Goal: Transaction & Acquisition: Book appointment/travel/reservation

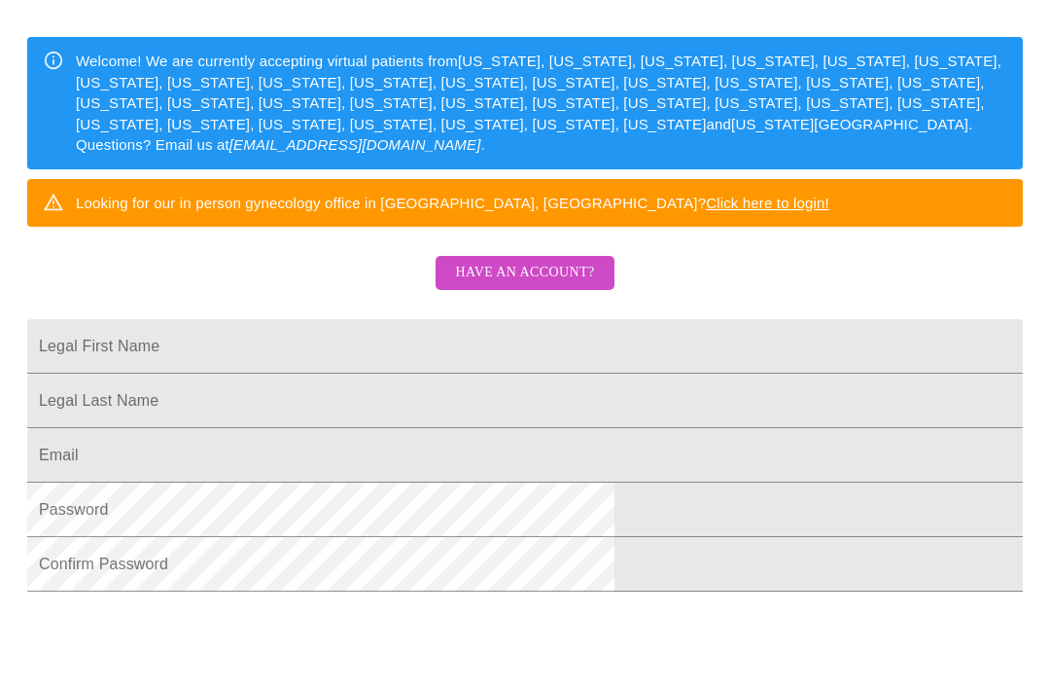
scroll to position [280, 0]
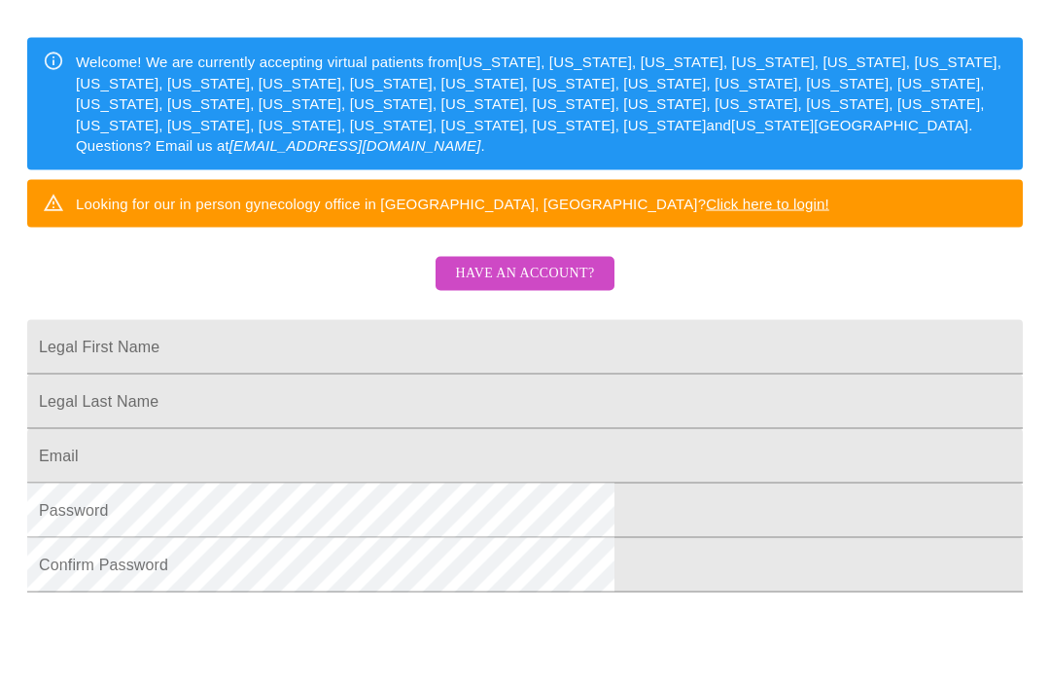
click at [406, 374] on input "Legal First Name" at bounding box center [525, 347] width 996 height 54
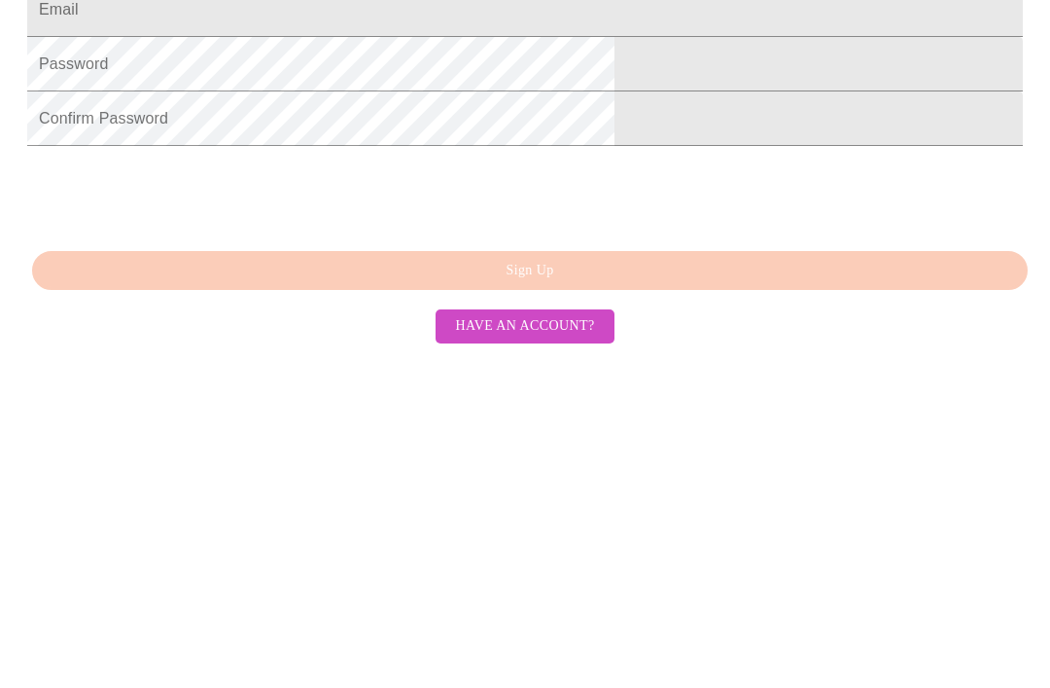
scroll to position [528, 0]
click at [563, 649] on span "Have an account?" at bounding box center [524, 661] width 139 height 24
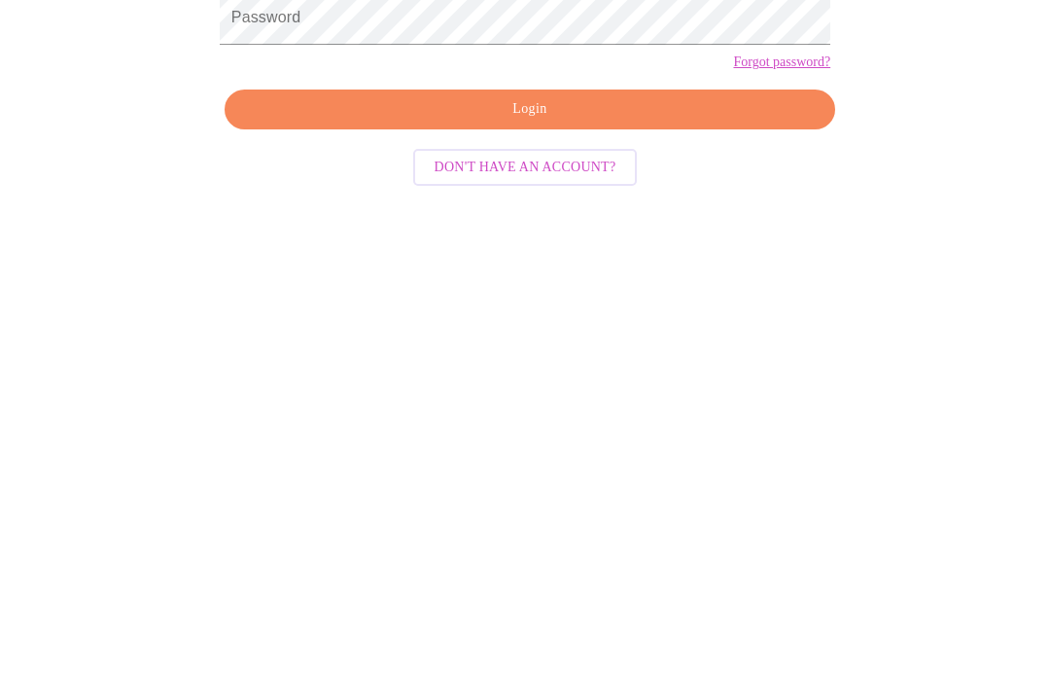
scroll to position [19, 0]
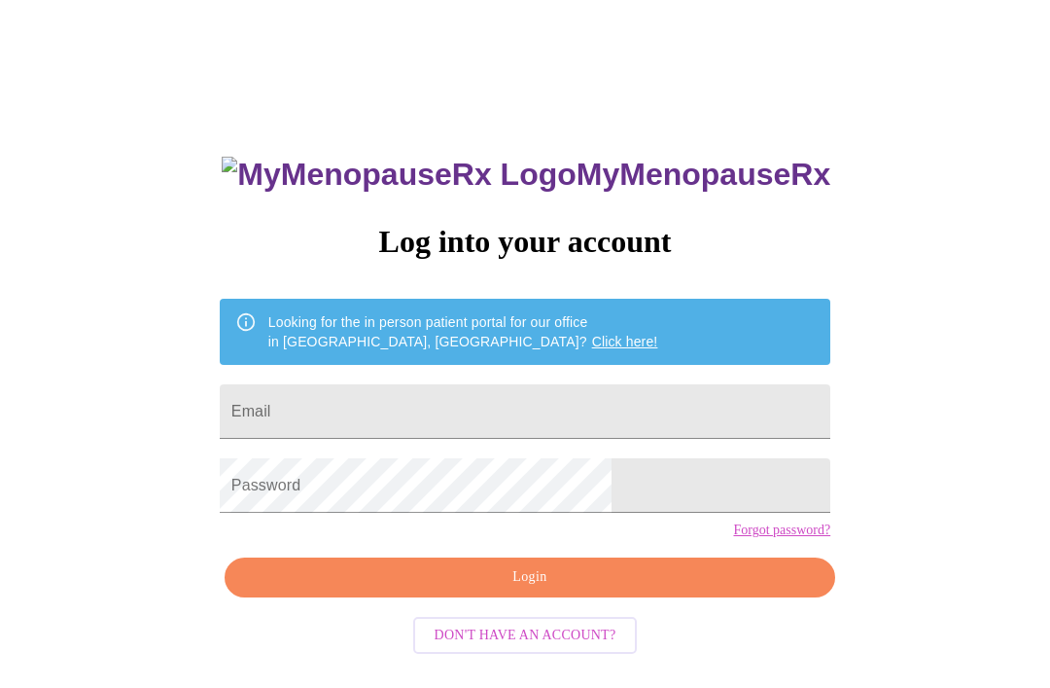
click at [545, 406] on input "Email" at bounding box center [525, 411] width 611 height 54
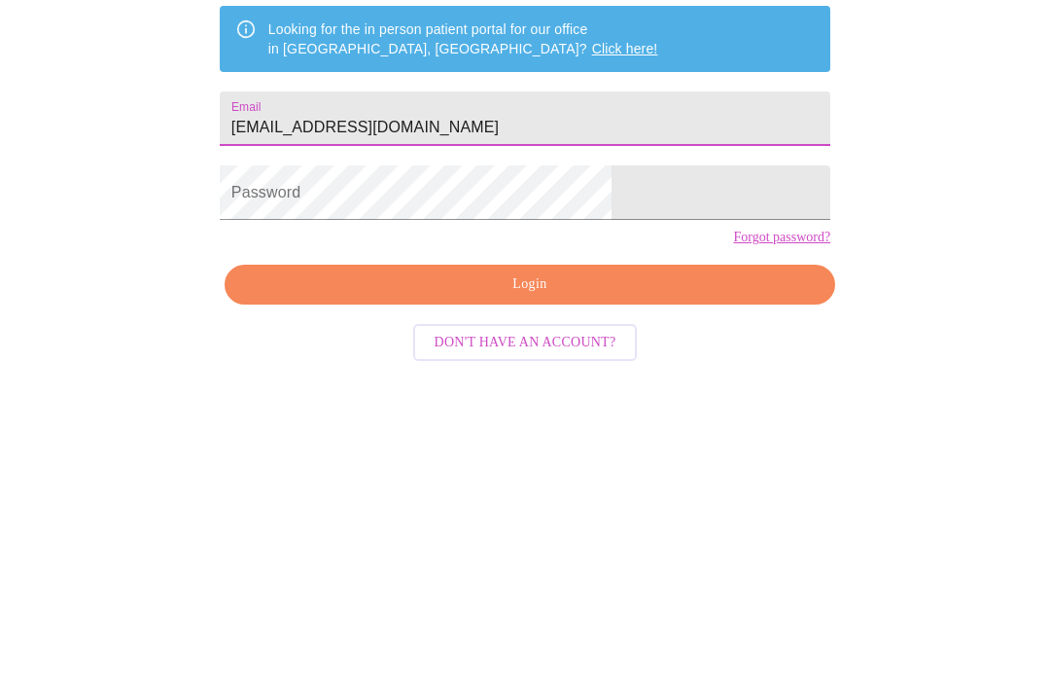
type input "[EMAIL_ADDRESS][DOMAIN_NAME]"
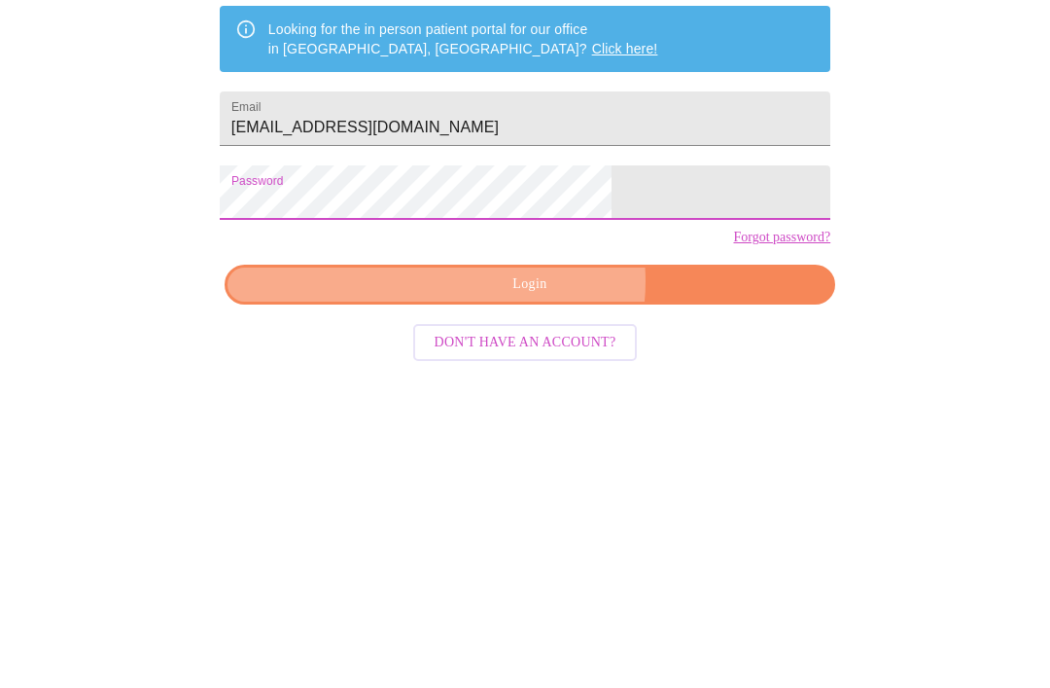
click at [545, 565] on span "Login" at bounding box center [530, 577] width 566 height 24
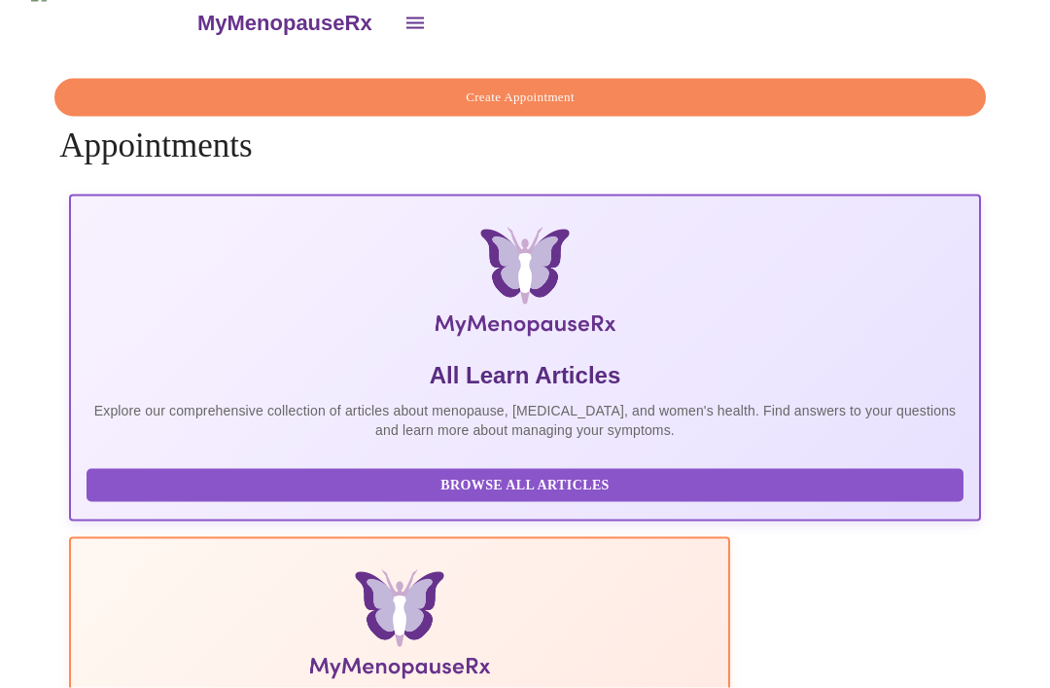
scroll to position [28, 0]
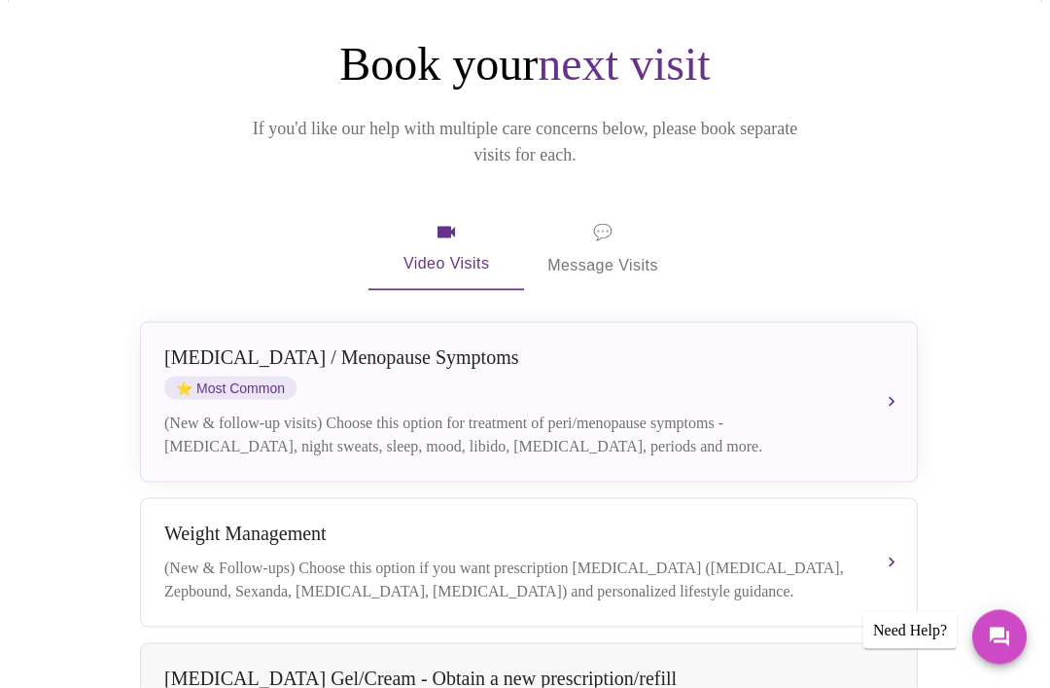
scroll to position [178, 0]
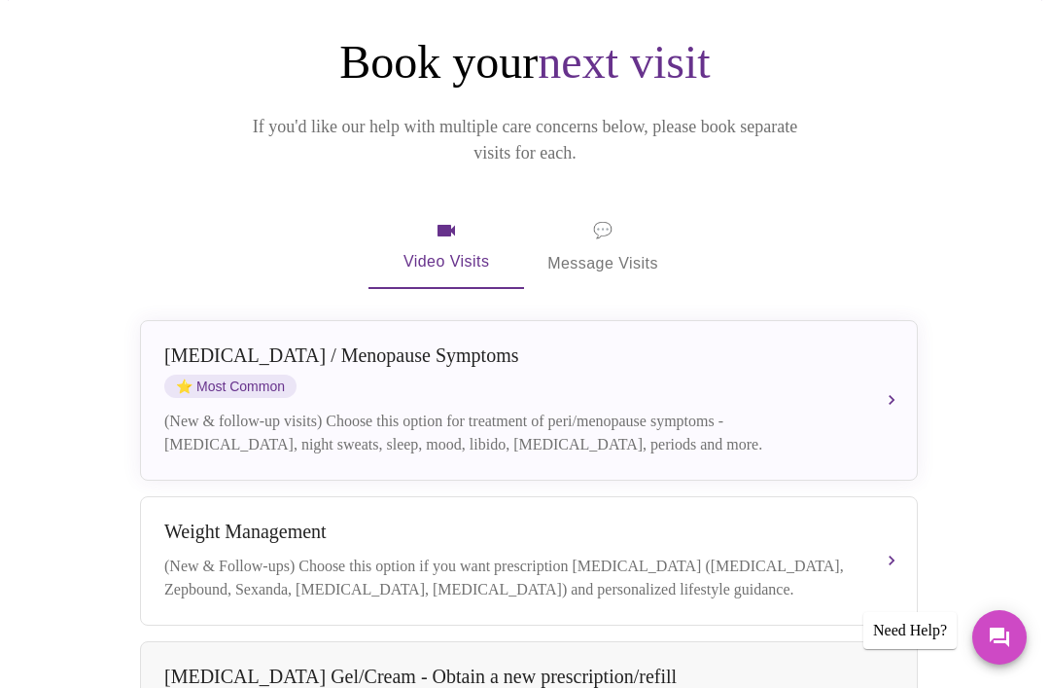
click at [754, 409] on div "(New & follow-up visits) Choose this option for treatment of peri/menopause sym…" at bounding box center [509, 432] width 690 height 47
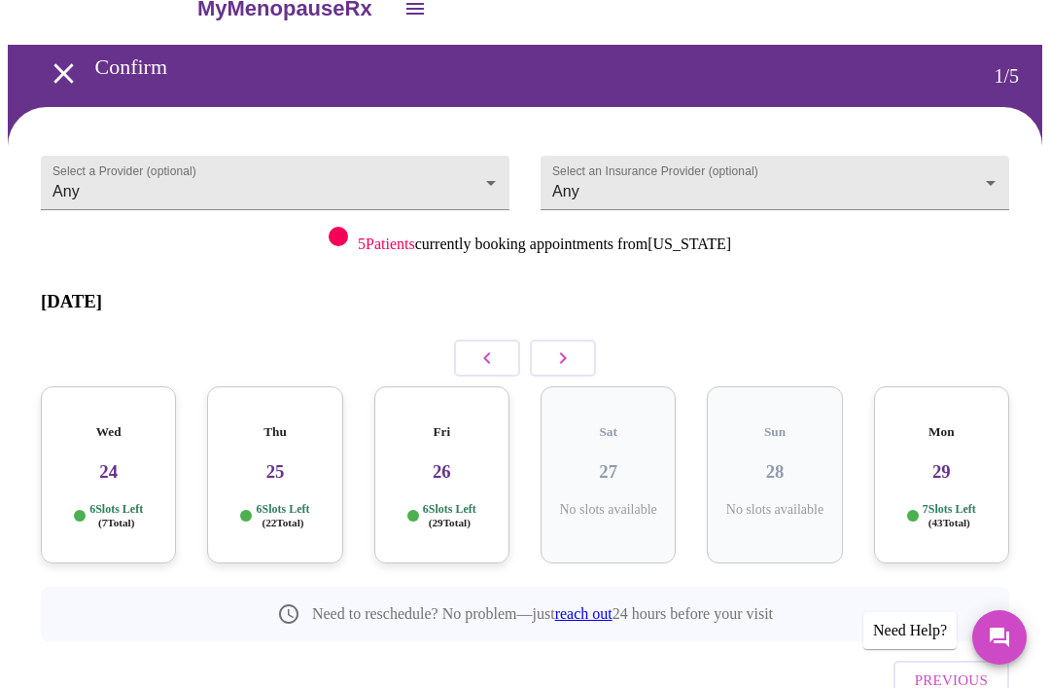
click at [456, 461] on h3 "26" at bounding box center [442, 471] width 104 height 21
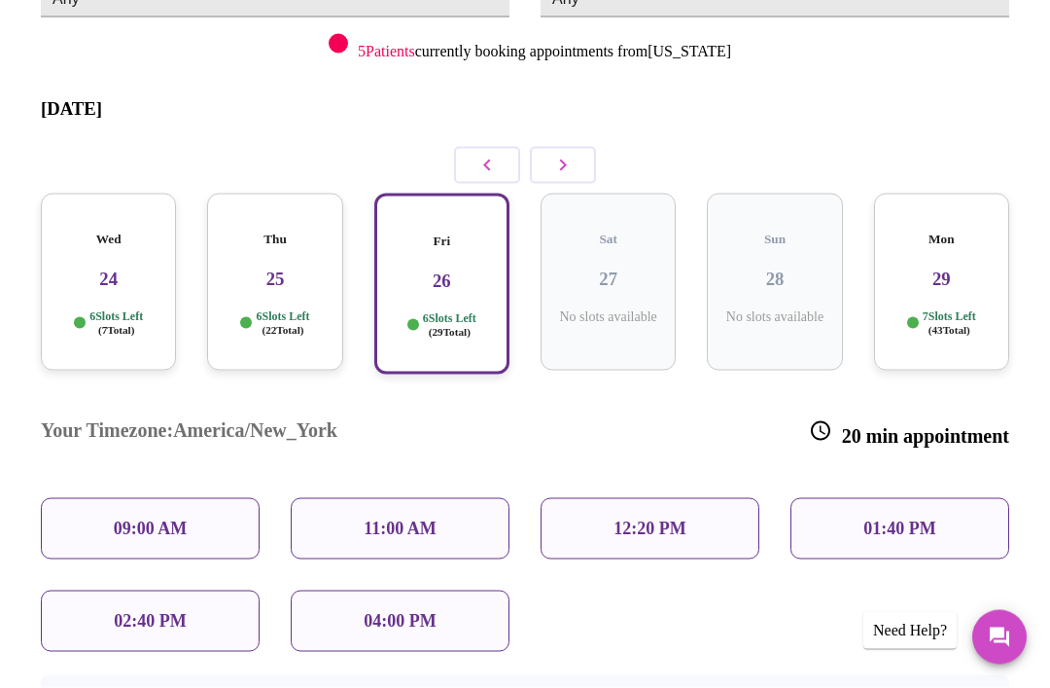
scroll to position [291, 0]
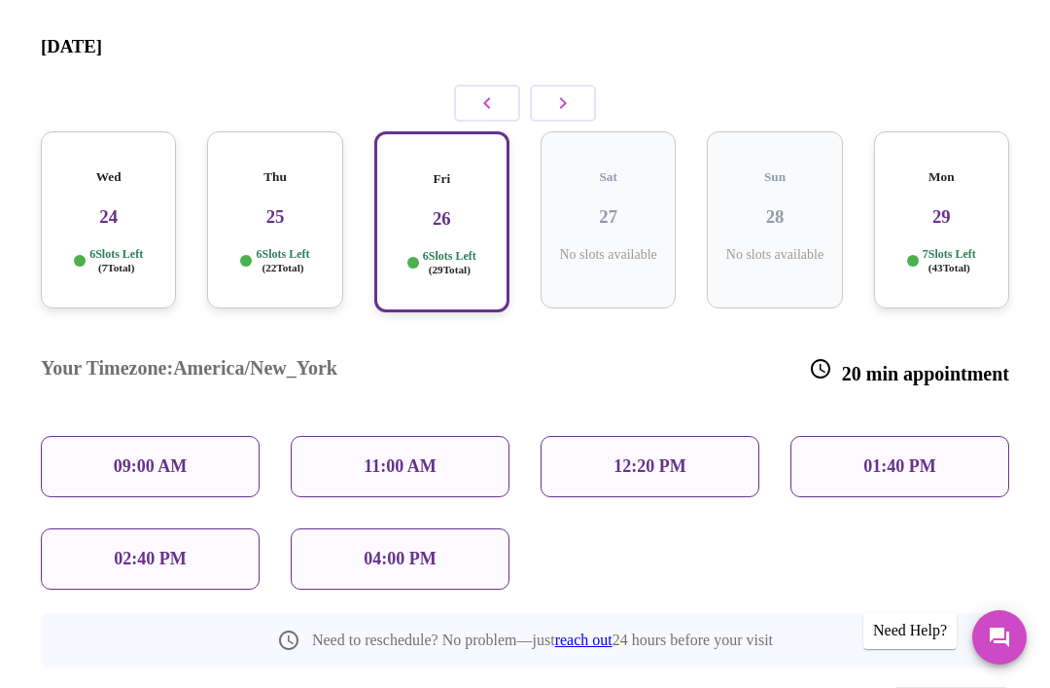
click at [652, 456] on p "12:20 PM" at bounding box center [650, 466] width 72 height 20
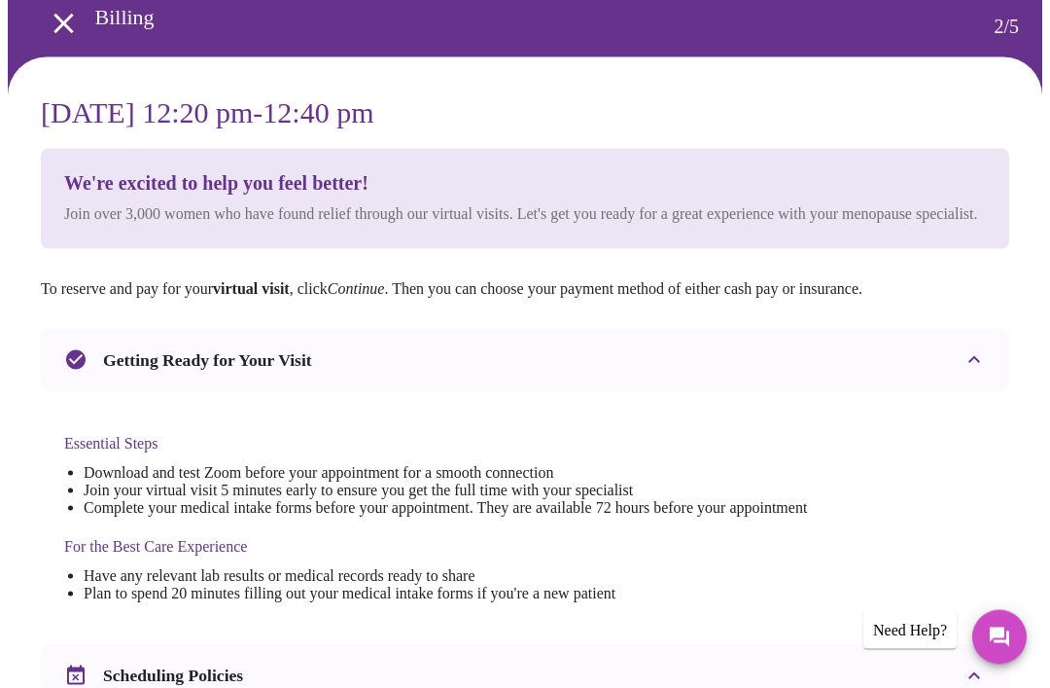
scroll to position [0, 0]
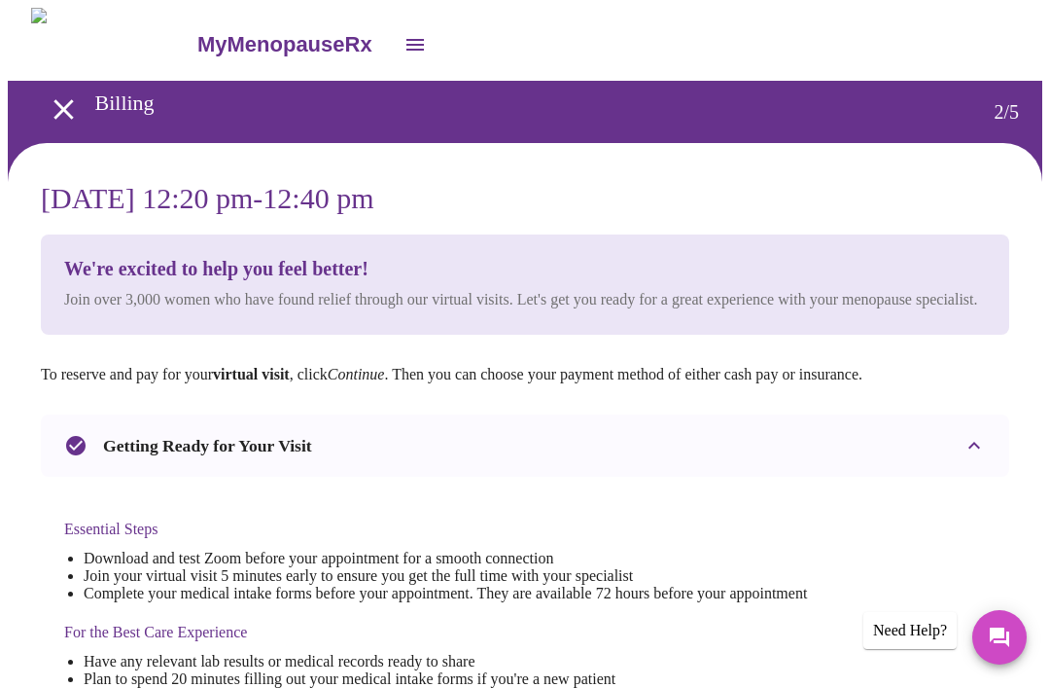
click at [62, 110] on icon "open drawer" at bounding box center [62, 108] width 19 height 19
click at [392, 37] on button "open drawer" at bounding box center [415, 44] width 47 height 47
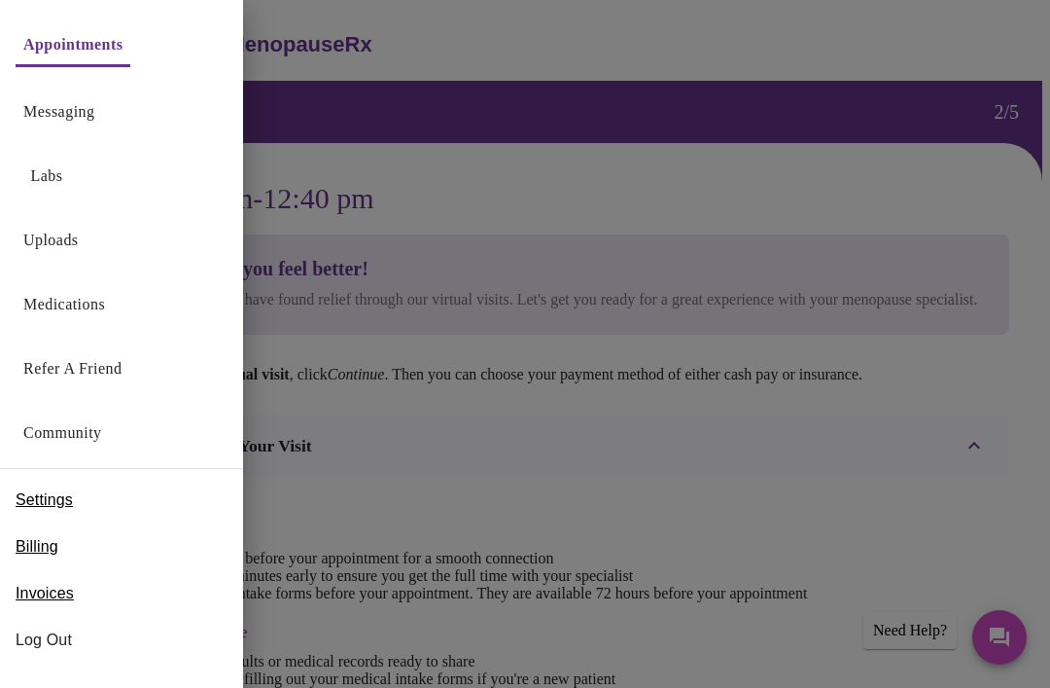
click at [64, 639] on span "Log Out" at bounding box center [122, 639] width 212 height 23
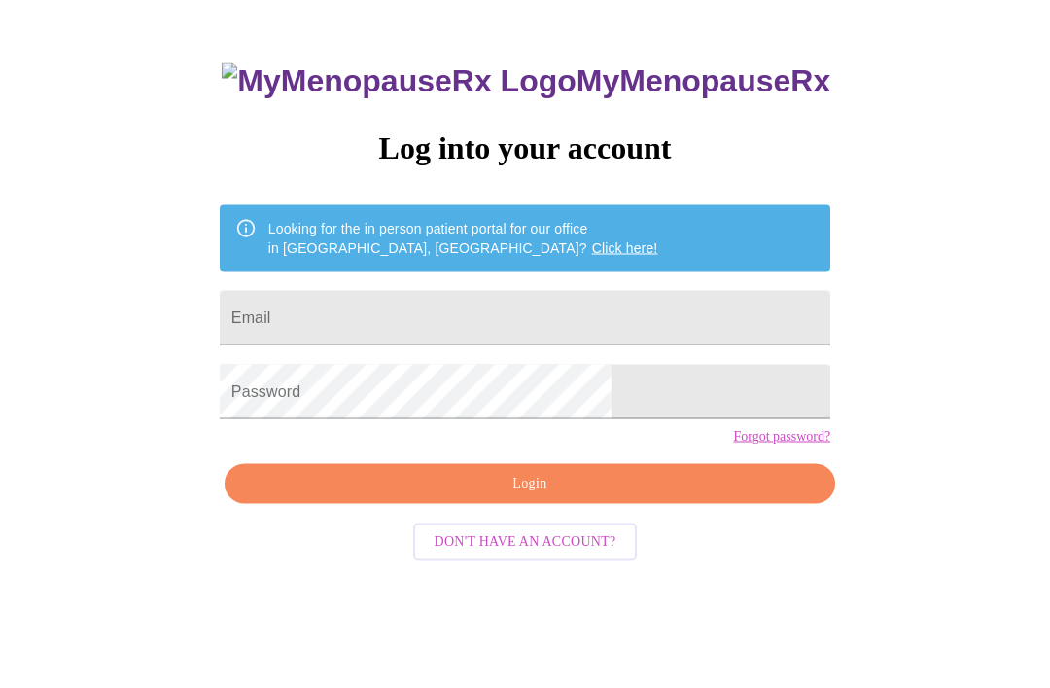
scroll to position [19, 0]
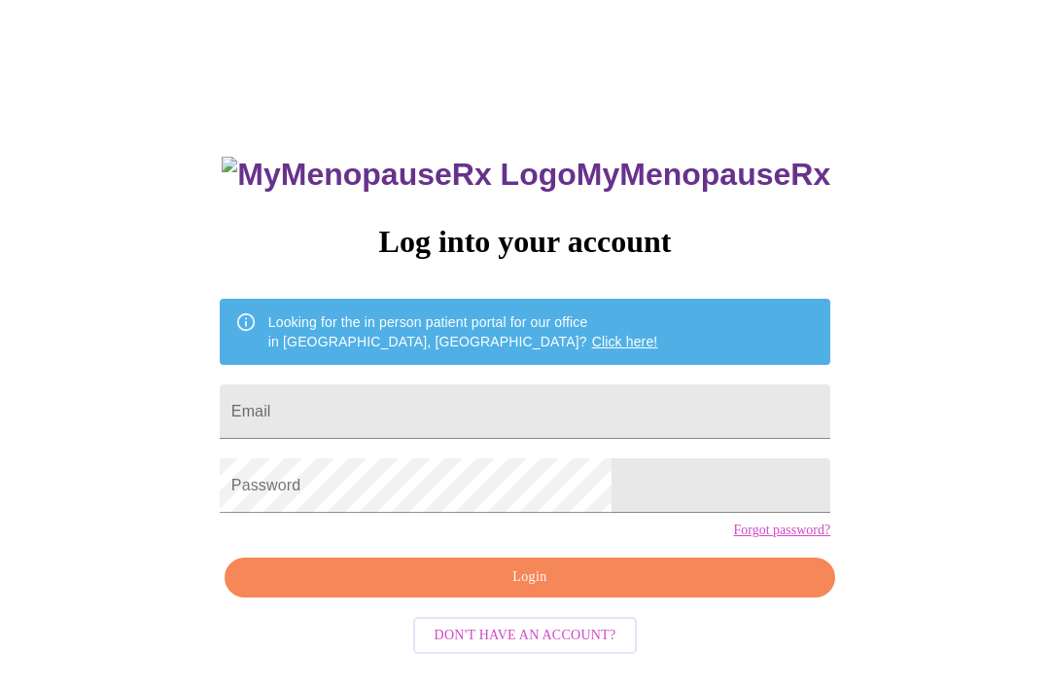
click at [524, 589] on span "Login" at bounding box center [530, 577] width 566 height 24
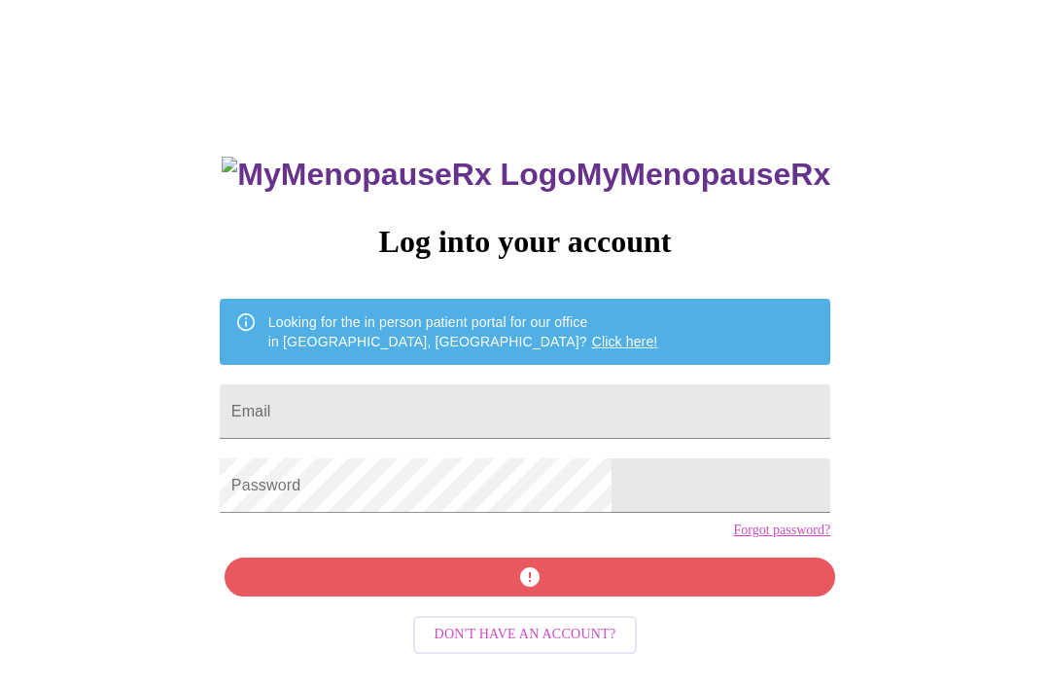
click at [503, 410] on input "Email" at bounding box center [525, 411] width 611 height 54
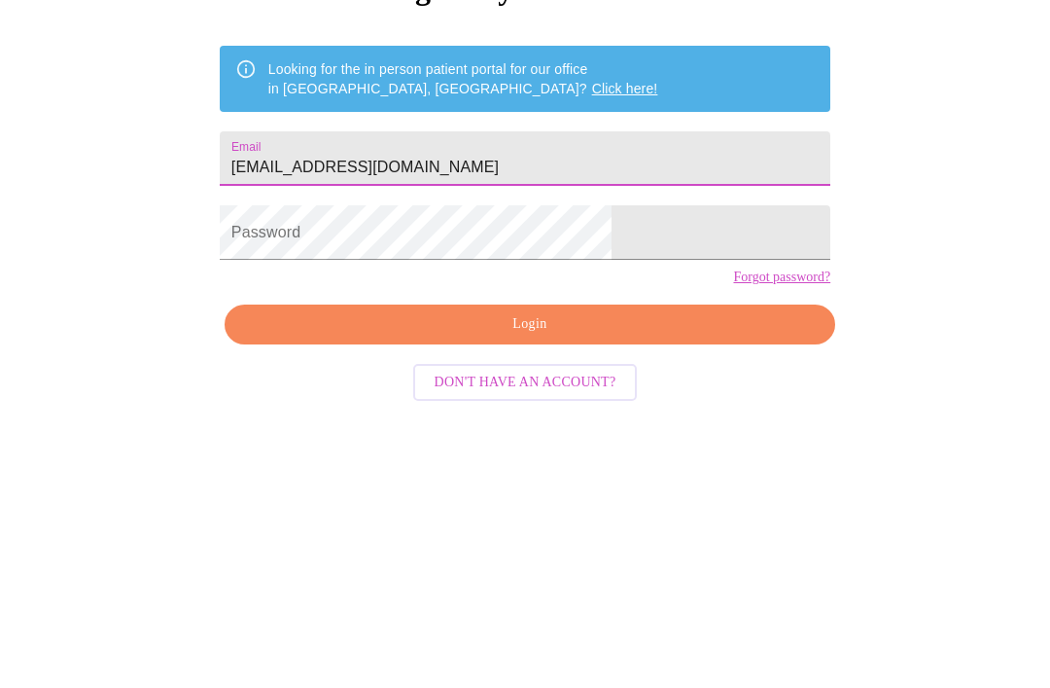
type input "[EMAIL_ADDRESS][DOMAIN_NAME]"
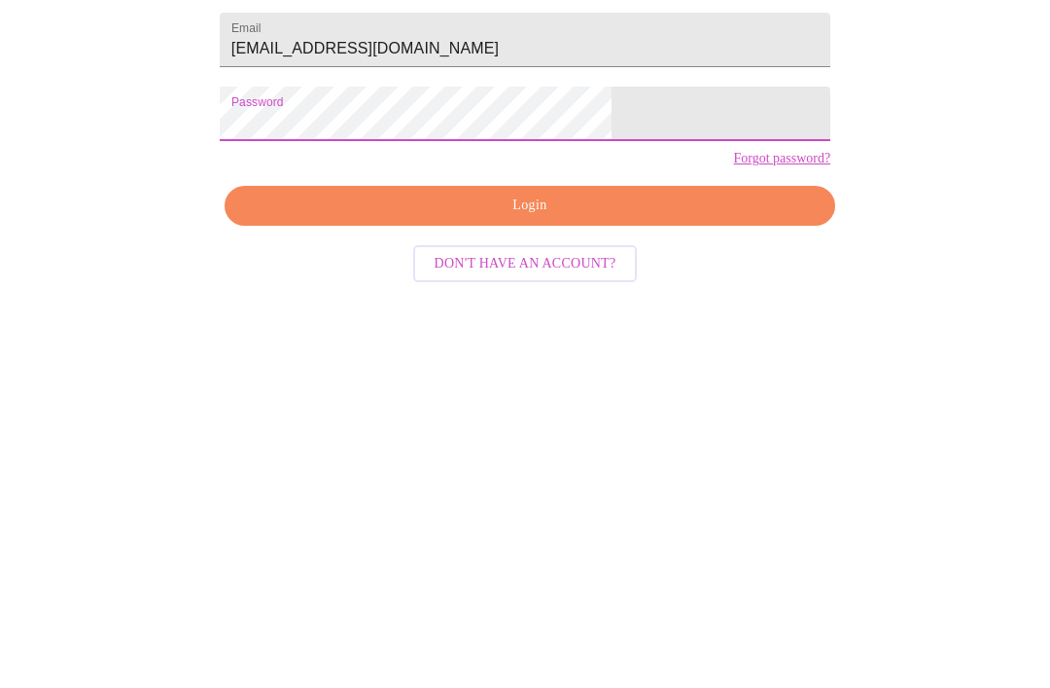
scroll to position [64, 0]
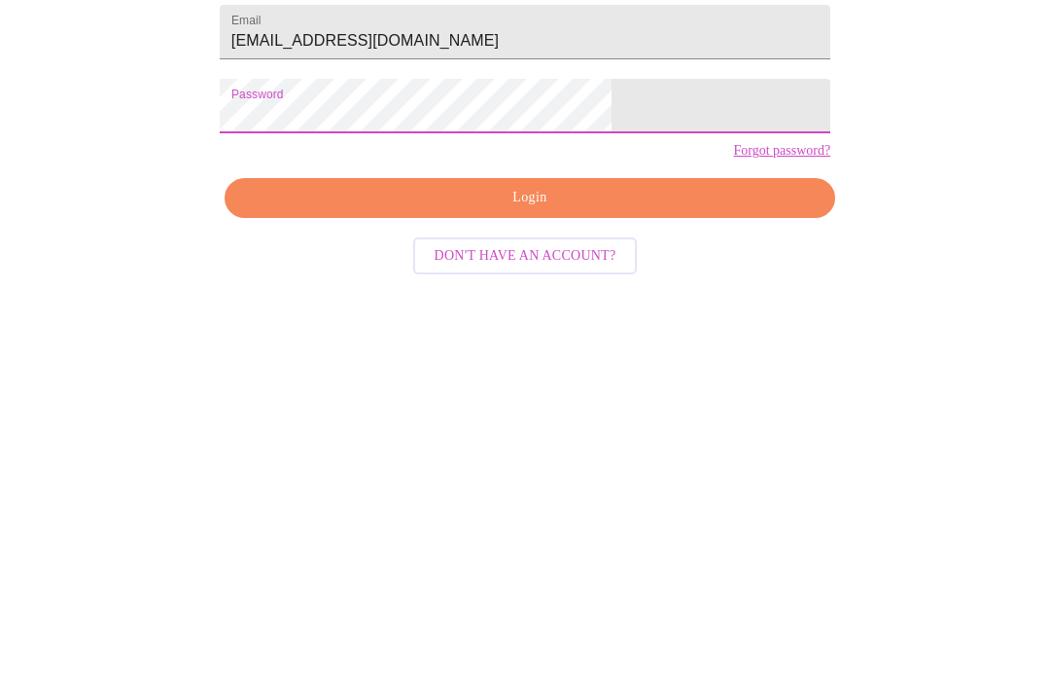
click at [548, 520] on span "Login" at bounding box center [530, 532] width 566 height 24
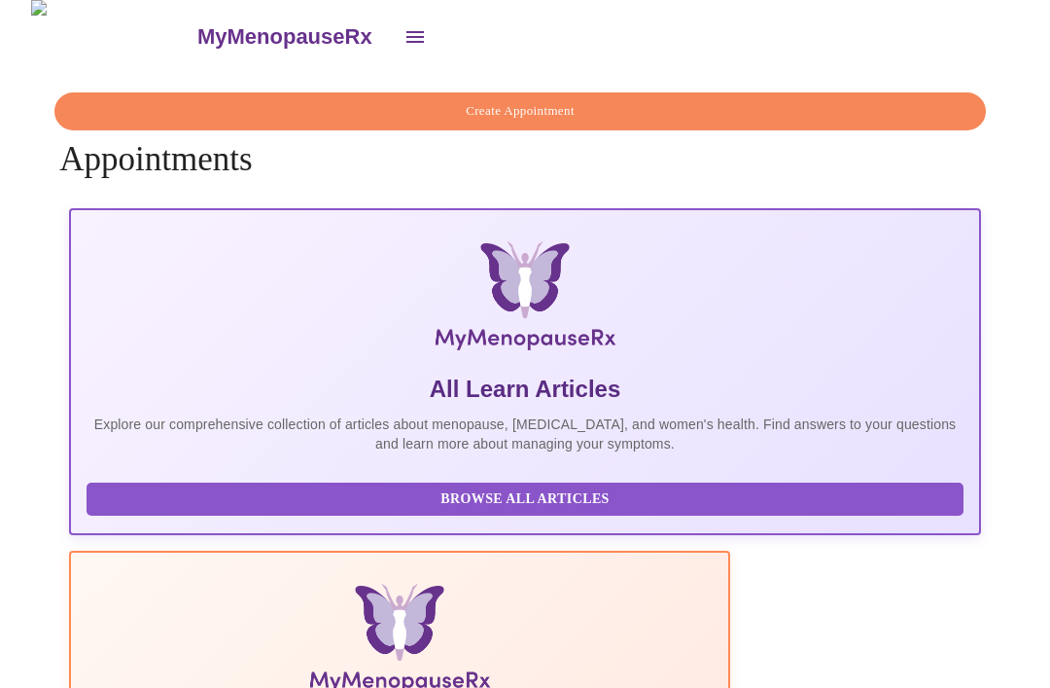
scroll to position [28, 0]
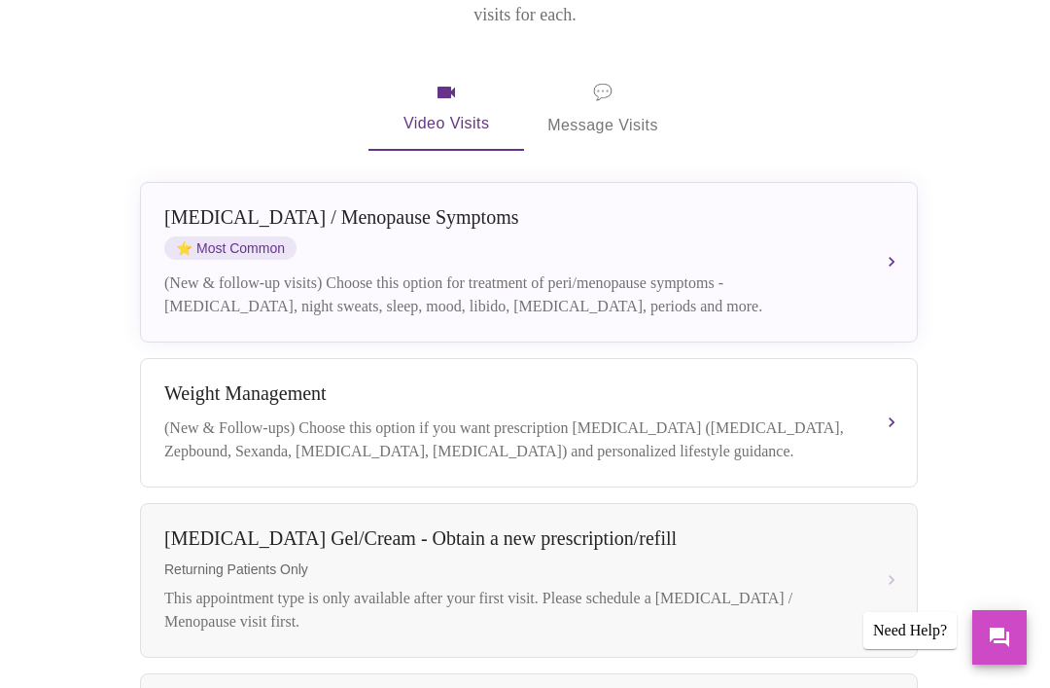
scroll to position [320, 0]
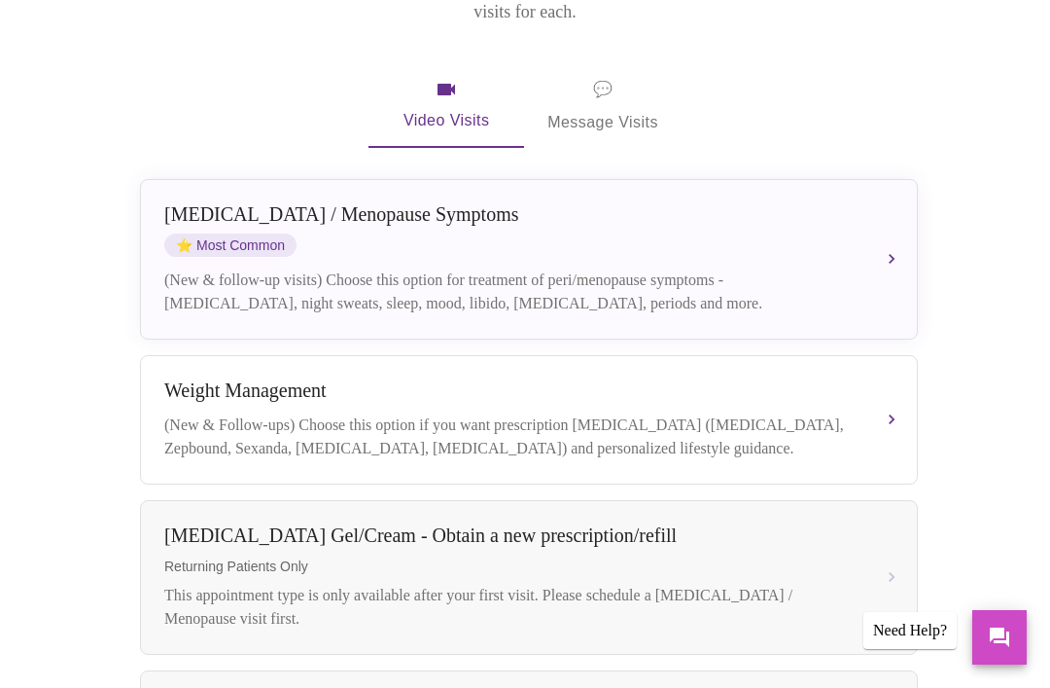
click at [809, 268] on div "(New & follow-up visits) Choose this option for treatment of peri/menopause sym…" at bounding box center [509, 291] width 690 height 47
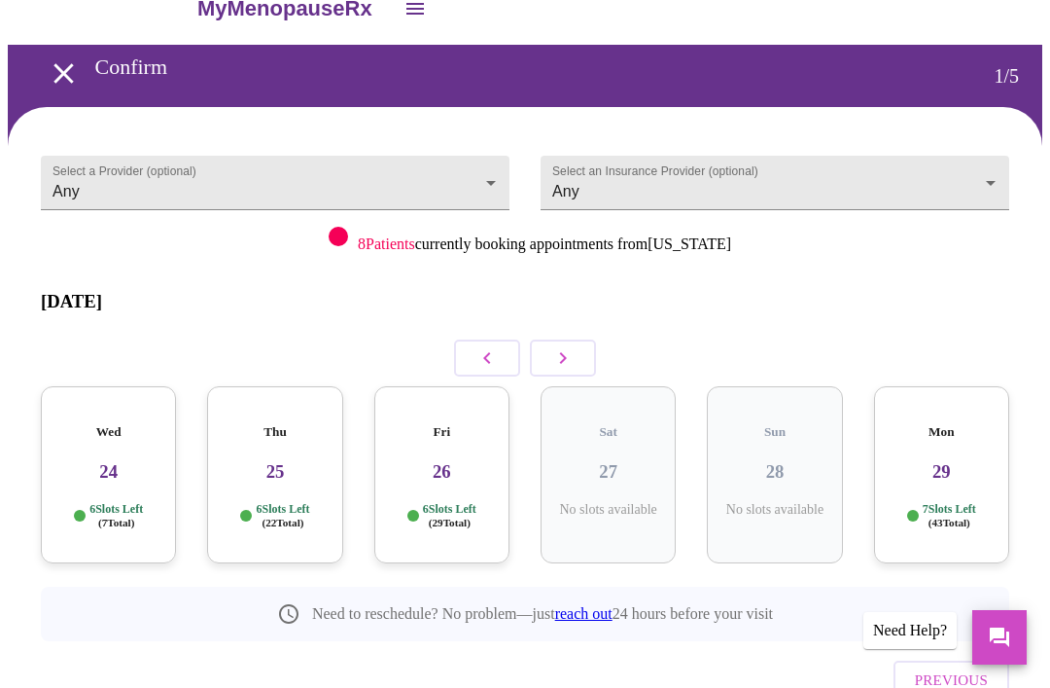
click at [127, 457] on div "Wed 24 6 Slots Left ( 7 Total)" at bounding box center [108, 474] width 135 height 177
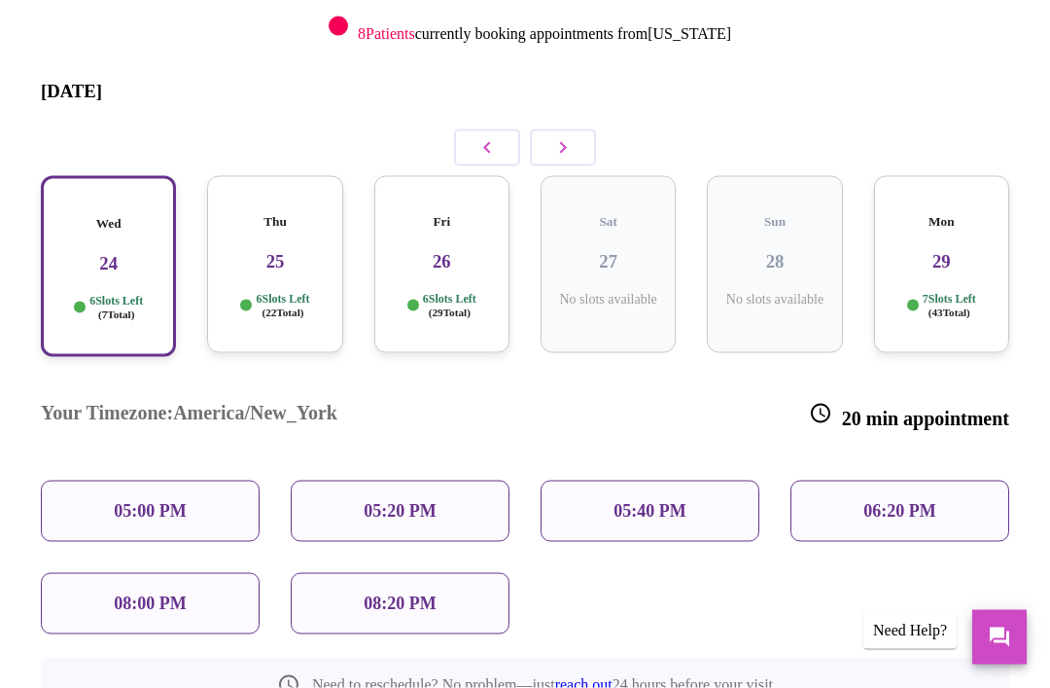
scroll to position [291, 0]
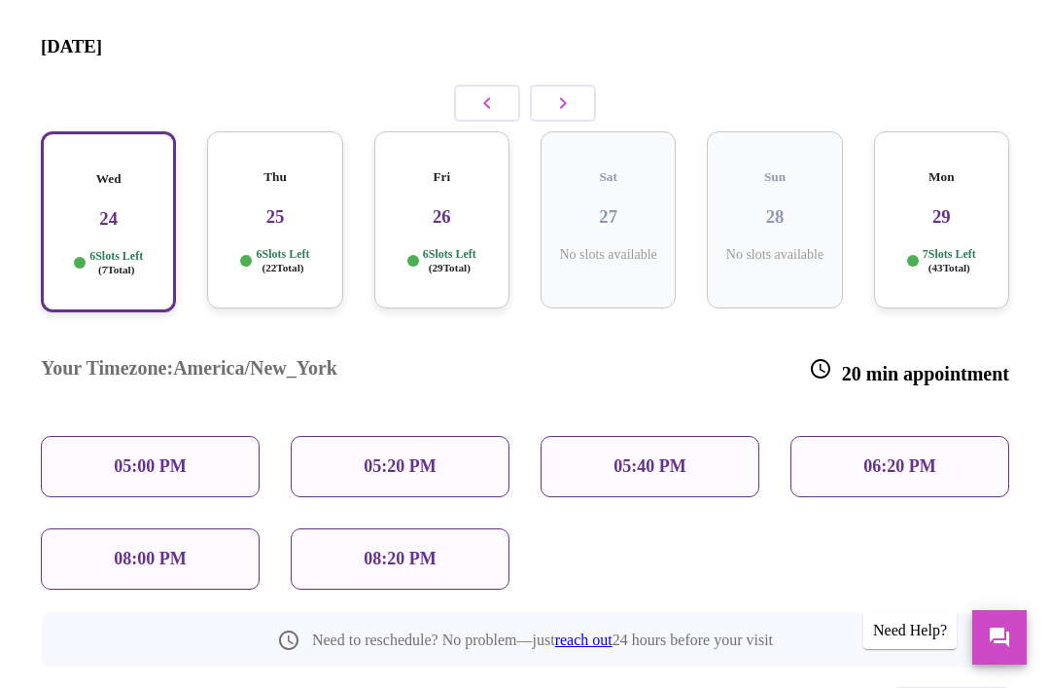
click at [438, 210] on div "Fri 26 6 Slots Left ( 29 Total)" at bounding box center [441, 219] width 135 height 177
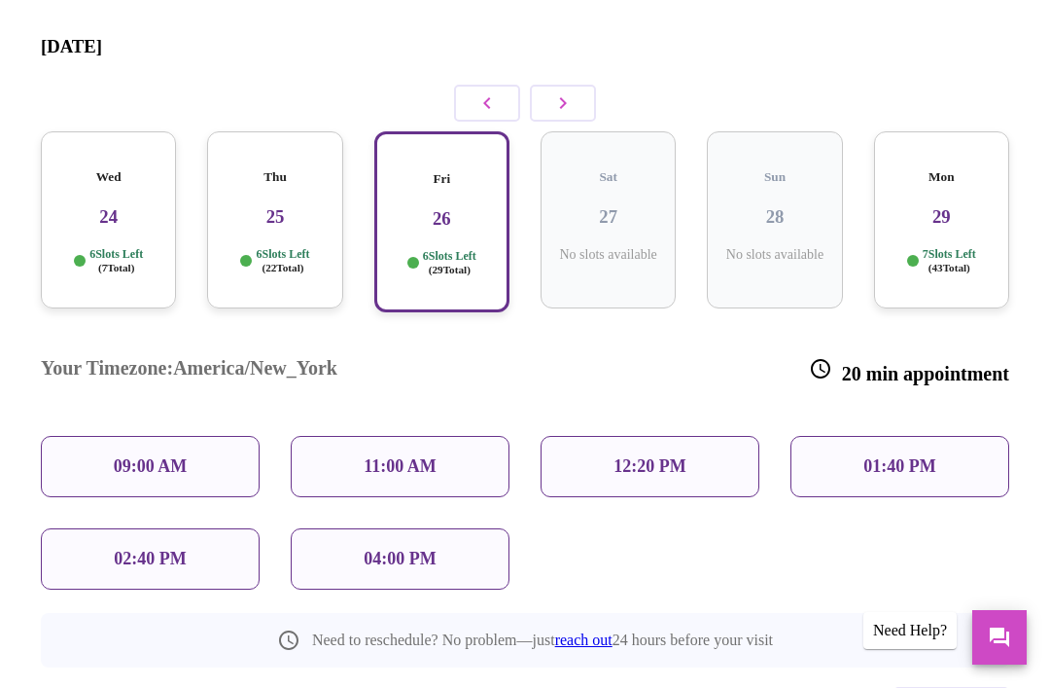
click at [657, 456] on p "12:20 PM" at bounding box center [650, 466] width 72 height 20
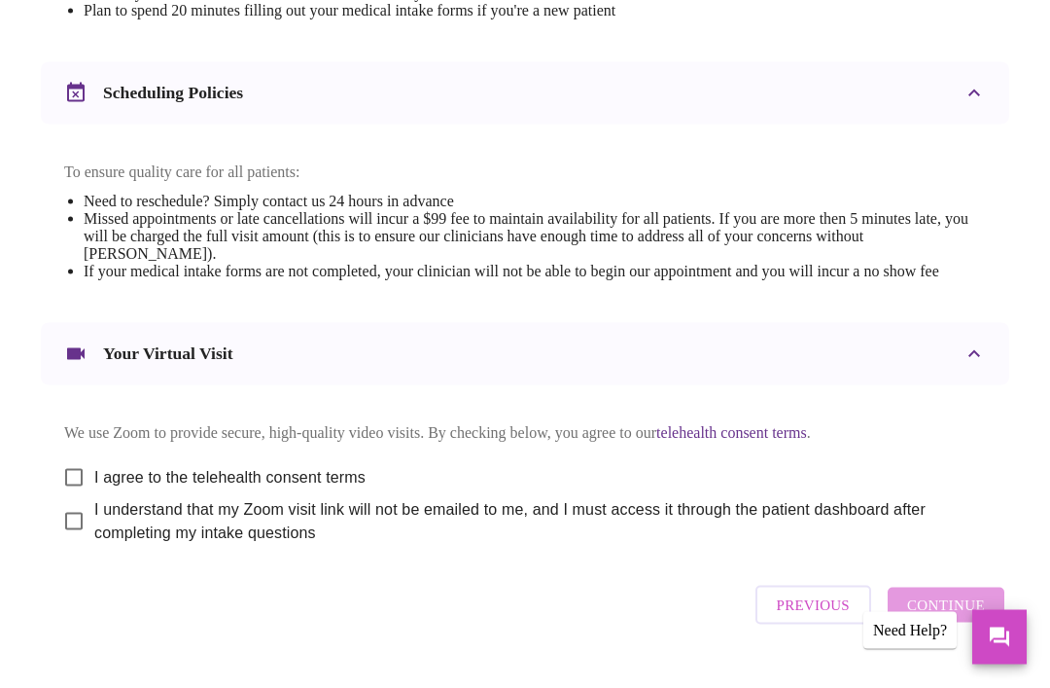
scroll to position [722, 0]
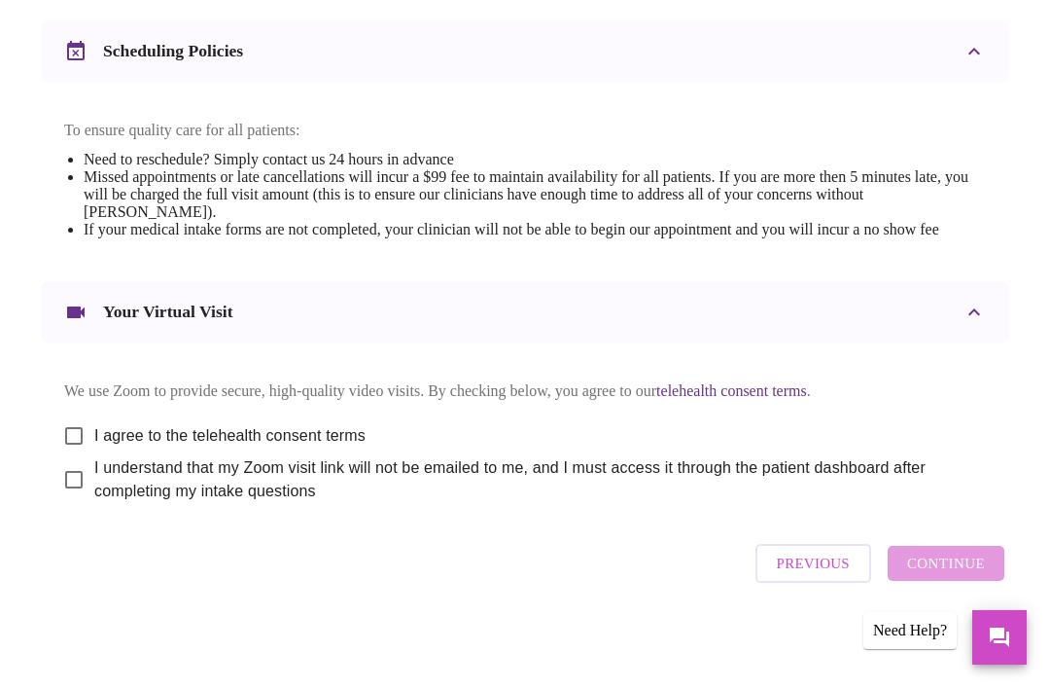
click at [74, 456] on input "I agree to the telehealth consent terms" at bounding box center [73, 435] width 41 height 41
checkbox input "true"
click at [77, 500] on input "I understand that my Zoom visit link will not be emailed to me, and I must acce…" at bounding box center [73, 479] width 41 height 41
checkbox input "true"
click at [977, 576] on span "Continue" at bounding box center [946, 562] width 78 height 25
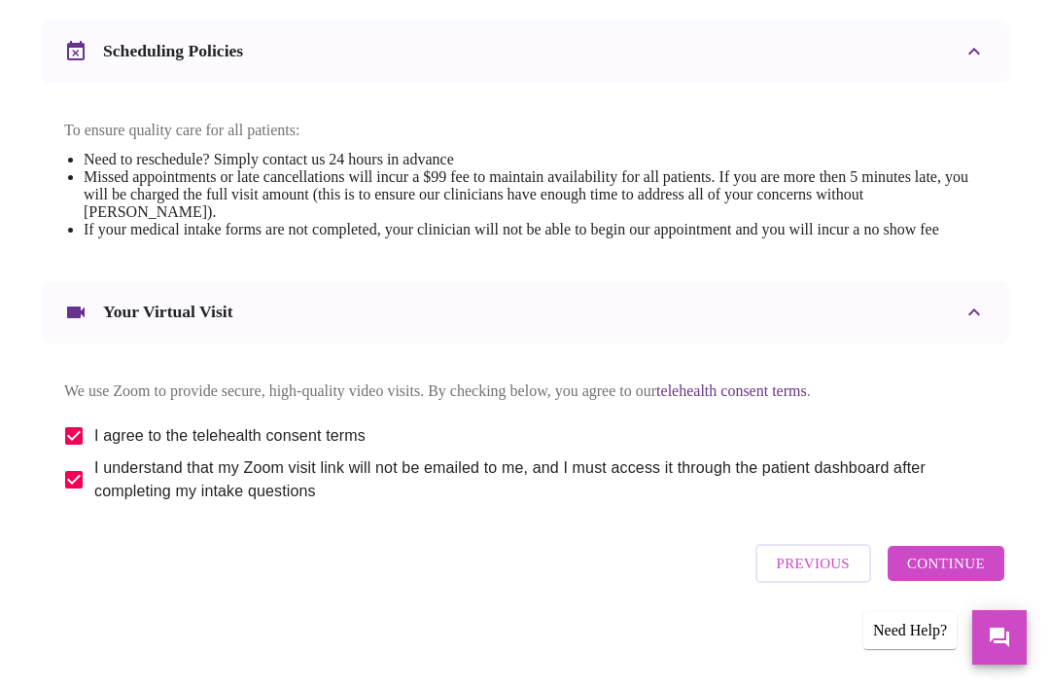
scroll to position [64, 0]
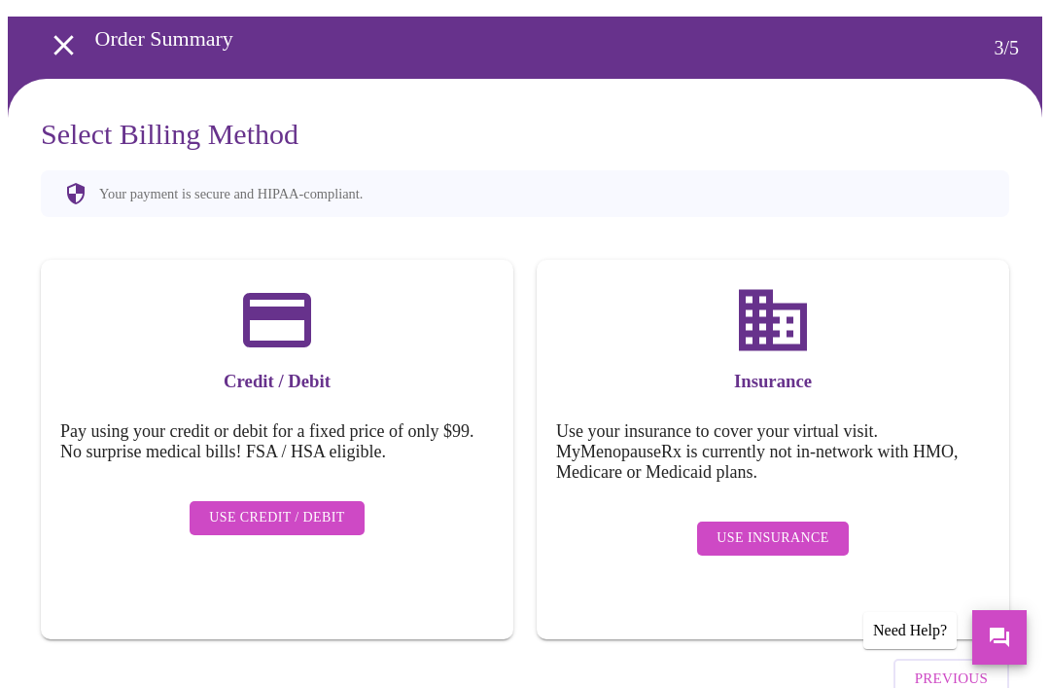
click at [271, 506] on span "Use Credit / Debit" at bounding box center [277, 518] width 136 height 24
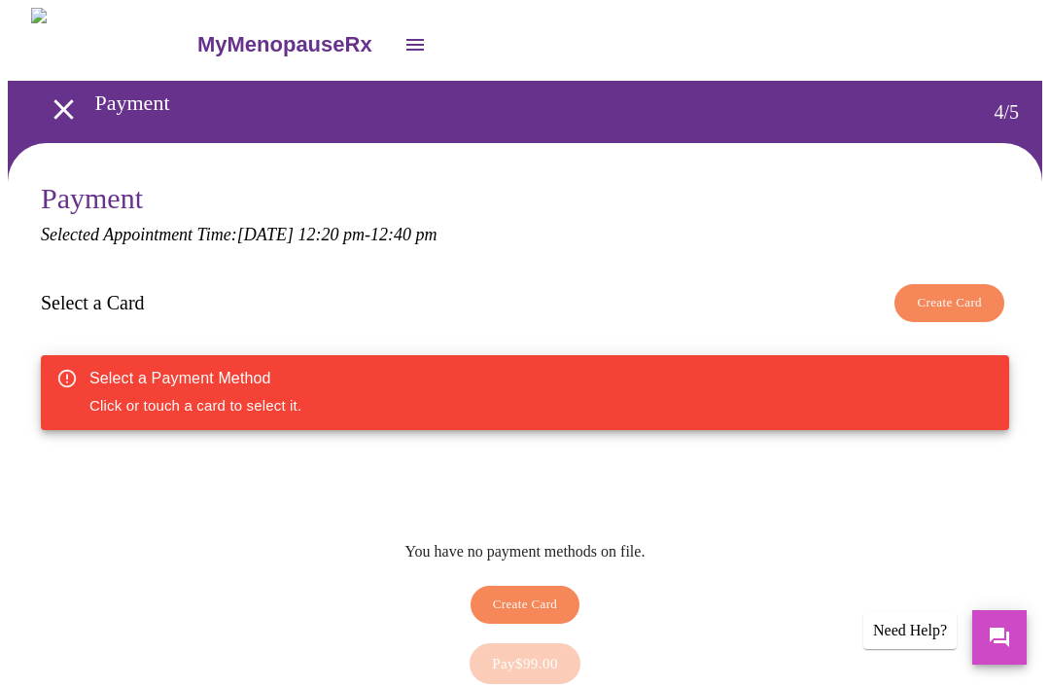
click at [400, 389] on div "Select a Payment Method Click or touch a card to select it." at bounding box center [525, 392] width 969 height 75
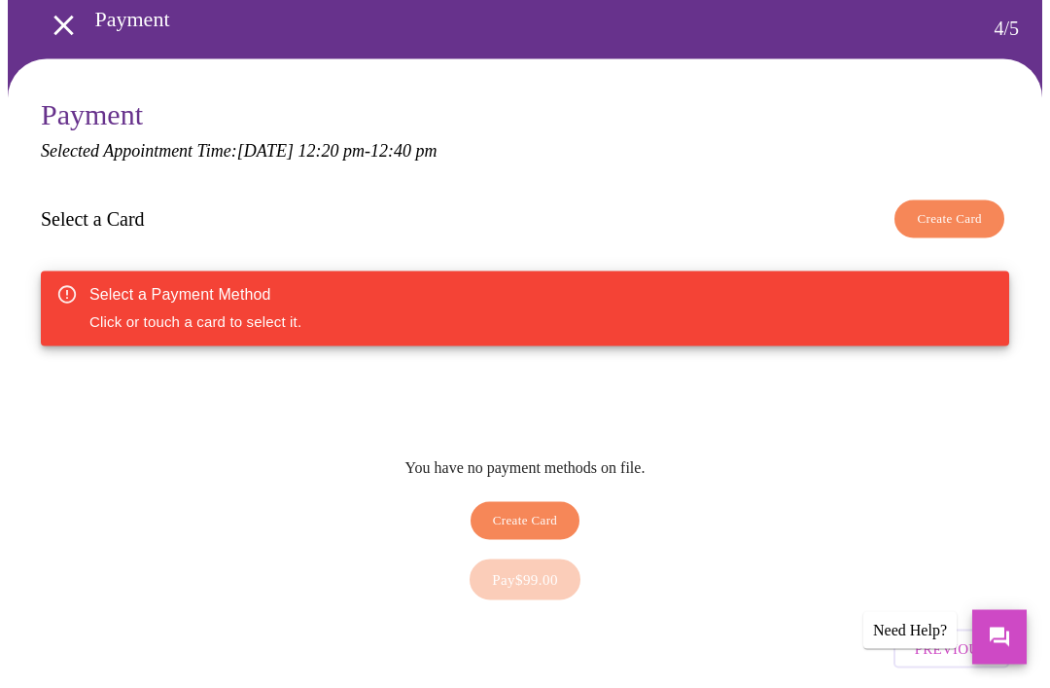
scroll to position [88, 0]
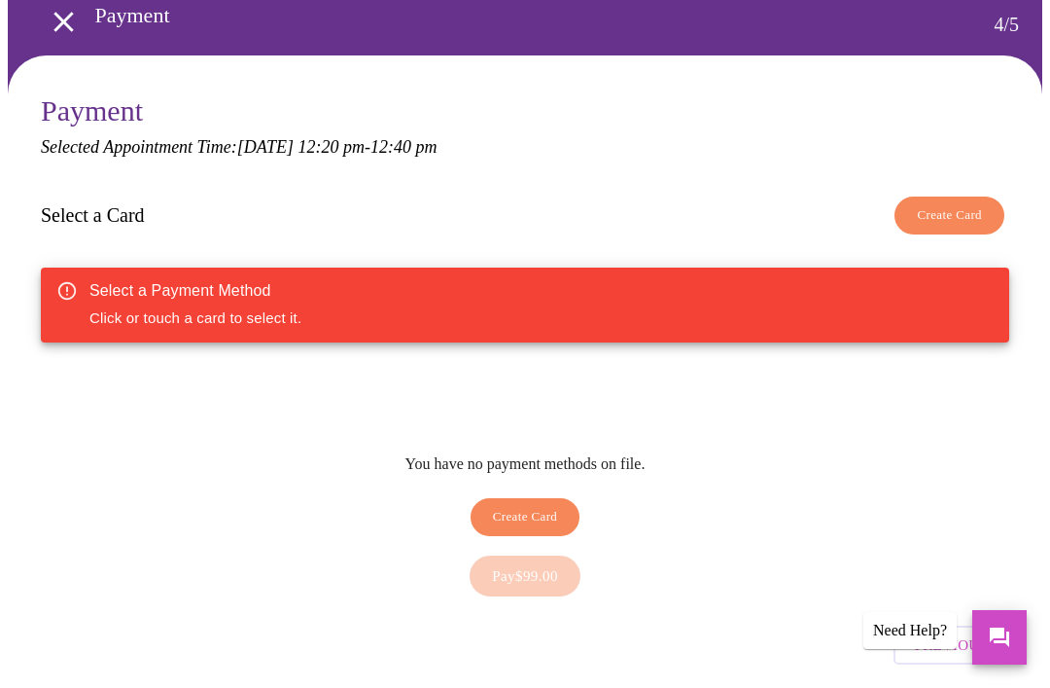
click at [73, 298] on div "Select a Payment Method Click or touch a card to select it." at bounding box center [525, 304] width 969 height 75
click at [544, 506] on span "Create Card" at bounding box center [525, 517] width 65 height 22
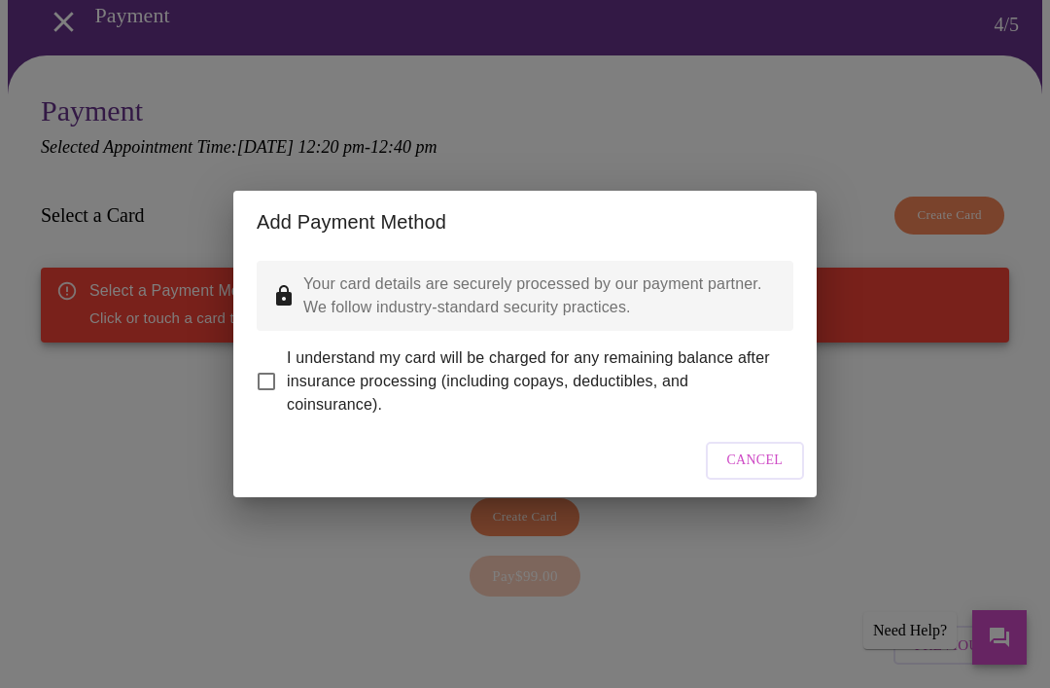
click at [766, 473] on span "Cancel" at bounding box center [755, 460] width 56 height 24
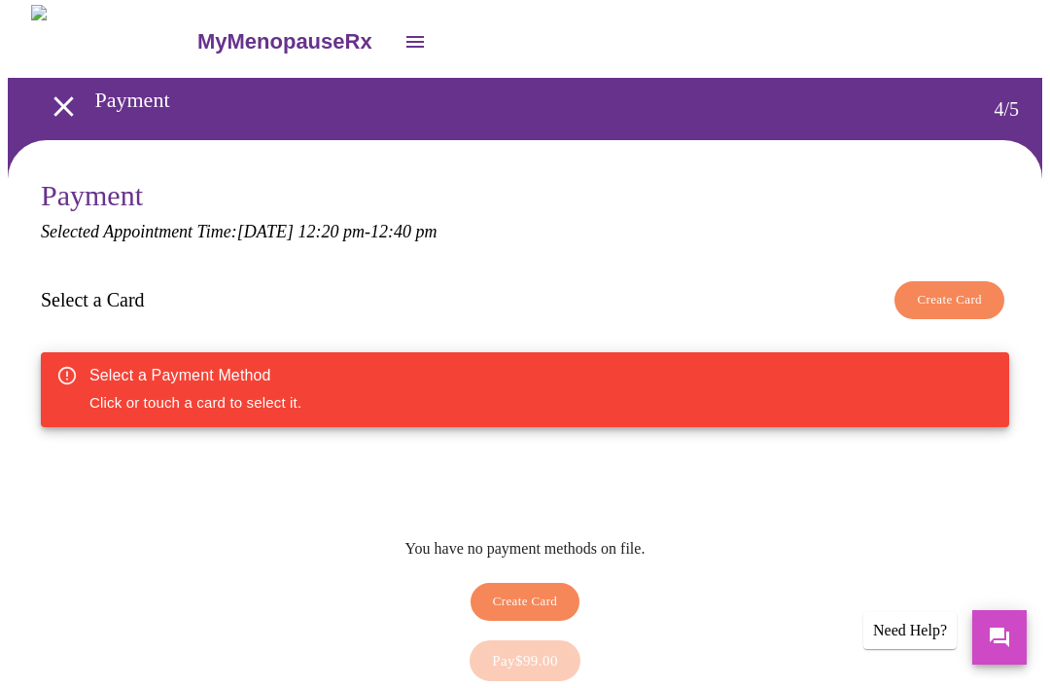
scroll to position [0, 0]
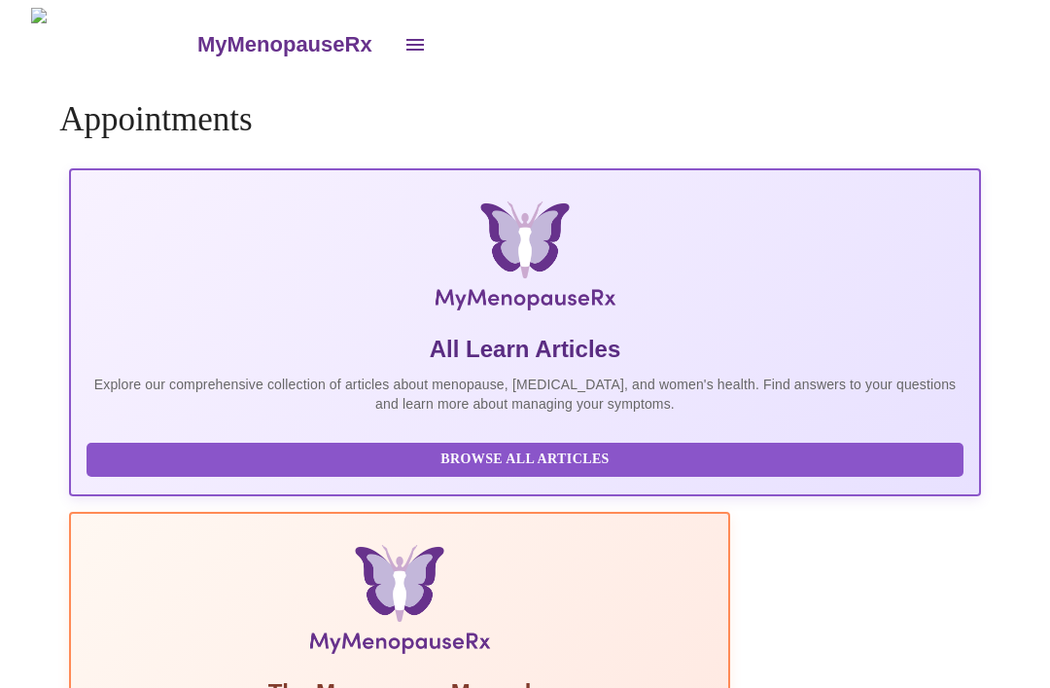
scroll to position [62, 0]
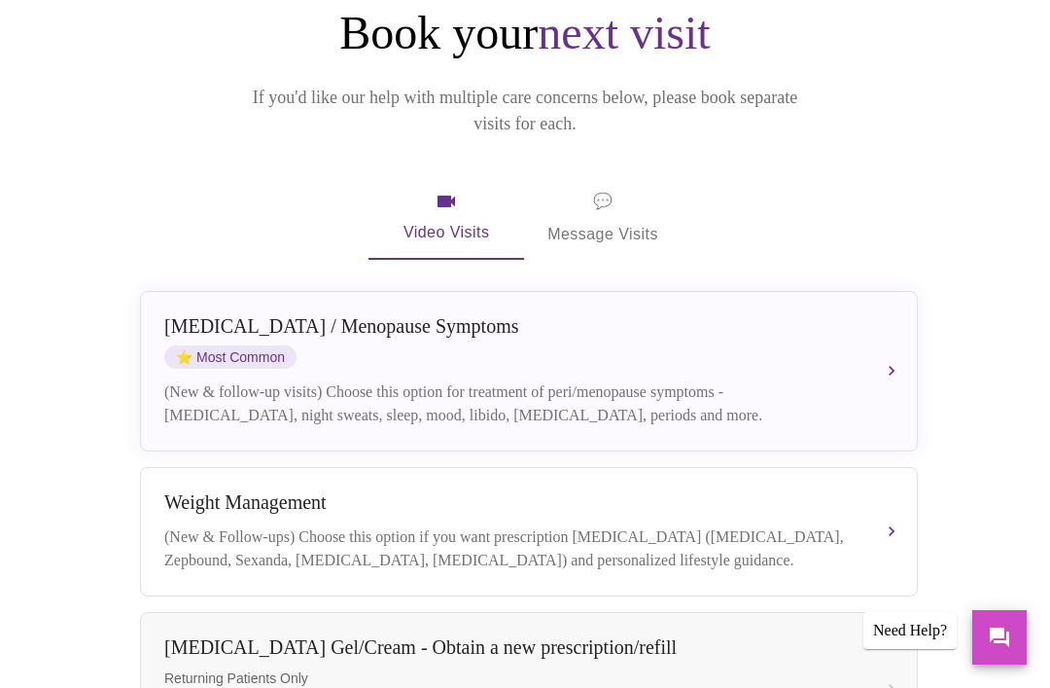
scroll to position [212, 0]
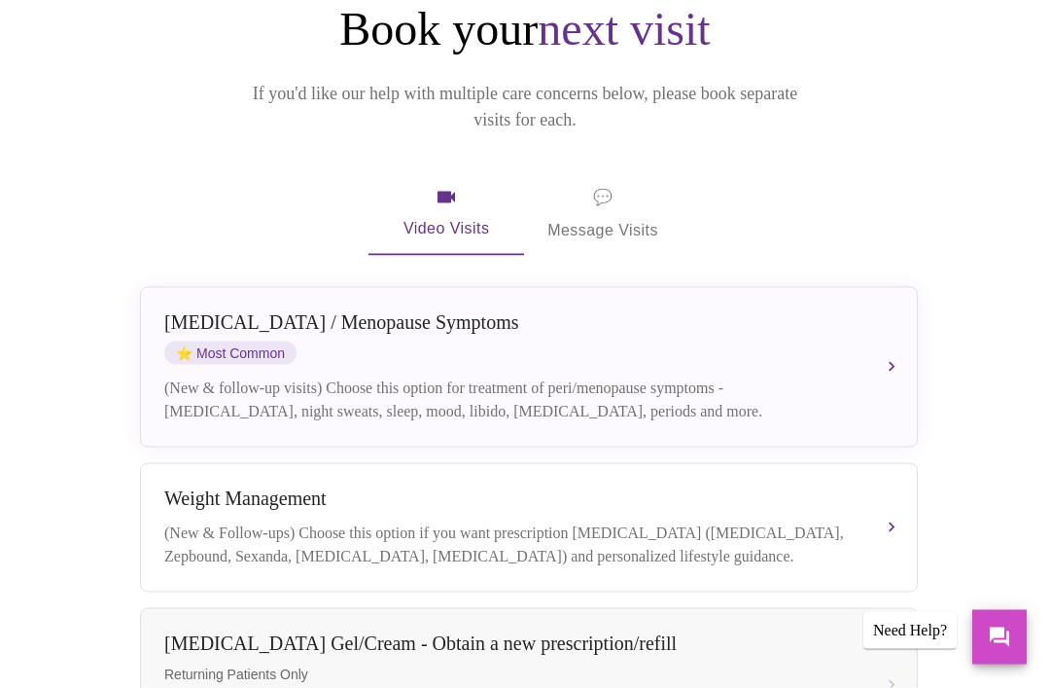
click at [660, 376] on div "(New & follow-up visits) Choose this option for treatment of peri/menopause sym…" at bounding box center [509, 399] width 690 height 47
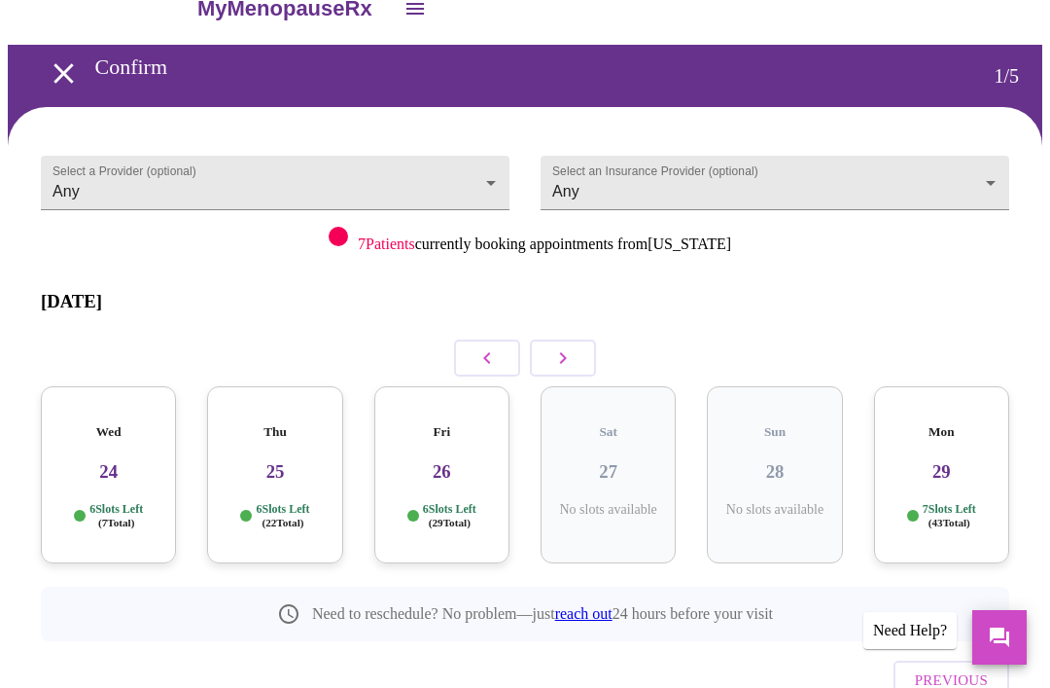
click at [461, 461] on h3 "26" at bounding box center [442, 471] width 104 height 21
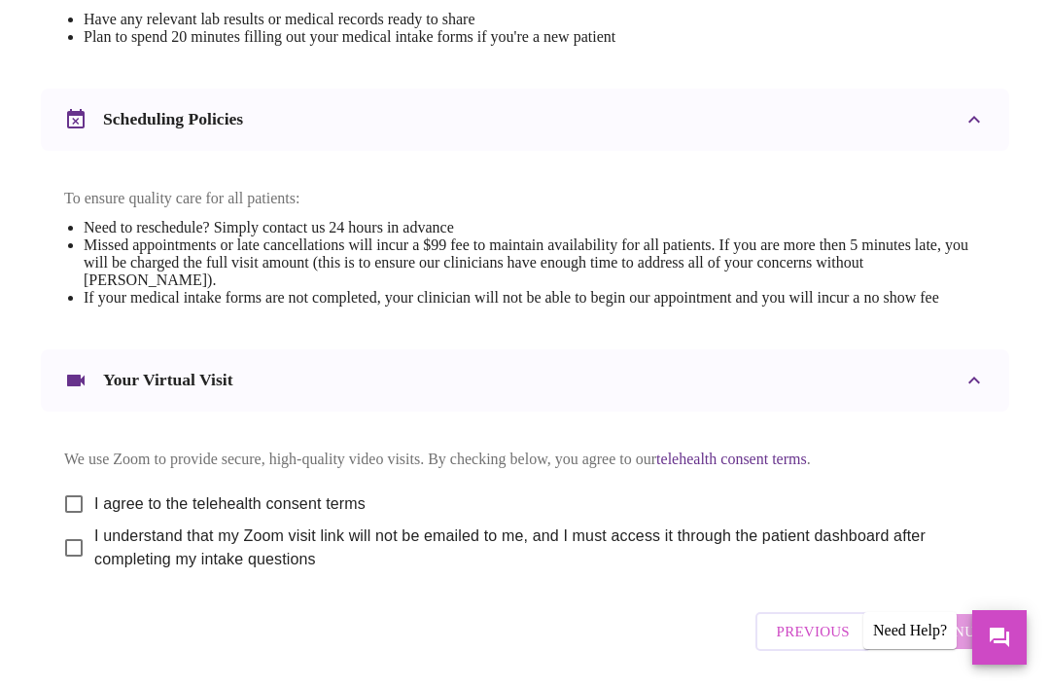
scroll to position [722, 0]
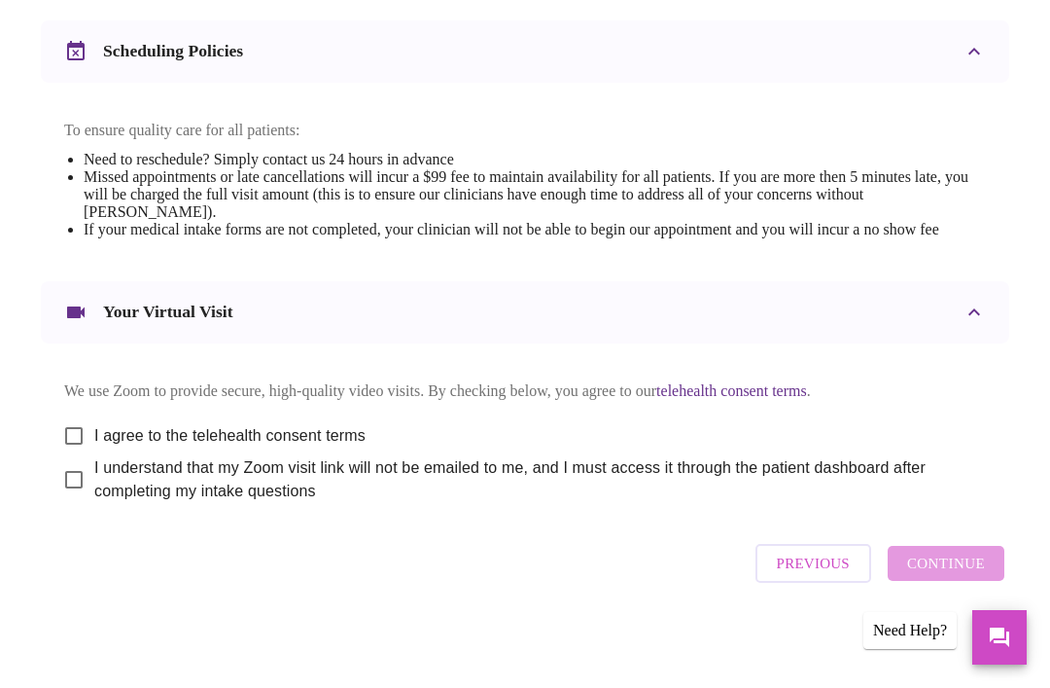
click at [70, 456] on input "I agree to the telehealth consent terms" at bounding box center [73, 435] width 41 height 41
checkbox input "true"
click at [61, 500] on input "I understand that my Zoom visit link will not be emailed to me, and I must acce…" at bounding box center [73, 479] width 41 height 41
checkbox input "true"
click at [949, 576] on span "Continue" at bounding box center [946, 562] width 78 height 25
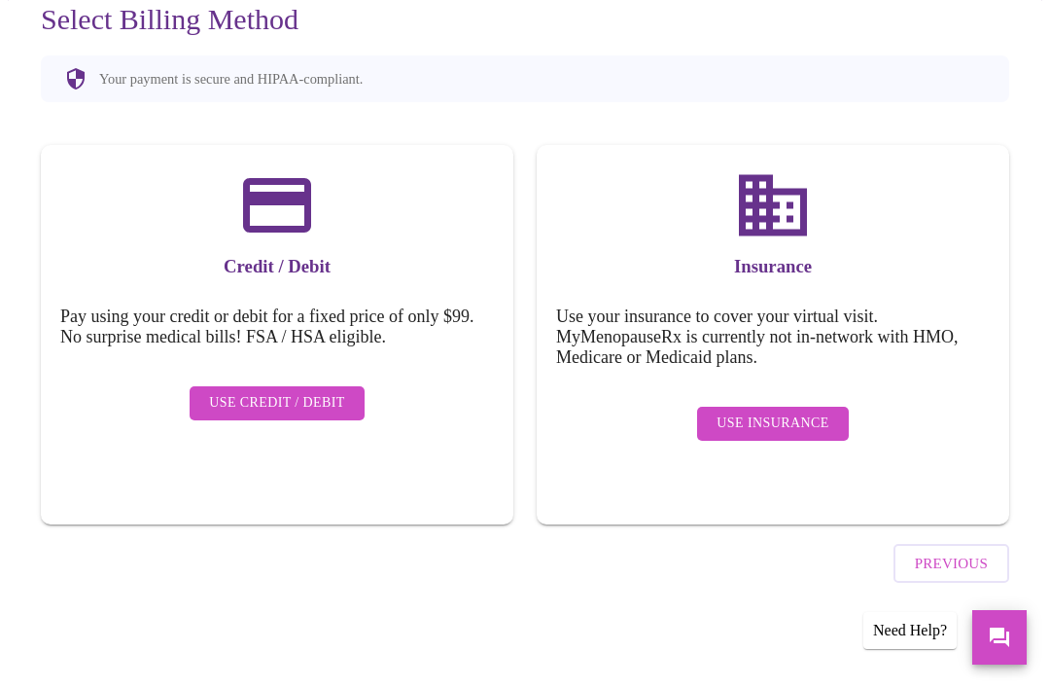
scroll to position [64, 0]
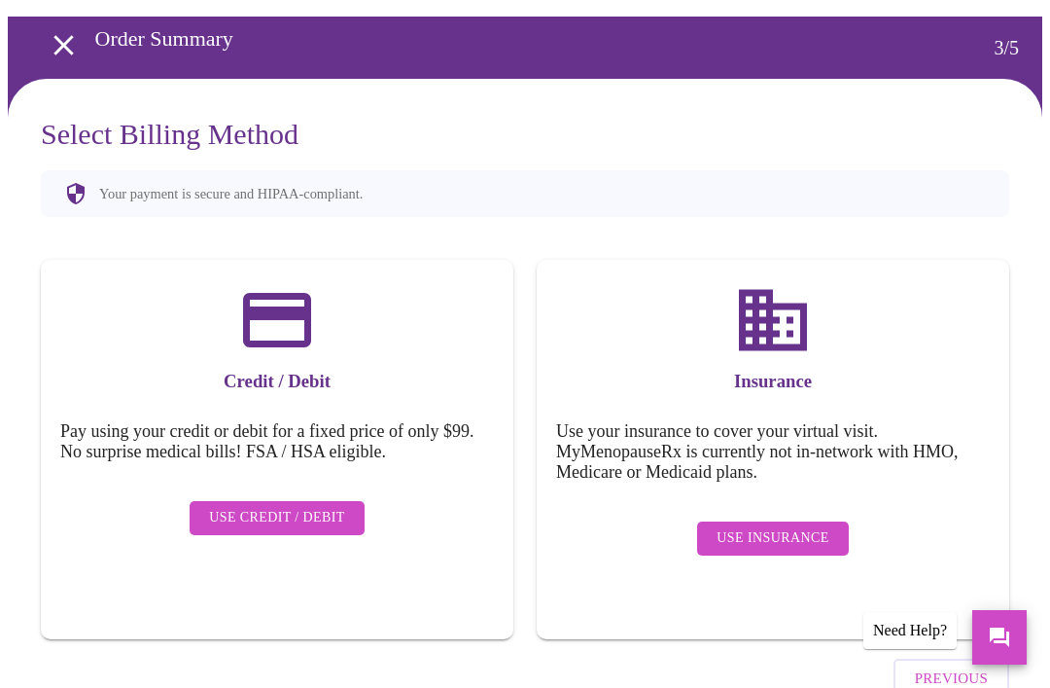
click at [292, 515] on button "Use Credit / Debit" at bounding box center [277, 518] width 175 height 34
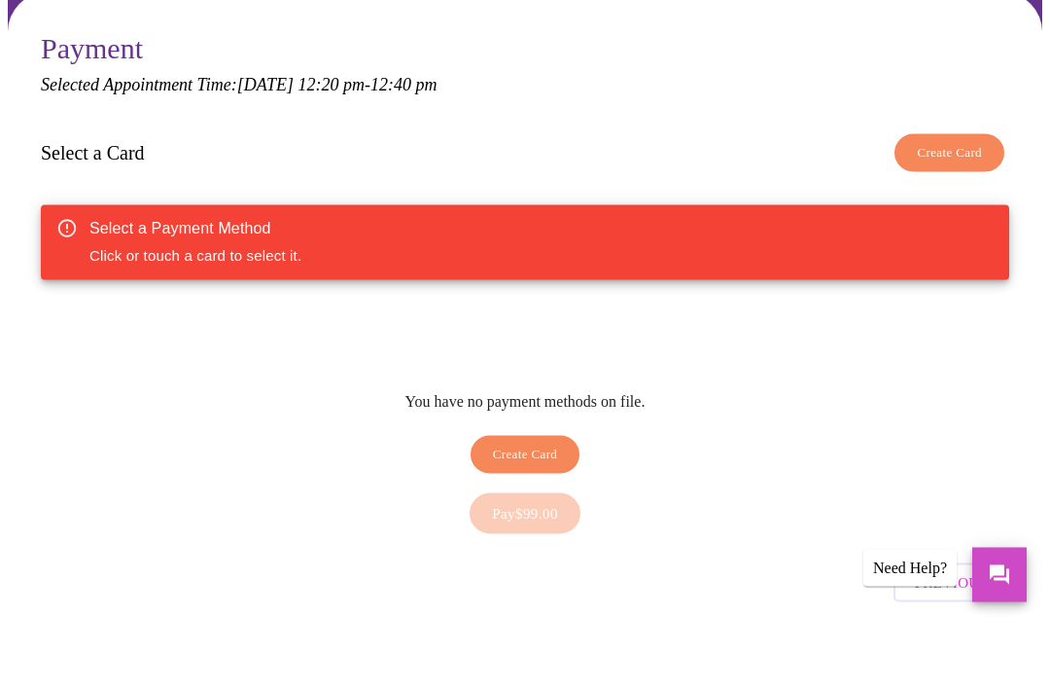
scroll to position [88, 0]
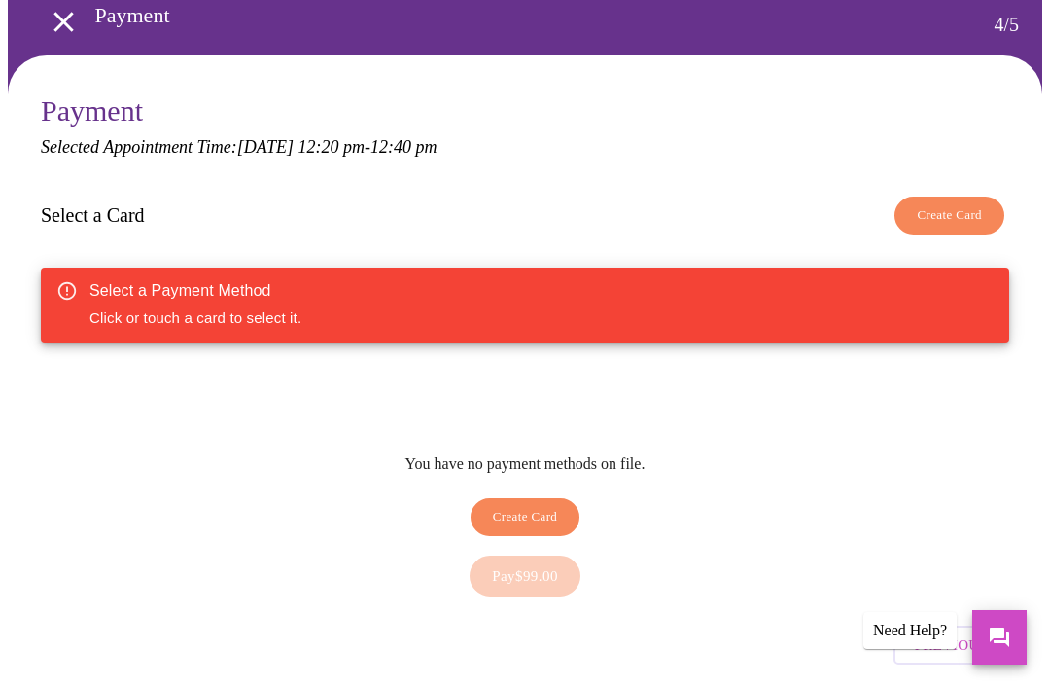
click at [543, 506] on span "Create Card" at bounding box center [525, 517] width 65 height 22
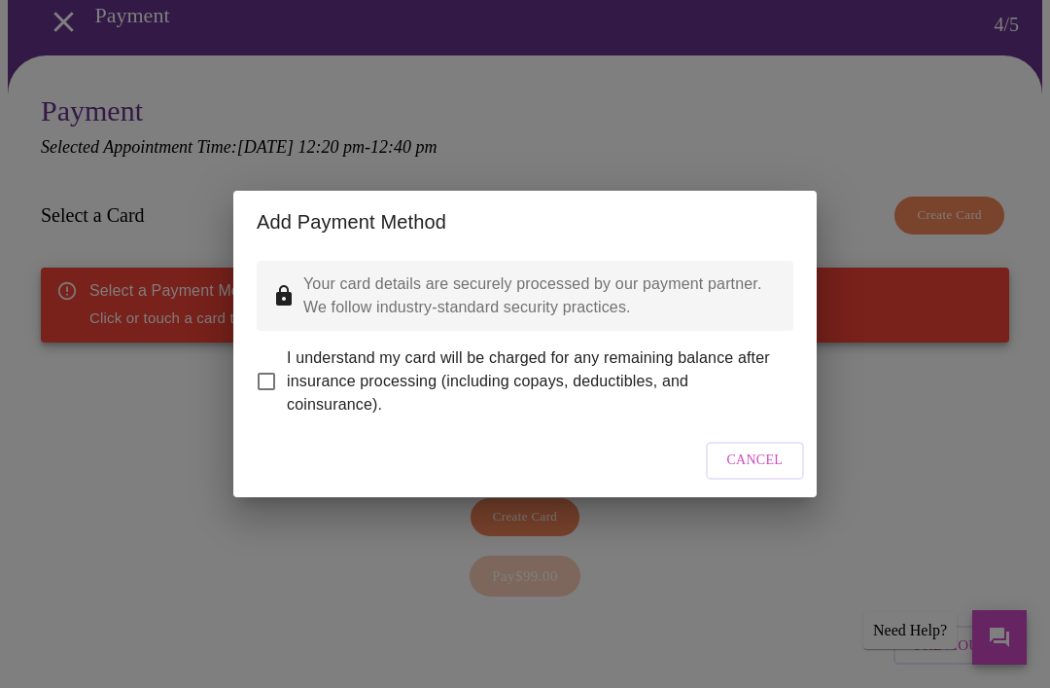
click at [275, 398] on input "I understand my card will be charged for any remaining balance after insurance …" at bounding box center [266, 381] width 41 height 41
checkbox input "true"
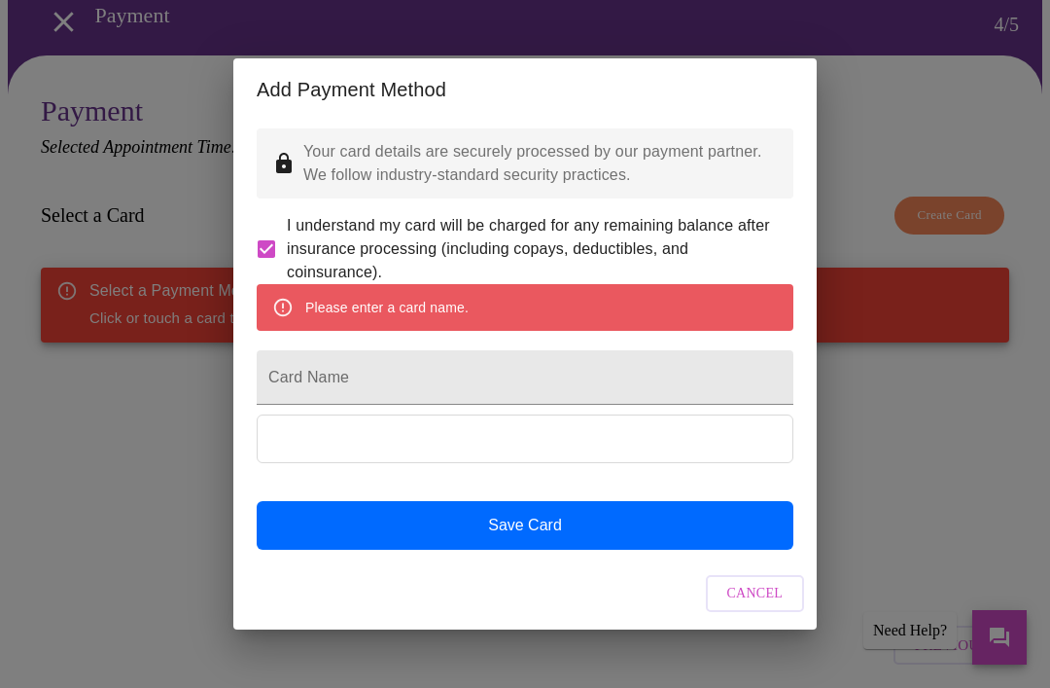
click at [491, 405] on input "Card Name" at bounding box center [525, 377] width 537 height 54
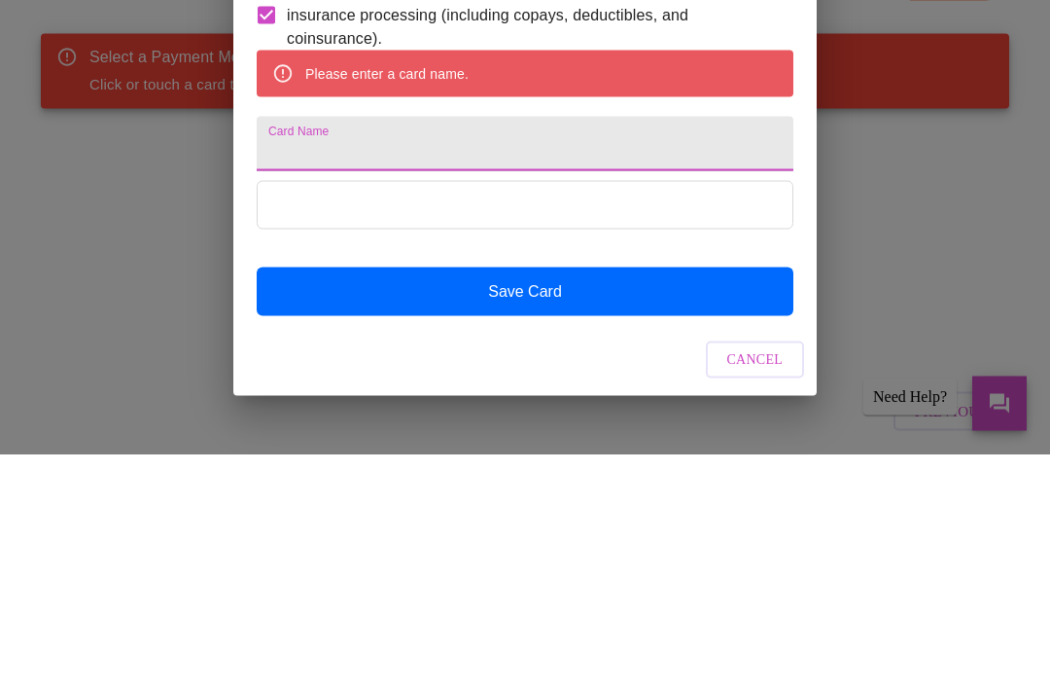
type input "[PERSON_NAME]"
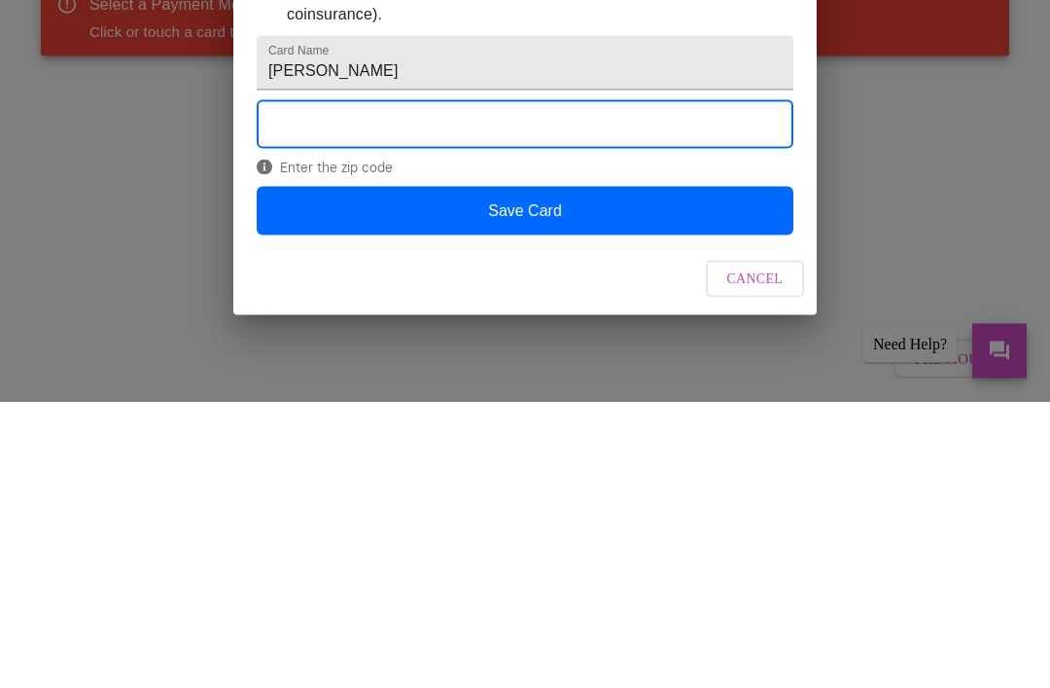
click at [590, 473] on button "Save Card" at bounding box center [525, 497] width 537 height 49
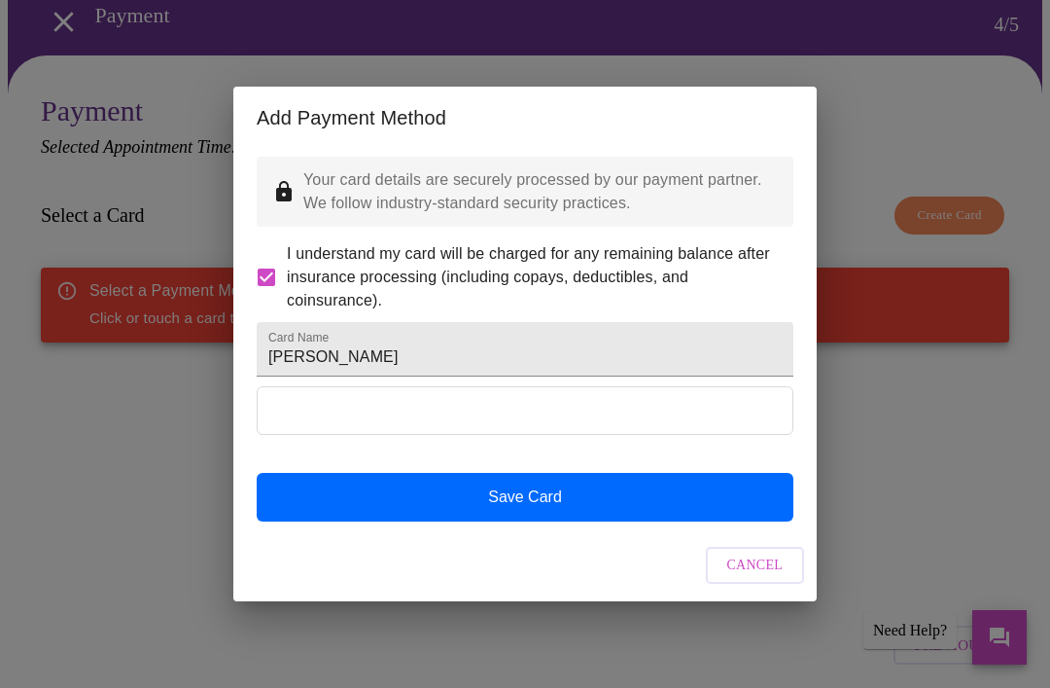
scroll to position [0, 0]
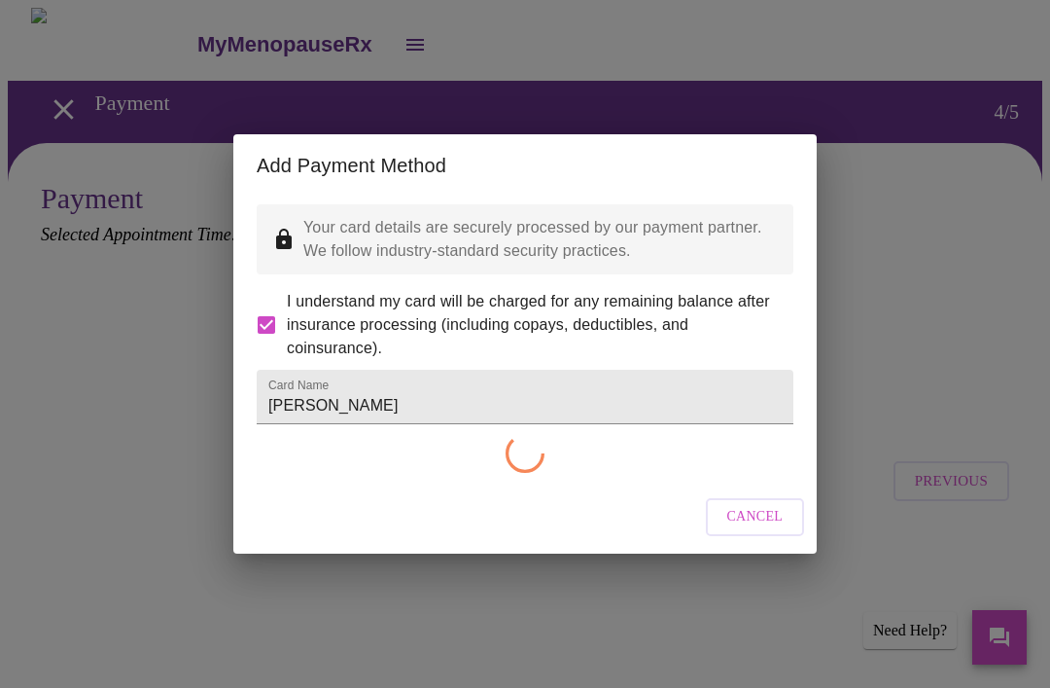
checkbox input "false"
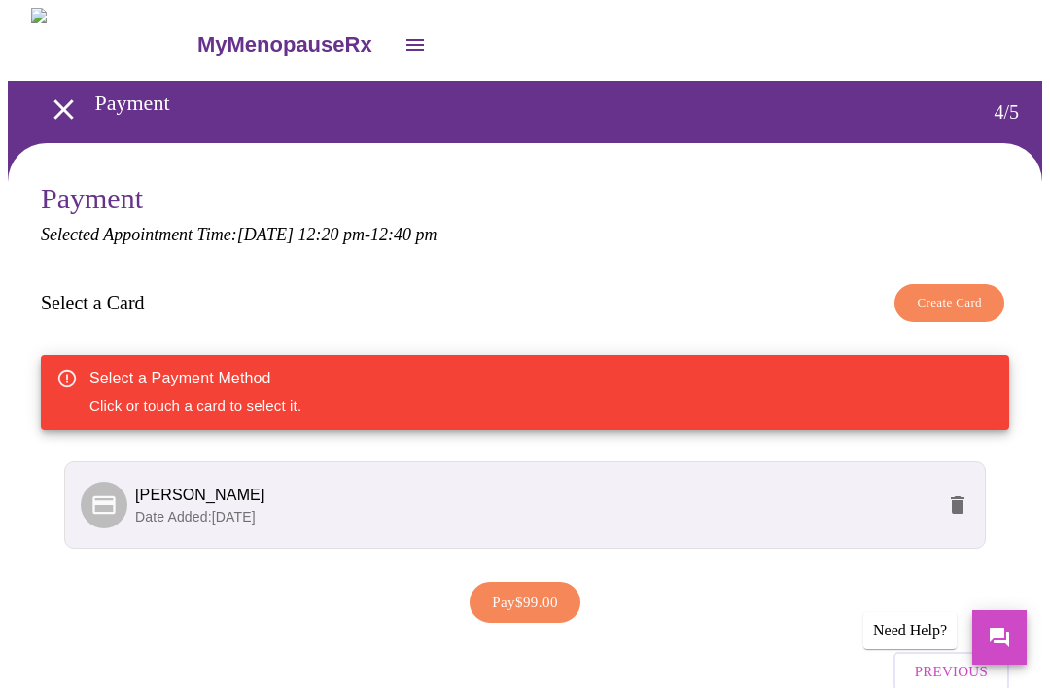
click at [638, 495] on span "[PERSON_NAME]" at bounding box center [534, 494] width 799 height 23
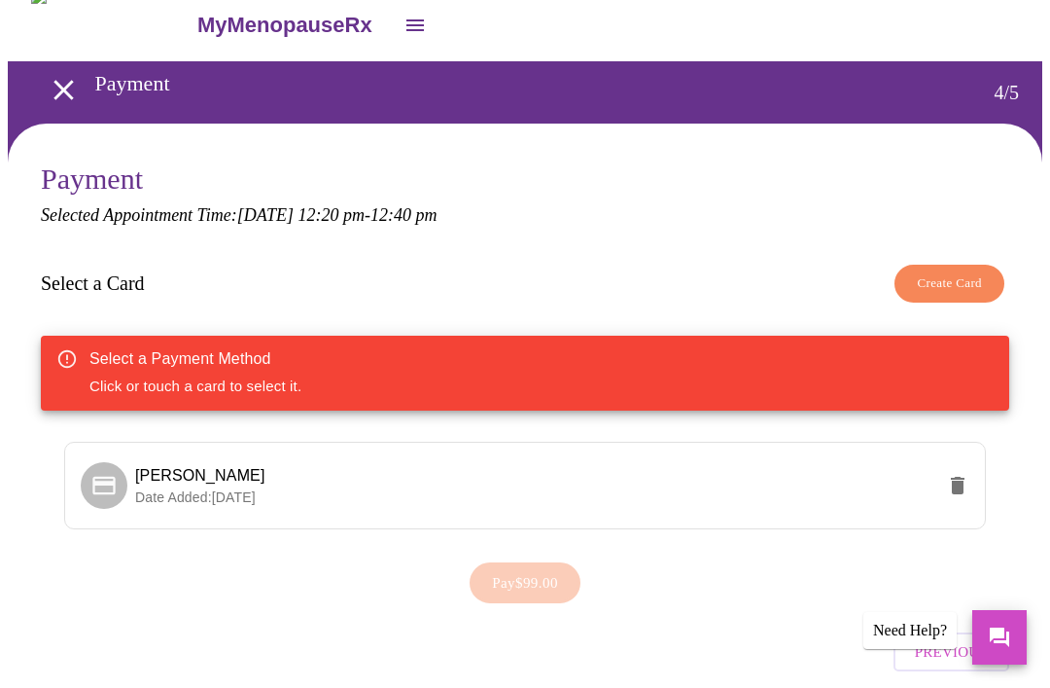
scroll to position [37, 0]
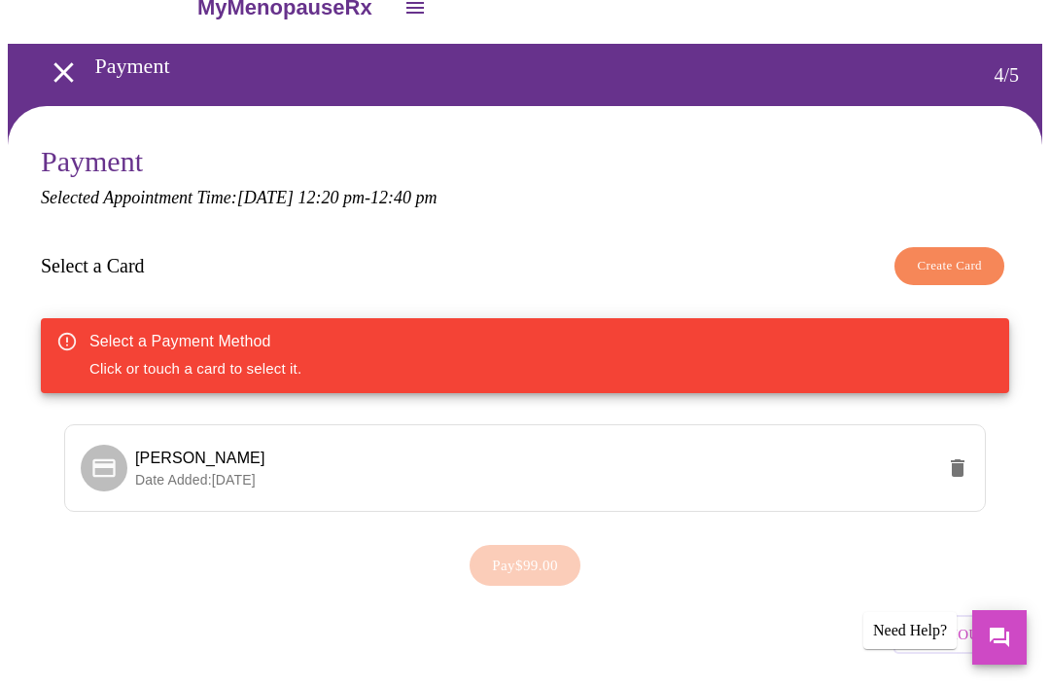
click at [541, 480] on p "Date Added: [DATE]" at bounding box center [534, 479] width 799 height 19
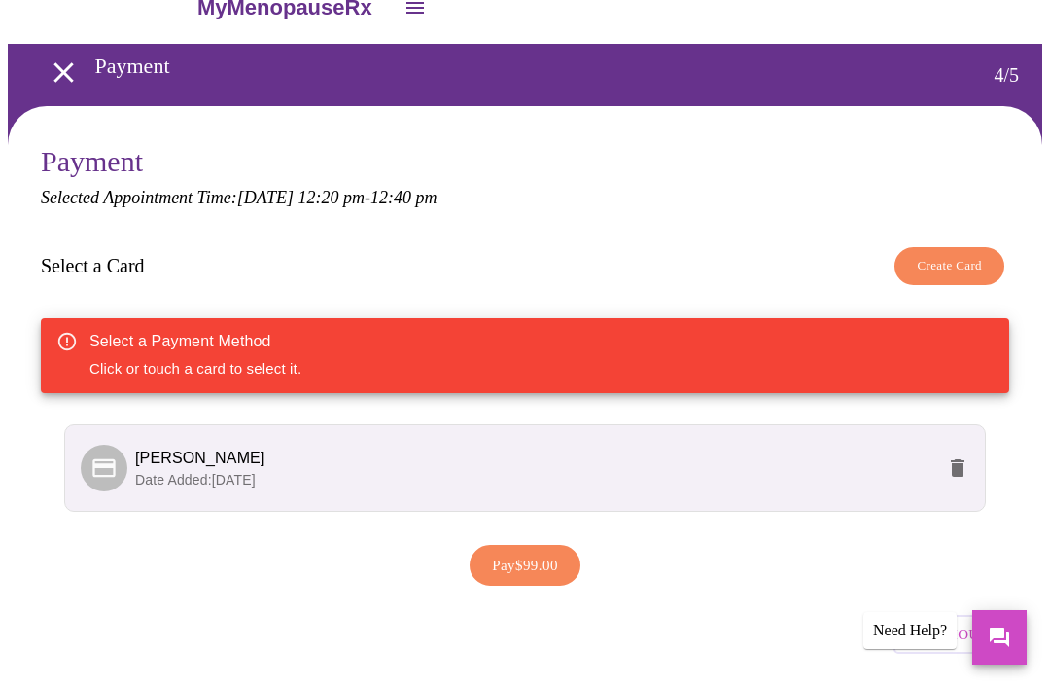
click at [538, 558] on span "Pay $99.00" at bounding box center [525, 564] width 66 height 25
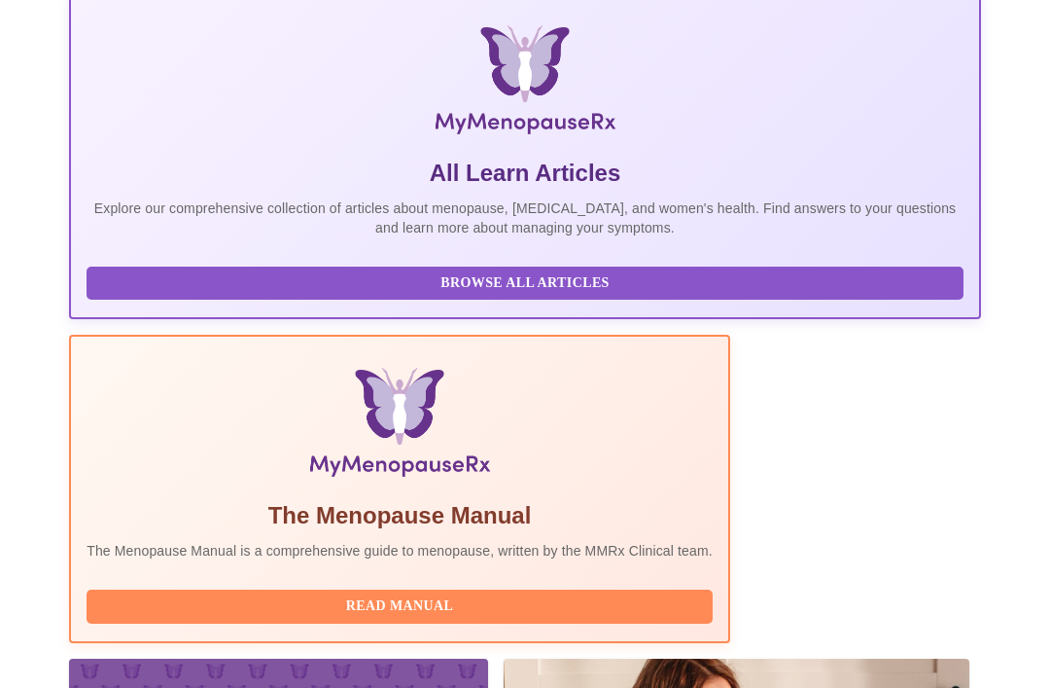
scroll to position [360, 0]
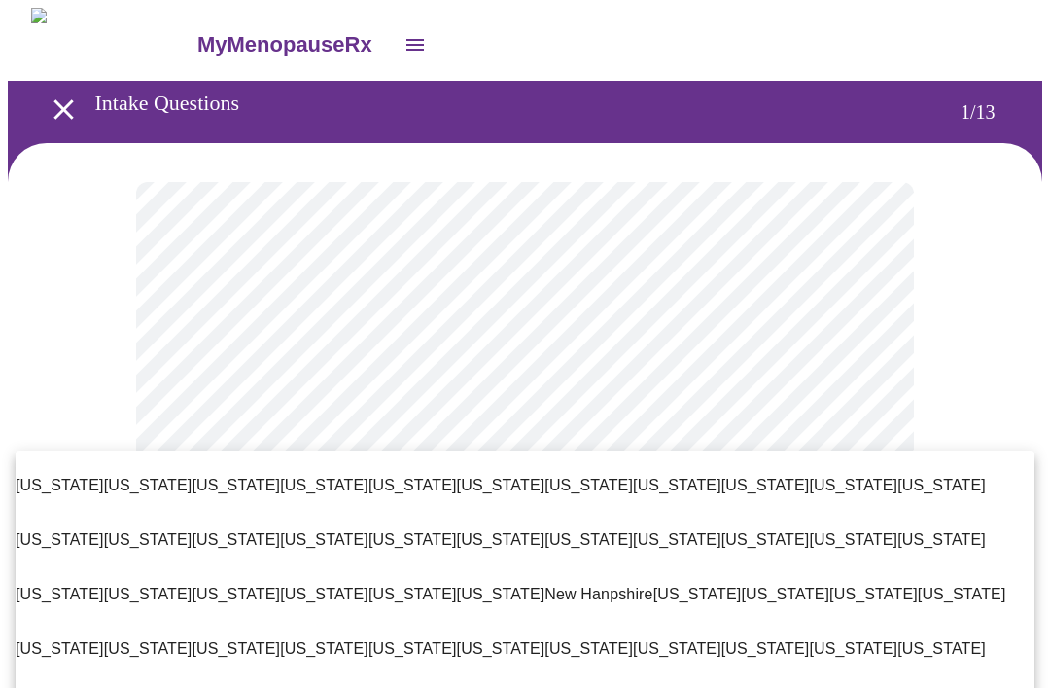
click at [809, 484] on span "[US_STATE]" at bounding box center [853, 485] width 88 height 54
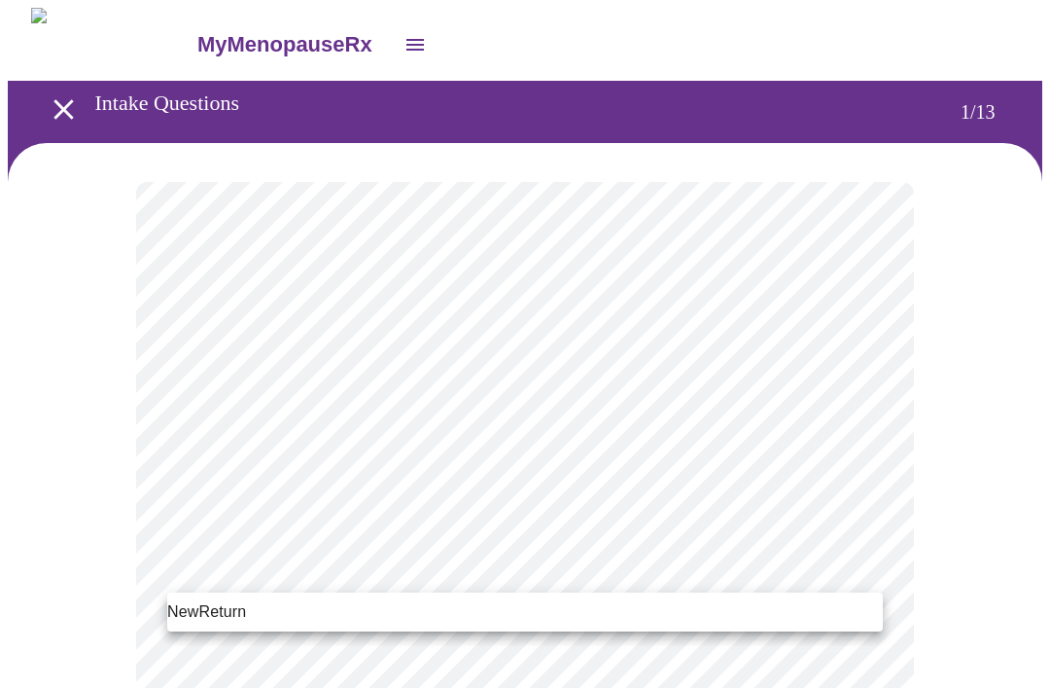
click at [187, 616] on span "New" at bounding box center [182, 611] width 31 height 23
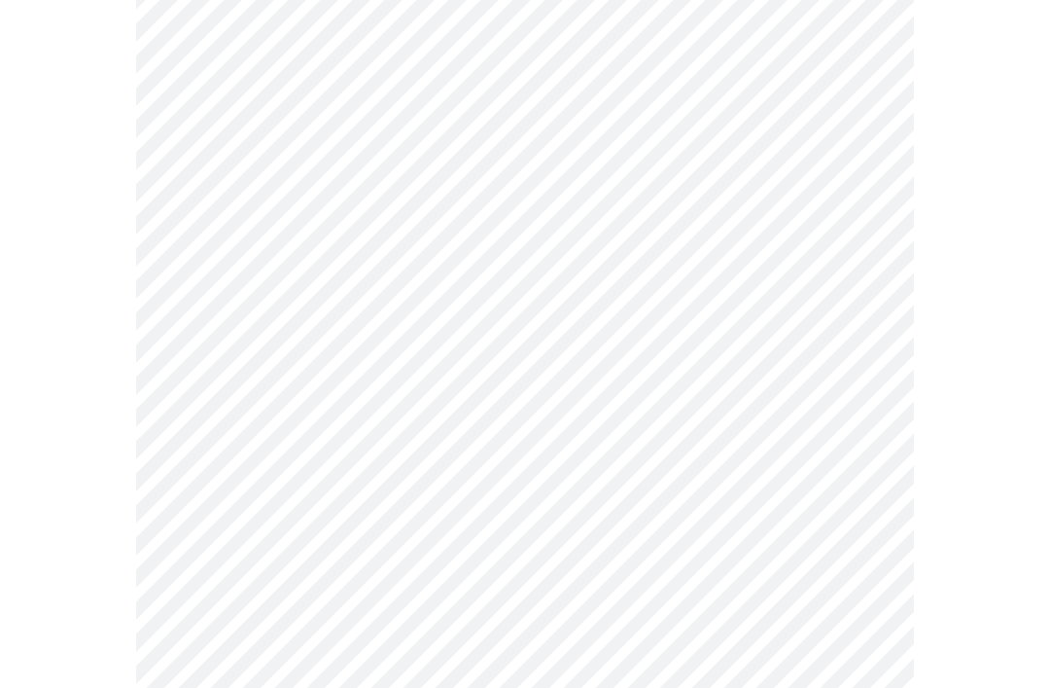
scroll to position [998, 0]
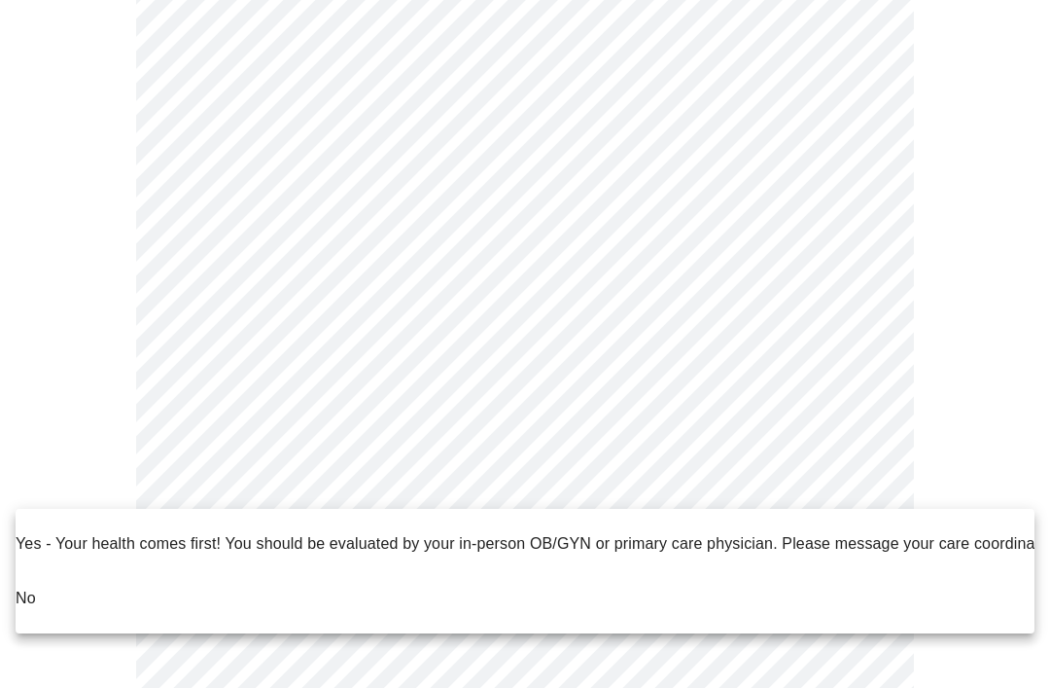
click at [34, 586] on p "No" at bounding box center [26, 597] width 20 height 23
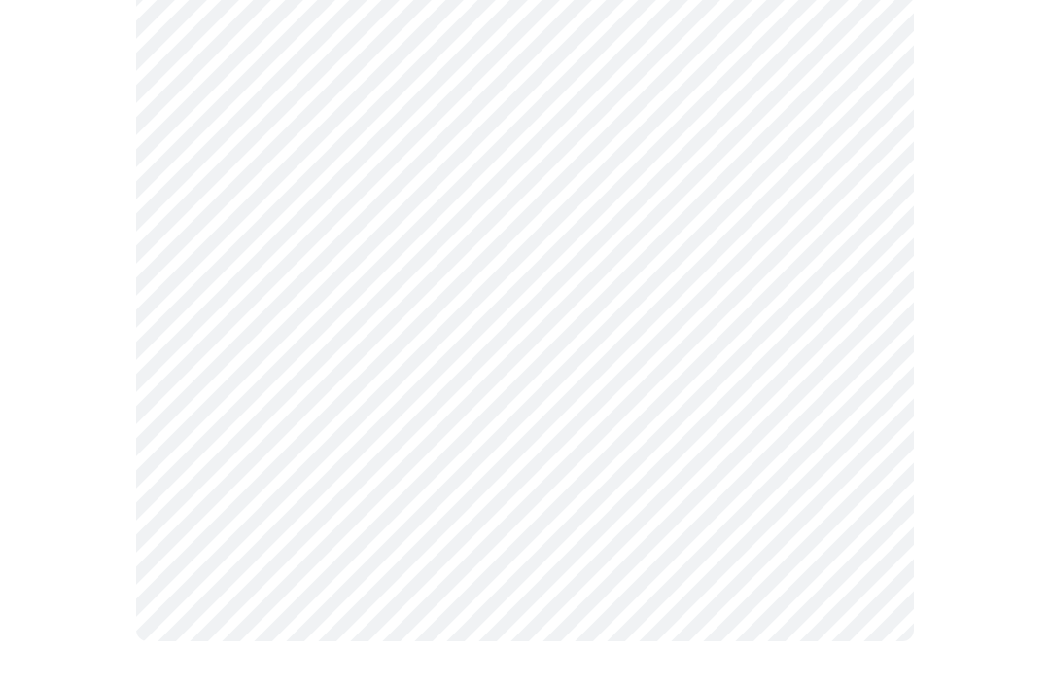
scroll to position [0, 0]
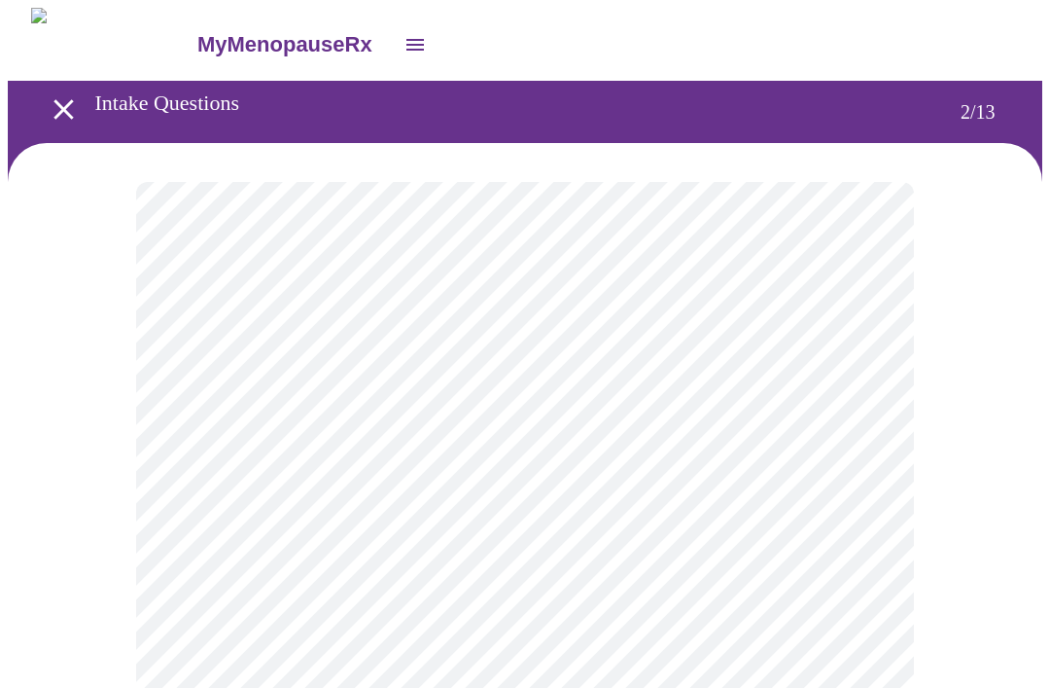
click at [878, 385] on body "MyMenopauseRx Intake Questions 2 / 13" at bounding box center [525, 585] width 1035 height 1154
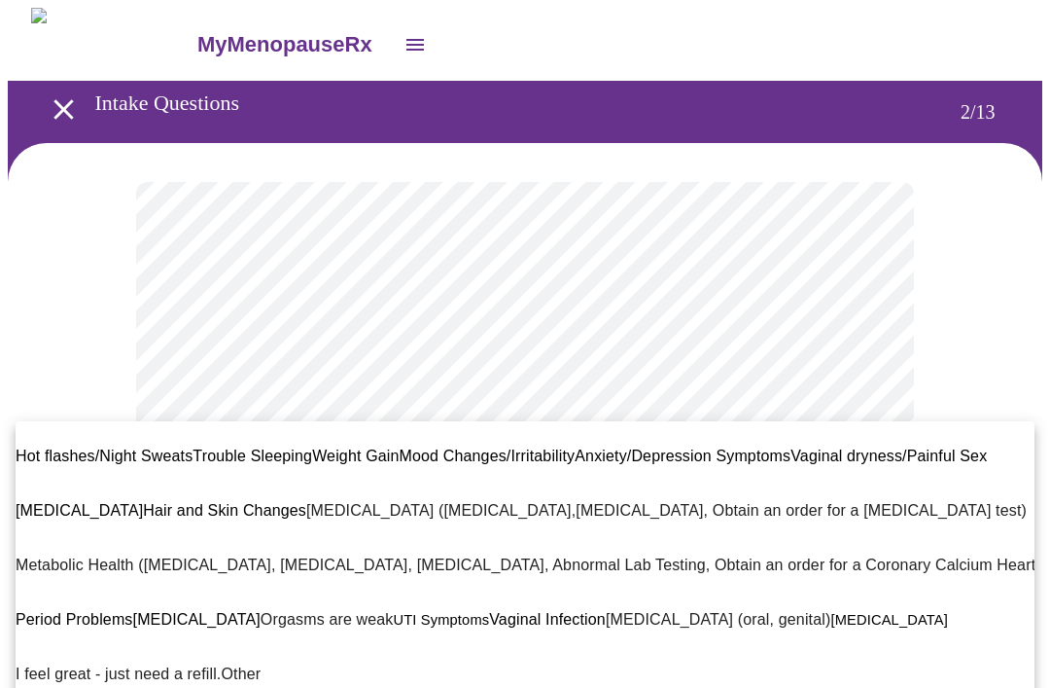
click at [248, 392] on div at bounding box center [525, 344] width 1050 height 688
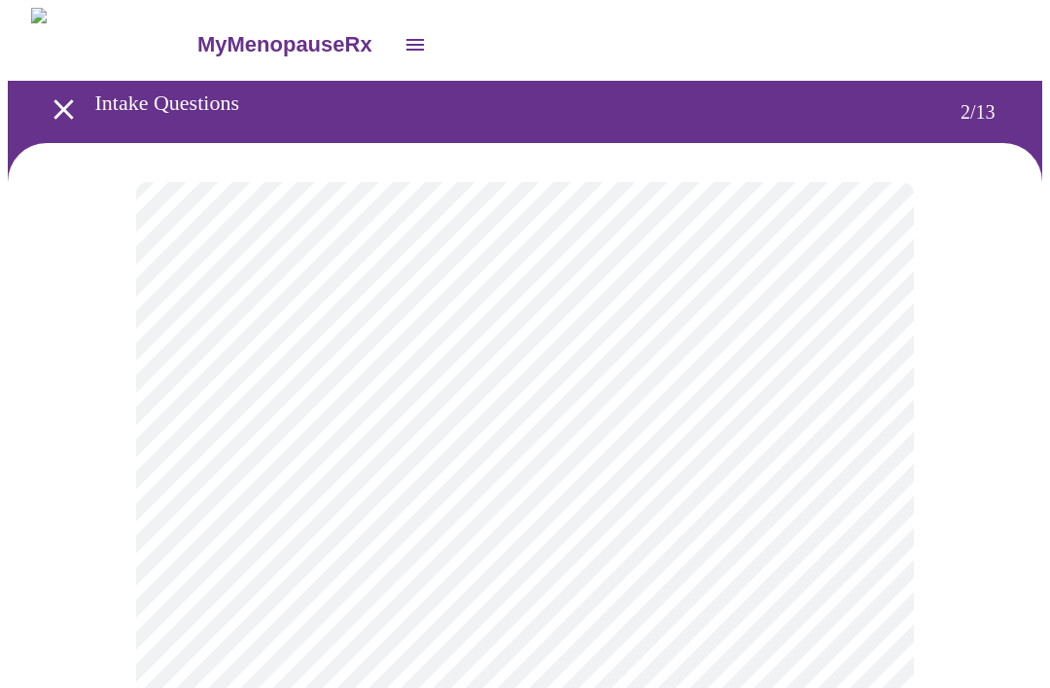
click at [311, 402] on body "MyMenopauseRx Intake Questions 2 / 13" at bounding box center [525, 585] width 1035 height 1154
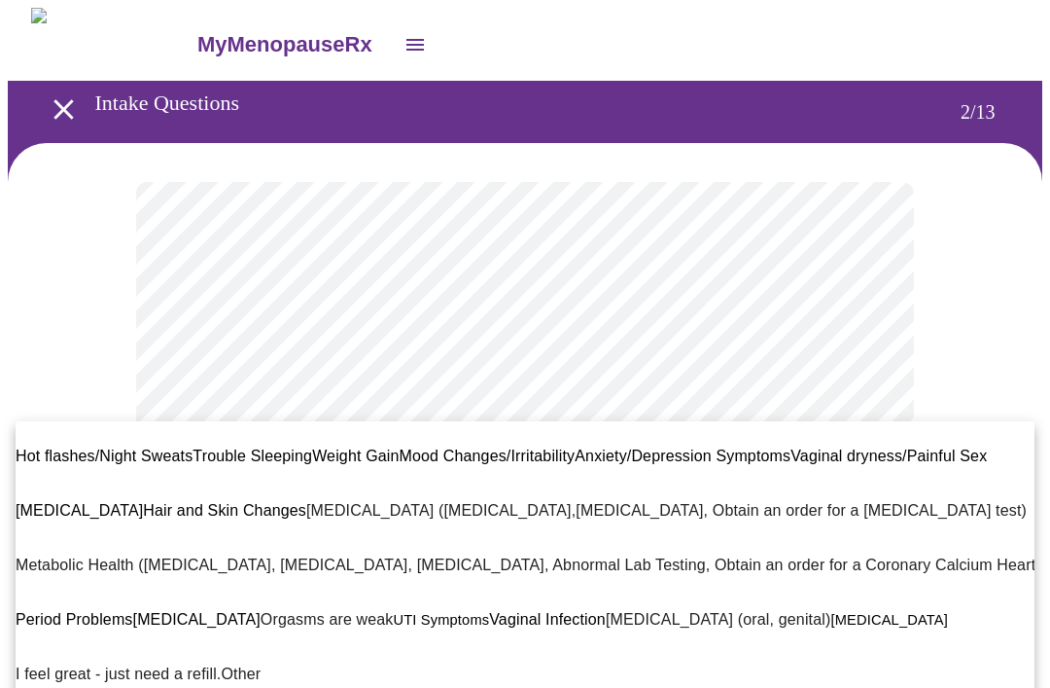
click at [605, 447] on span "Anxiety/Depression Symptoms" at bounding box center [683, 455] width 216 height 17
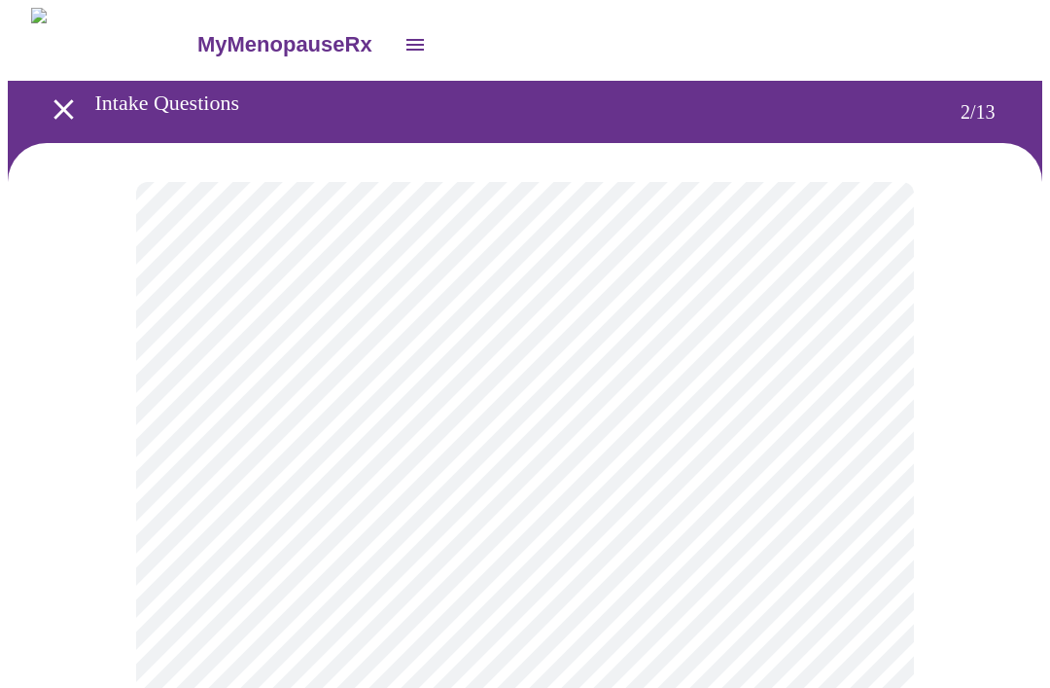
click at [597, 401] on body "MyMenopauseRx Intake Questions 2 / 13" at bounding box center [525, 578] width 1035 height 1140
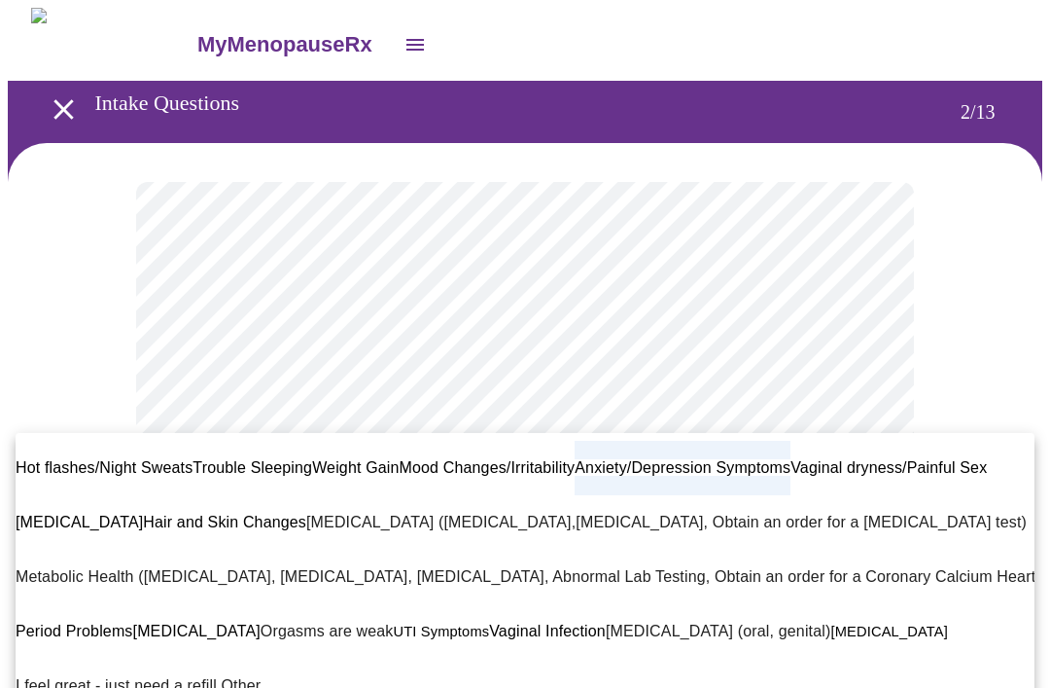
click at [257, 459] on span "Trouble Sleeping" at bounding box center [253, 467] width 120 height 17
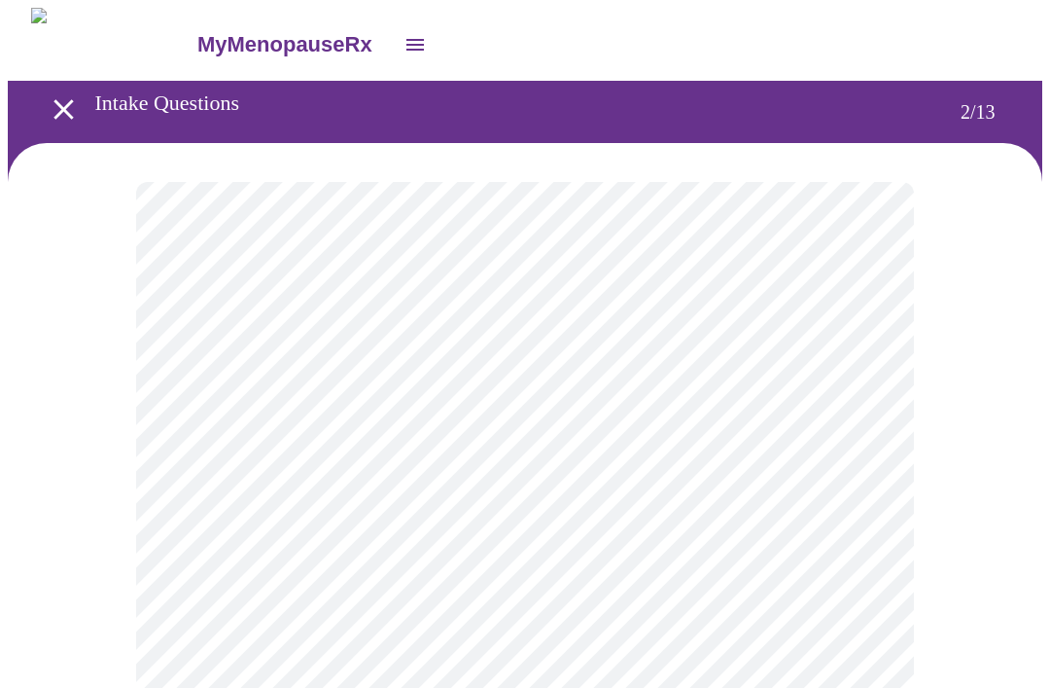
click at [433, 401] on body "MyMenopauseRx Intake Questions 2 / 13" at bounding box center [525, 578] width 1035 height 1140
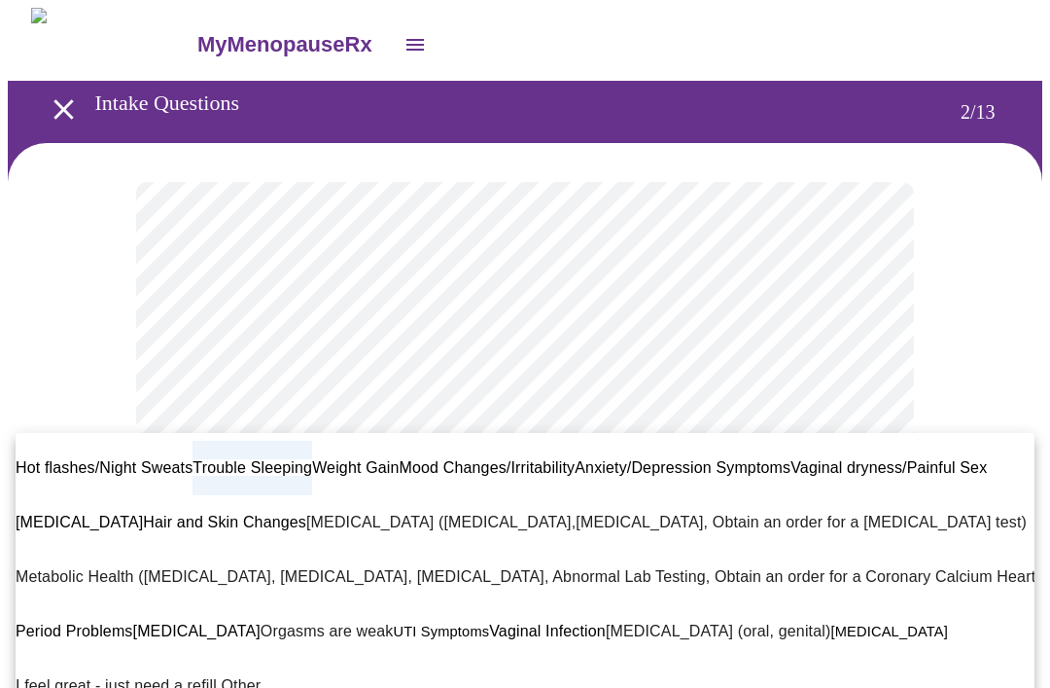
click at [610, 459] on span "Anxiety/Depression Symptoms" at bounding box center [683, 467] width 216 height 17
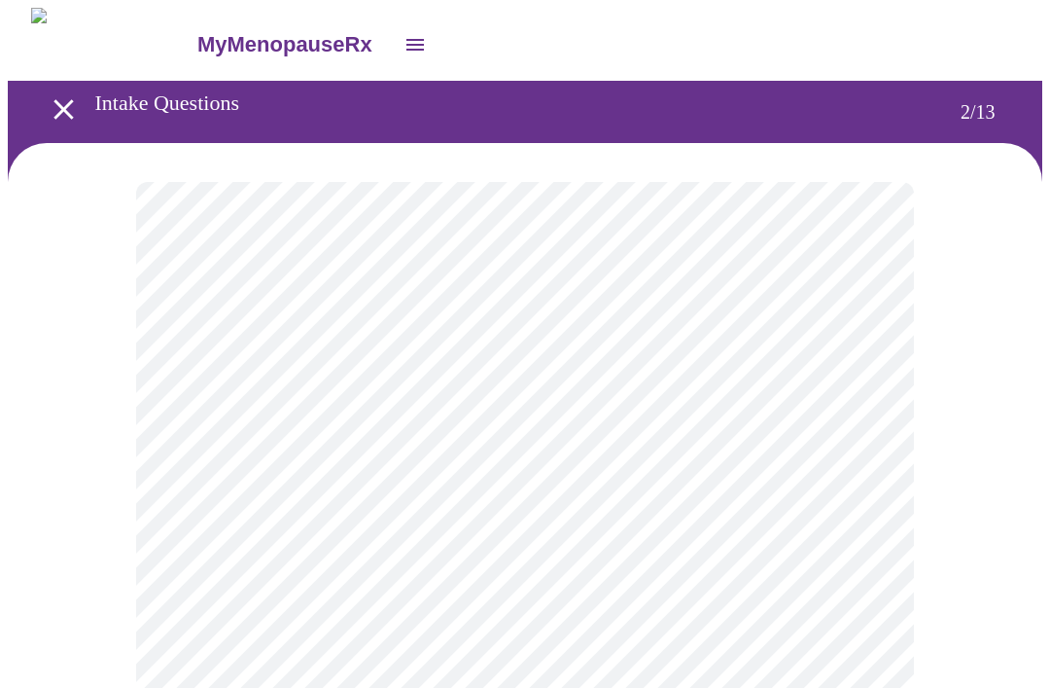
click at [807, 578] on body "MyMenopauseRx Intake Questions 2 / 13" at bounding box center [525, 578] width 1035 height 1140
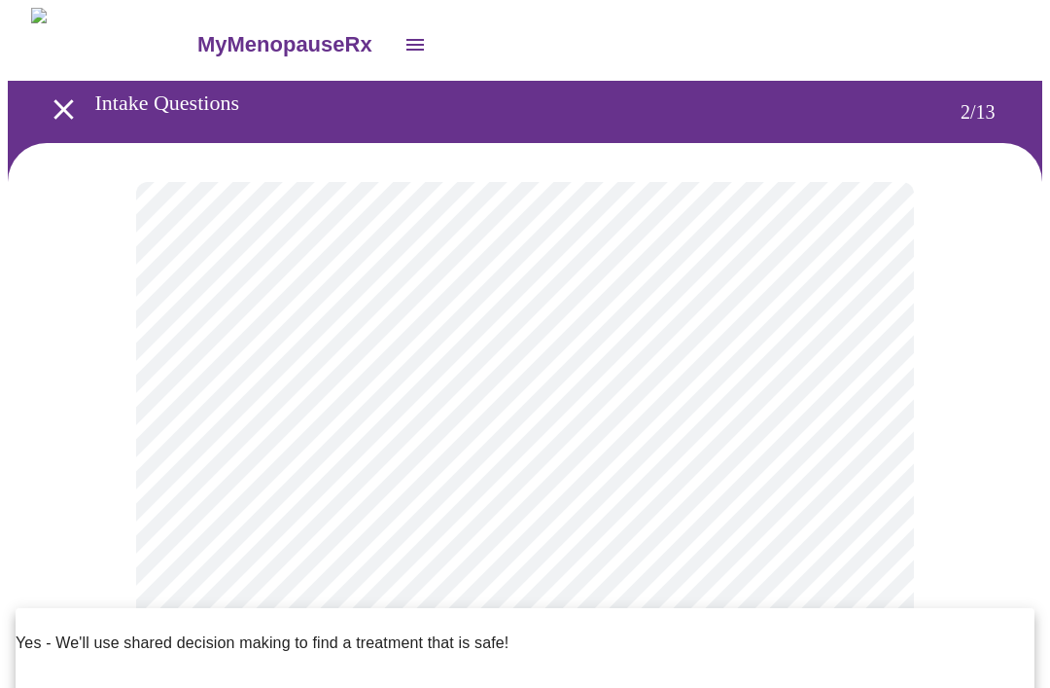
click at [490, 631] on p "Yes - We'll use shared decision making to find a treatment that is safe!" at bounding box center [262, 642] width 493 height 23
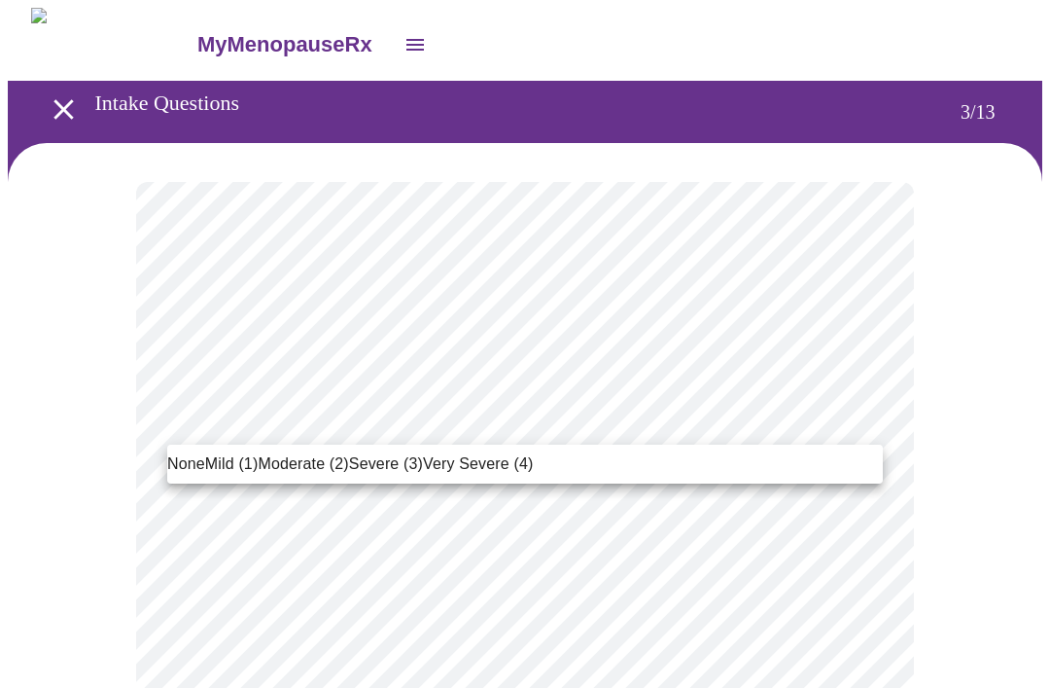
click at [295, 474] on span "Moderate (2)" at bounding box center [303, 463] width 90 height 23
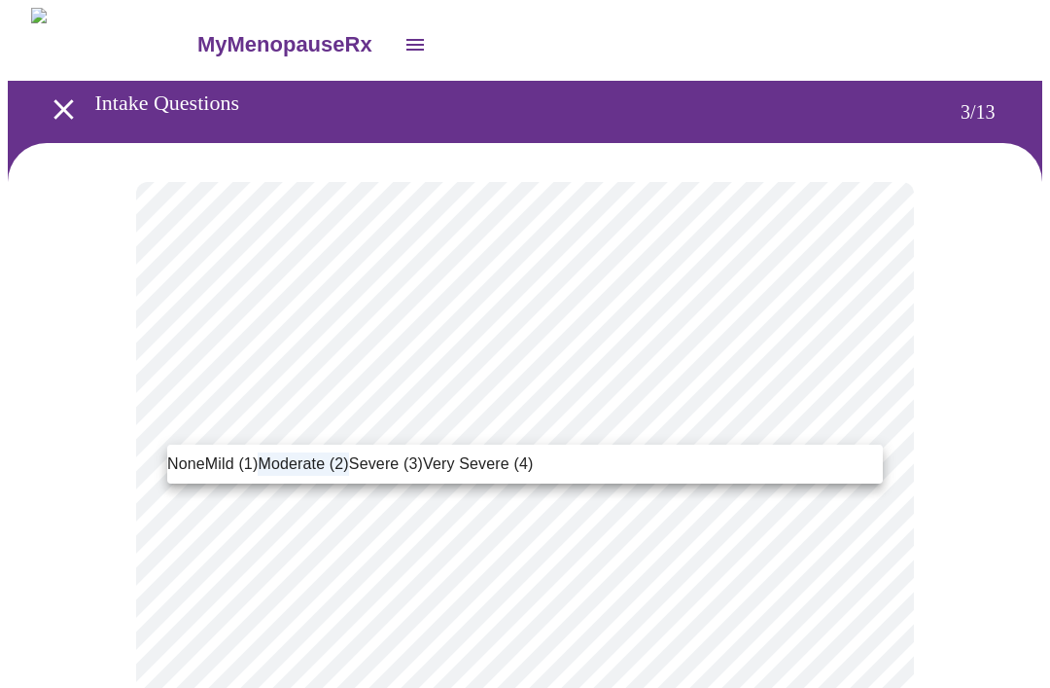
click at [977, 424] on div at bounding box center [525, 344] width 1050 height 688
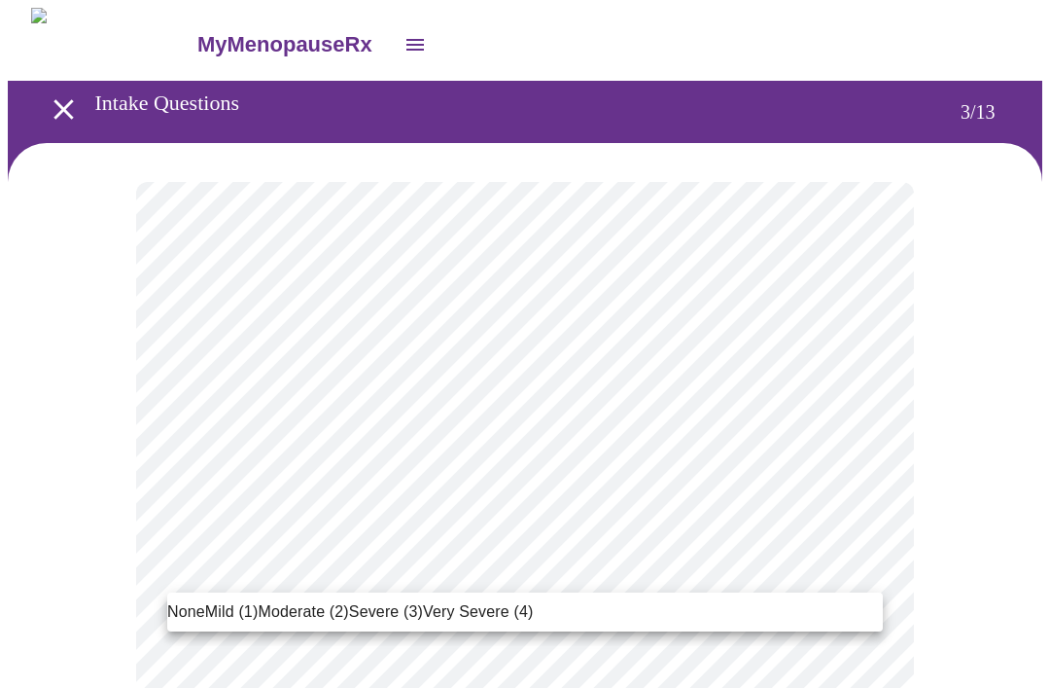
click at [227, 610] on span "Mild (1)" at bounding box center [231, 611] width 53 height 23
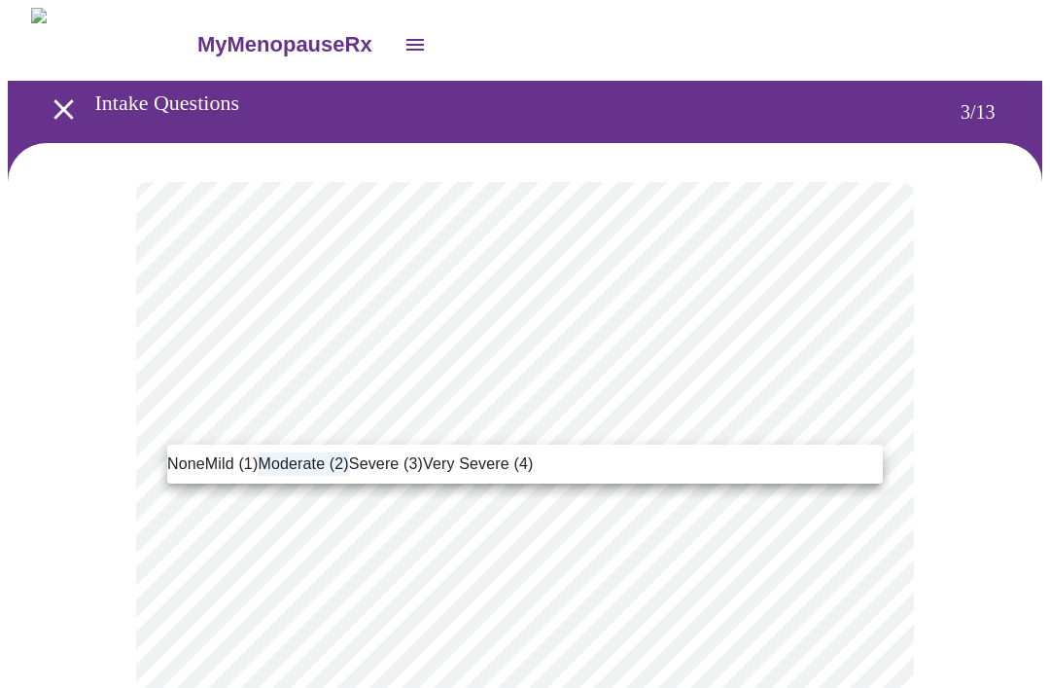
click at [230, 471] on span "Mild (1)" at bounding box center [231, 463] width 53 height 23
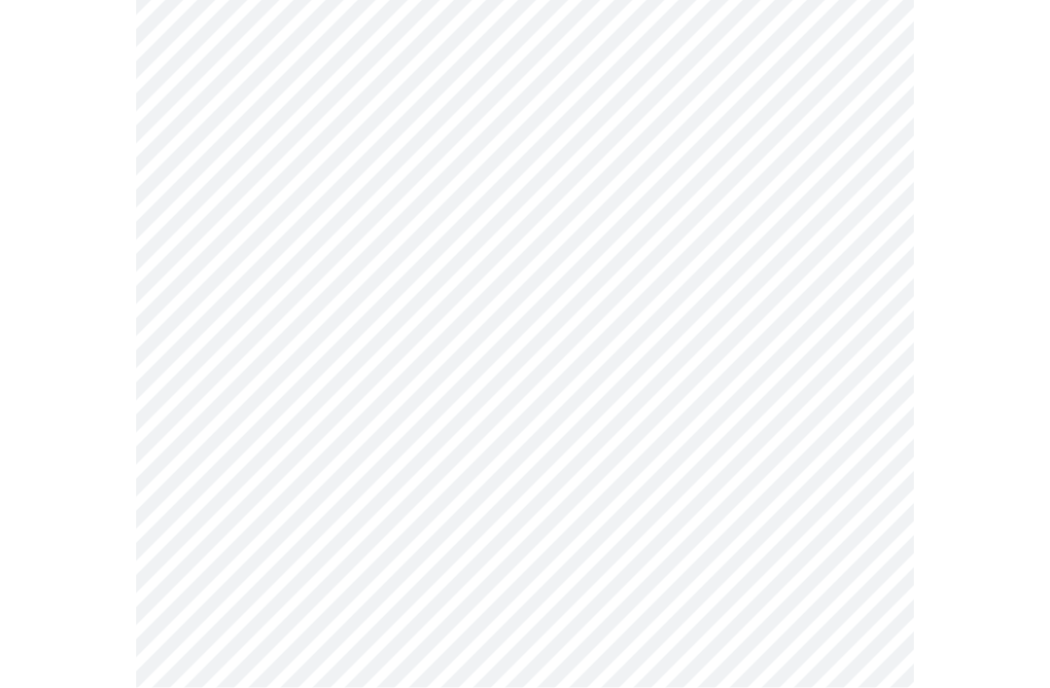
scroll to position [250, 0]
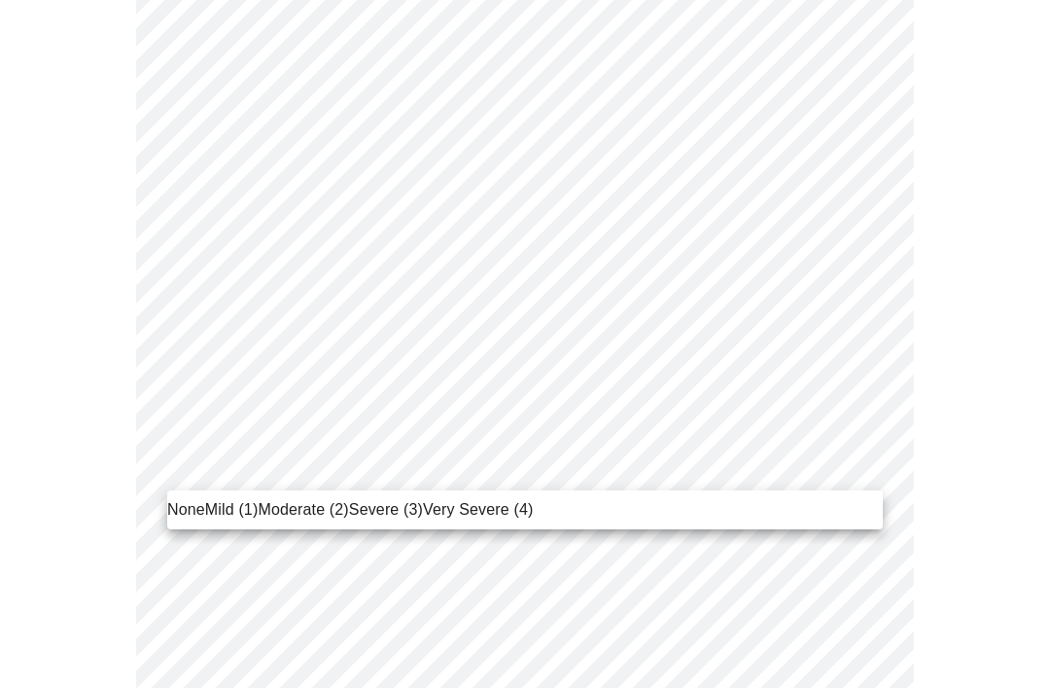
click at [363, 513] on span "Severe (3)" at bounding box center [386, 509] width 74 height 23
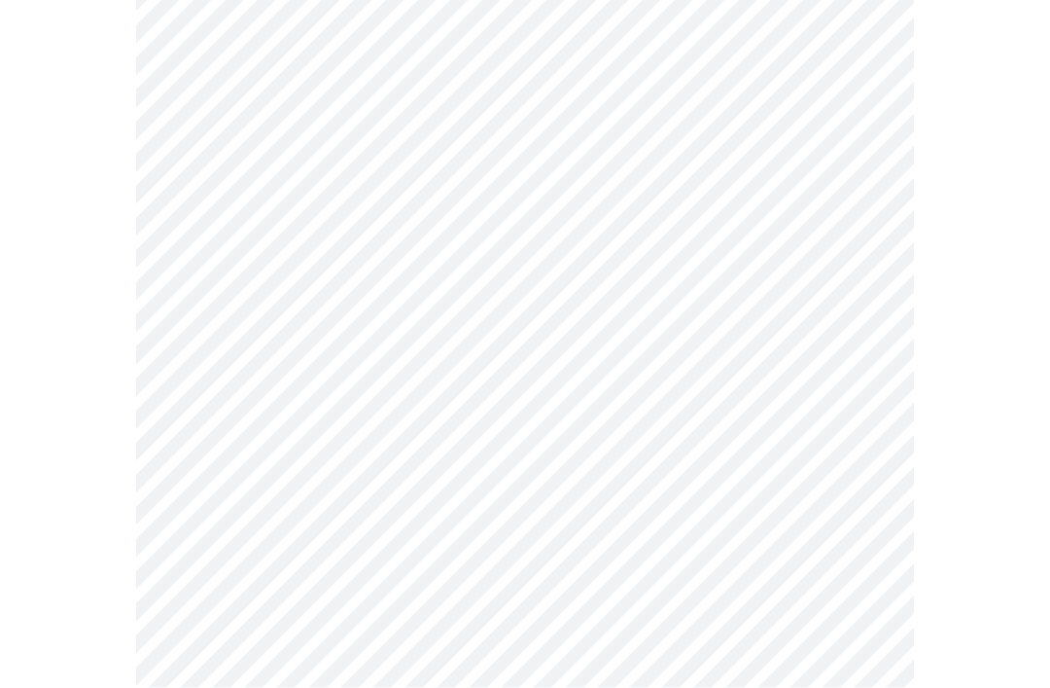
scroll to position [414, 0]
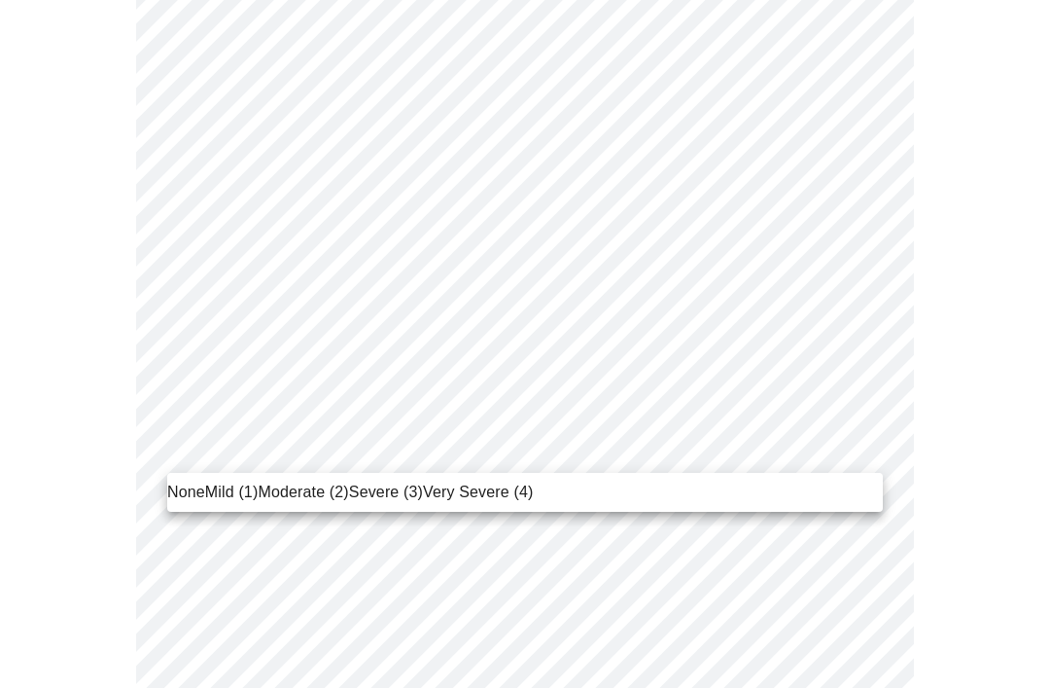
click at [375, 494] on span "Severe (3)" at bounding box center [386, 491] width 74 height 23
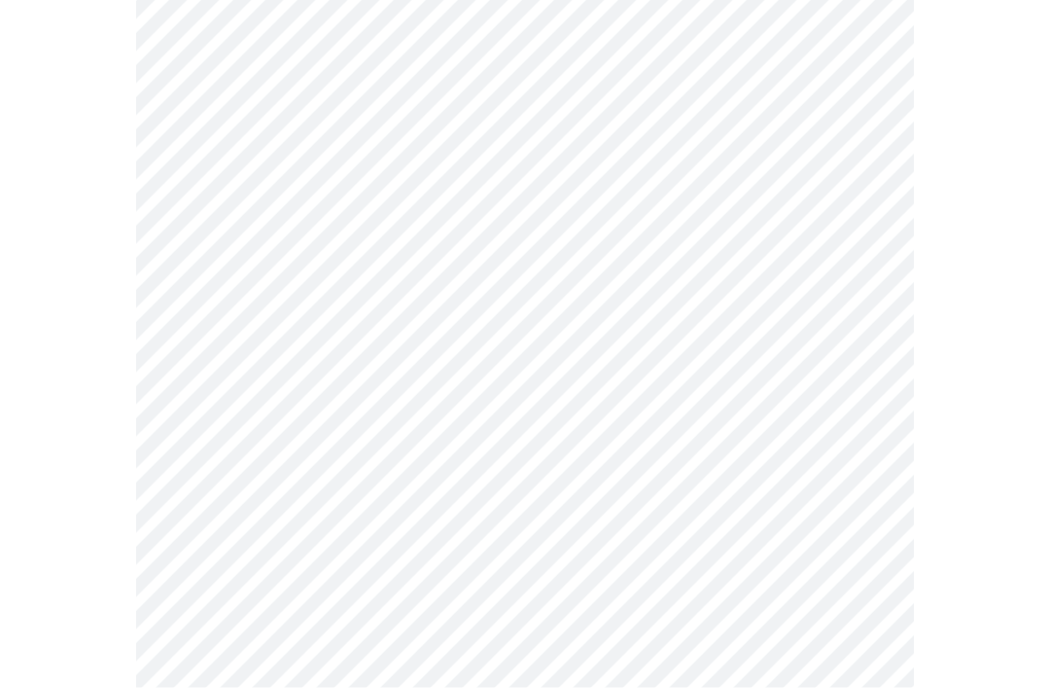
scroll to position [503, 0]
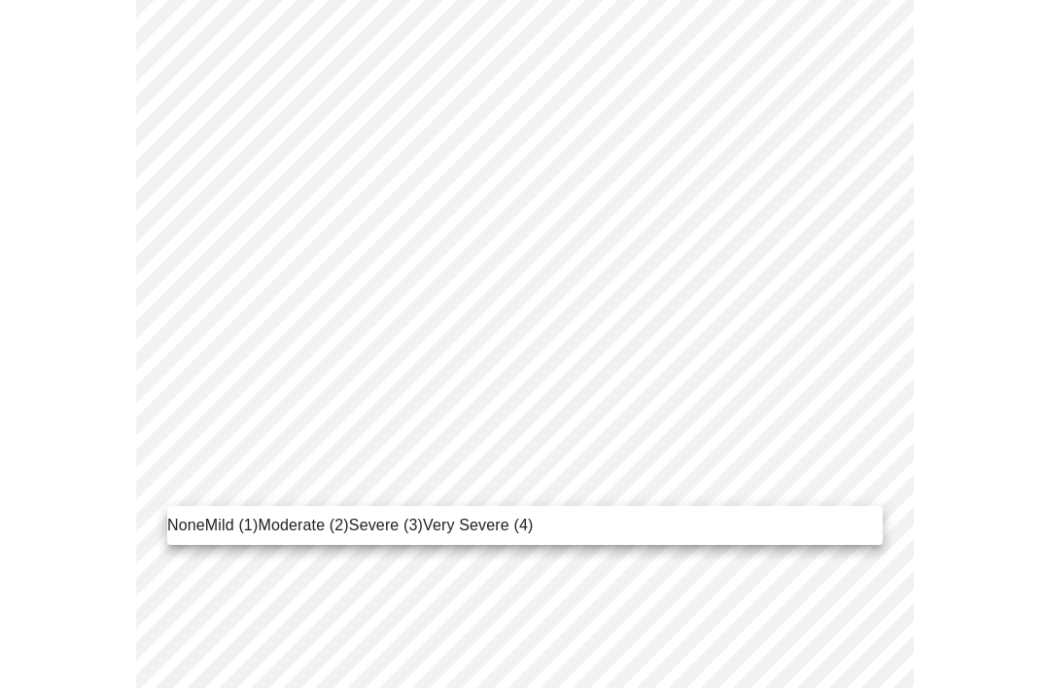
click at [381, 528] on span "Severe (3)" at bounding box center [386, 524] width 74 height 23
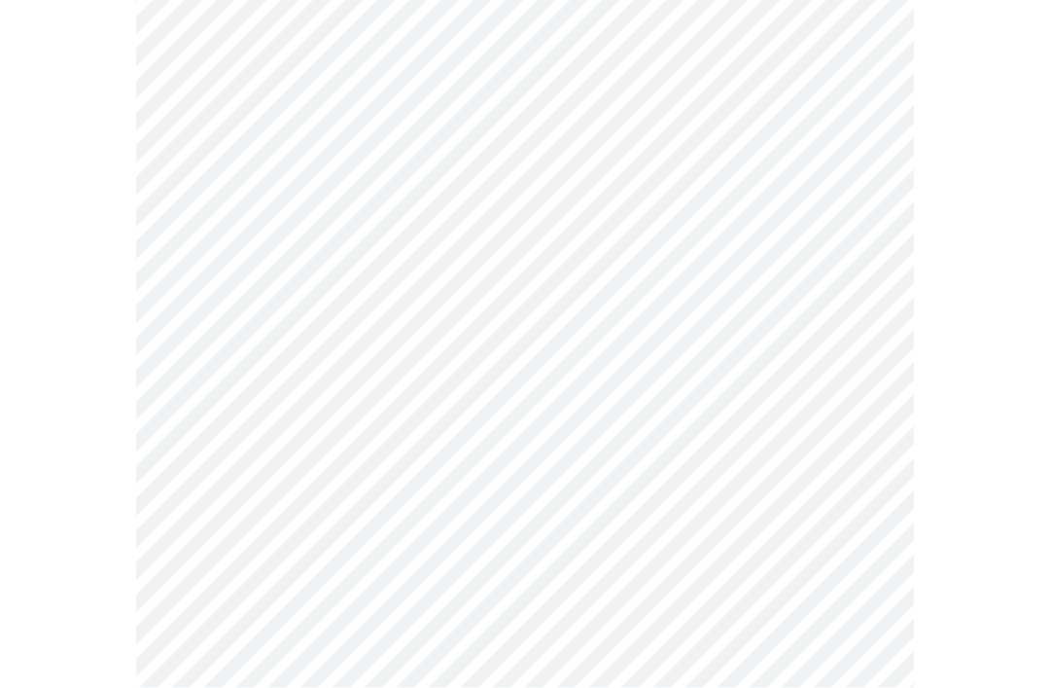
scroll to position [617, 0]
click at [415, 483] on body "MyMenopauseRx Intake Questions 3 / 13" at bounding box center [525, 581] width 1035 height 2381
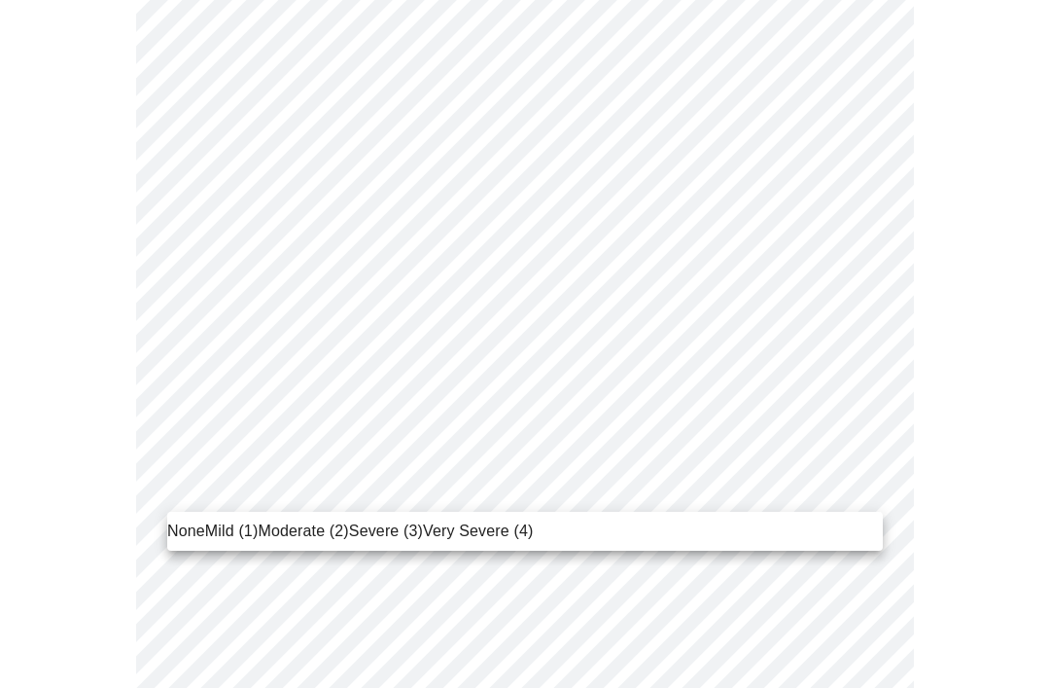
click at [383, 540] on span "Severe (3)" at bounding box center [386, 530] width 74 height 23
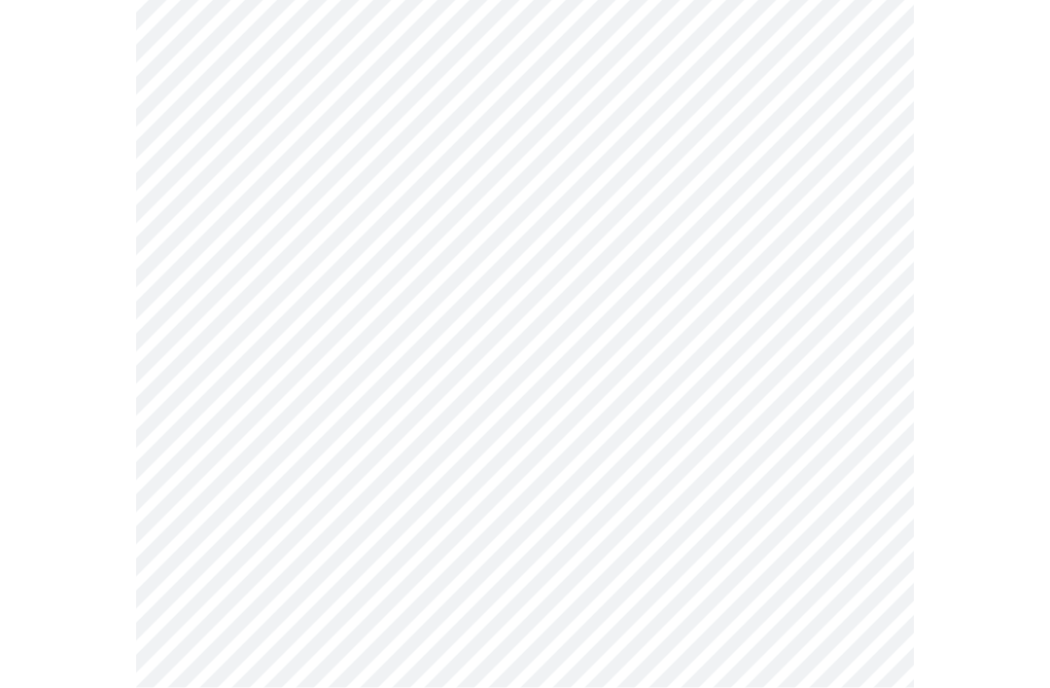
scroll to position [940, 0]
click at [502, 312] on body "MyMenopauseRx Intake Questions 3 / 13" at bounding box center [525, 244] width 1035 height 2354
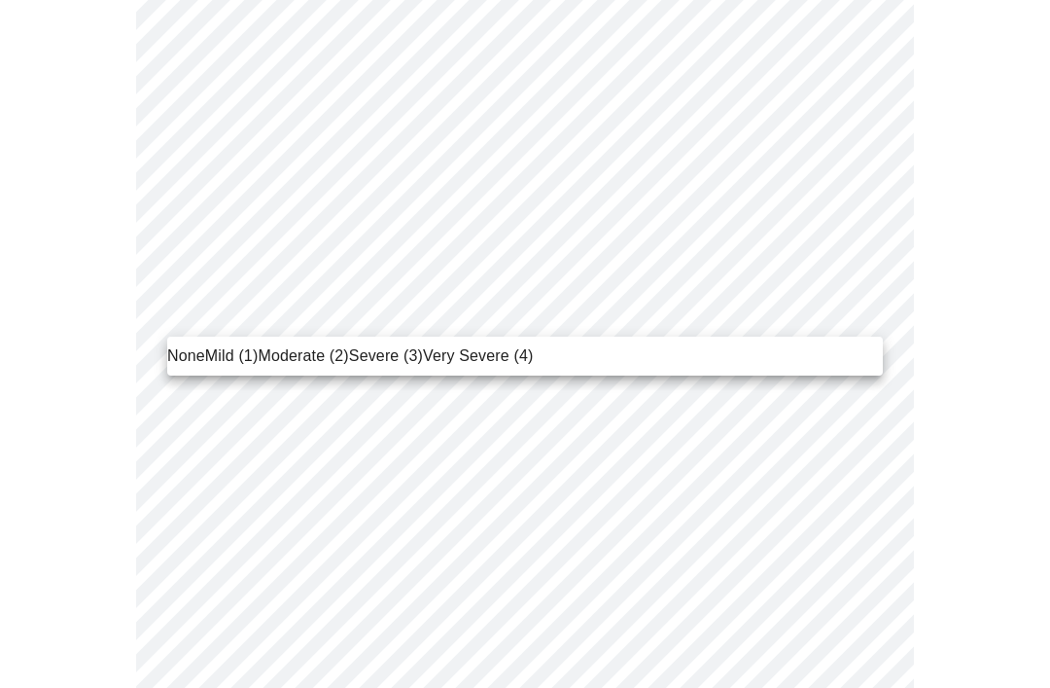
click at [474, 361] on span "Very Severe (4)" at bounding box center [478, 355] width 110 height 23
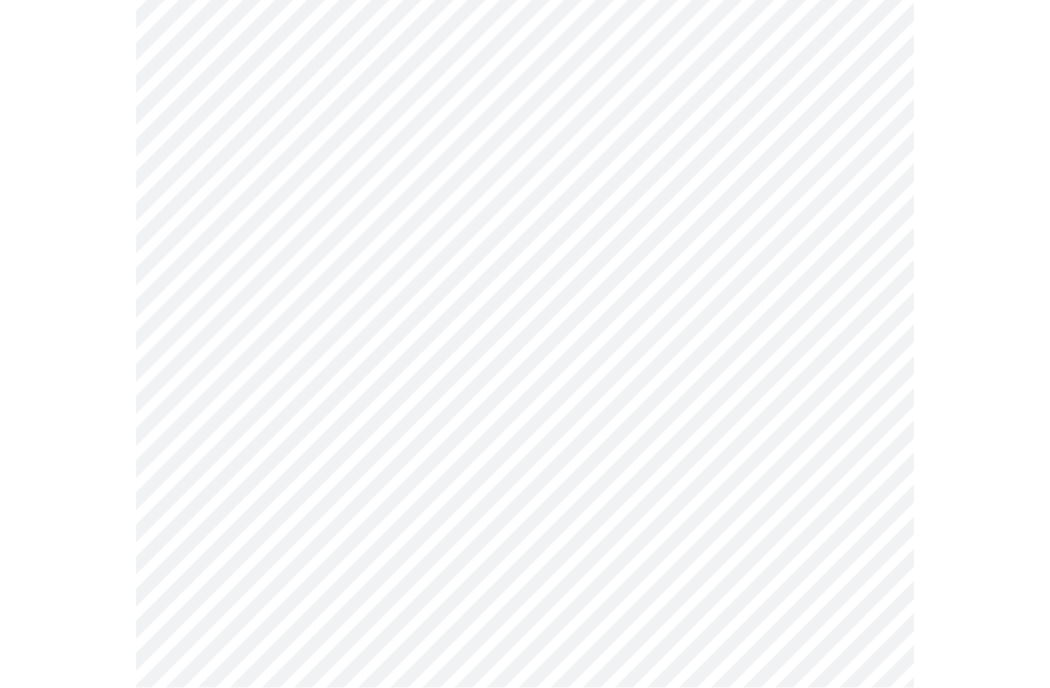
scroll to position [1008, 0]
click at [756, 379] on body "MyMenopauseRx Intake Questions 3 / 13" at bounding box center [525, 163] width 1035 height 2328
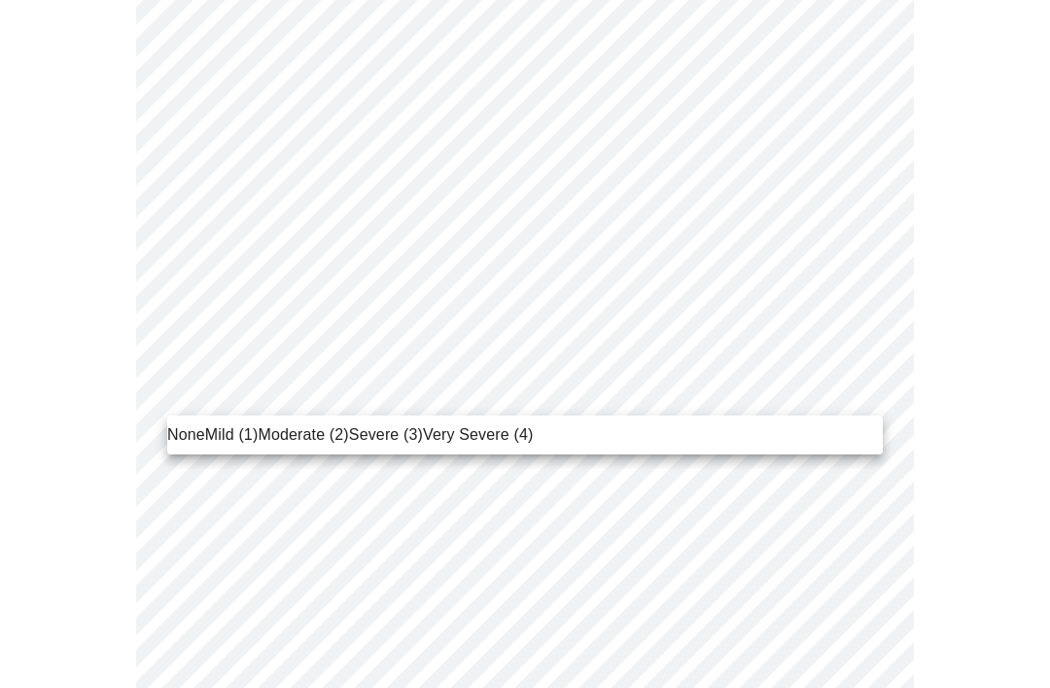
click at [381, 442] on span "Severe (3)" at bounding box center [386, 434] width 74 height 23
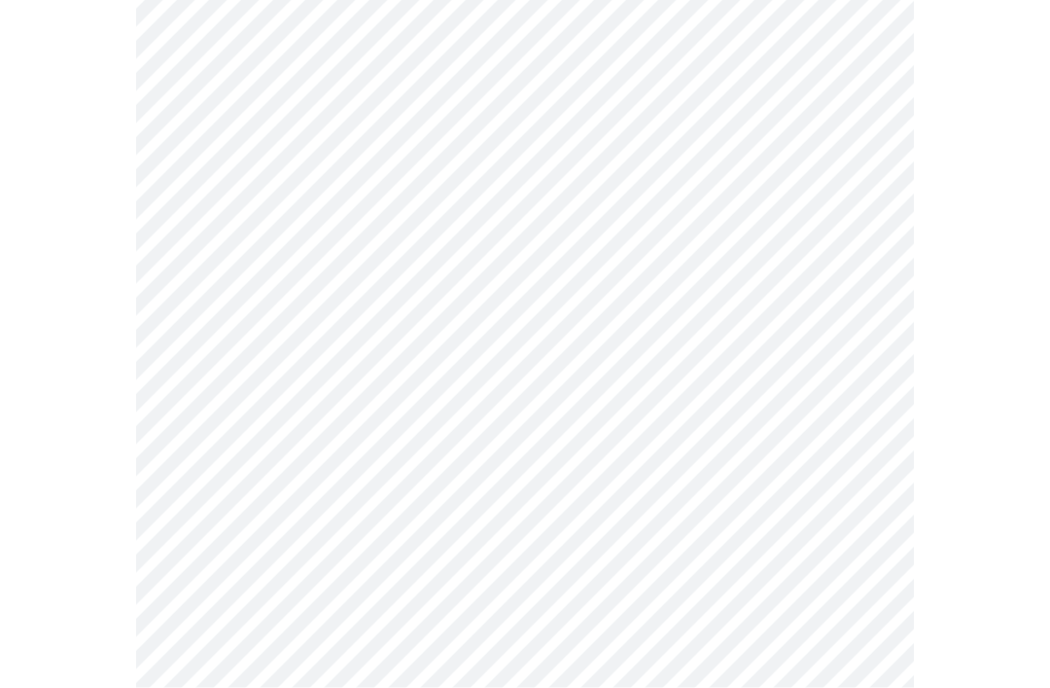
scroll to position [1208, 0]
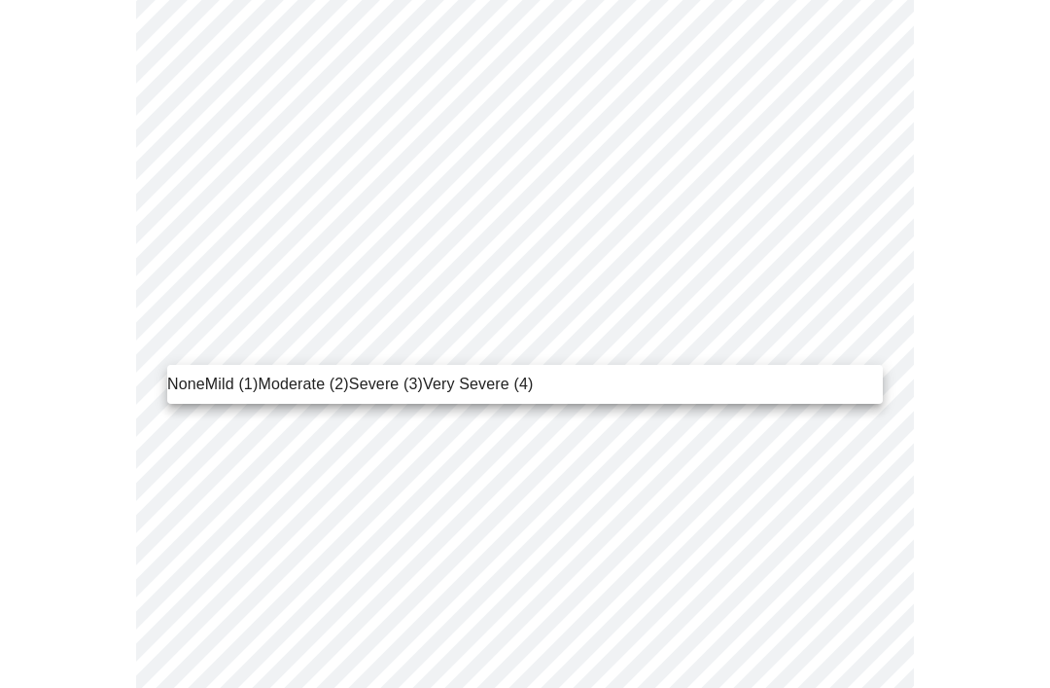
click at [485, 385] on span "Very Severe (4)" at bounding box center [478, 383] width 110 height 23
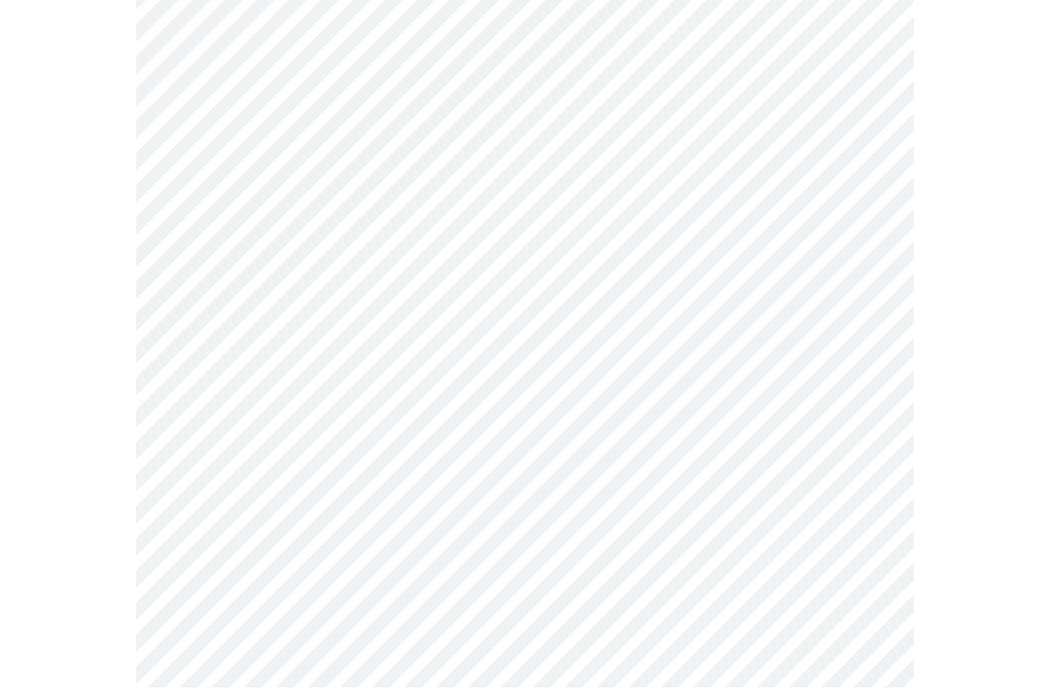
scroll to position [1315, 0]
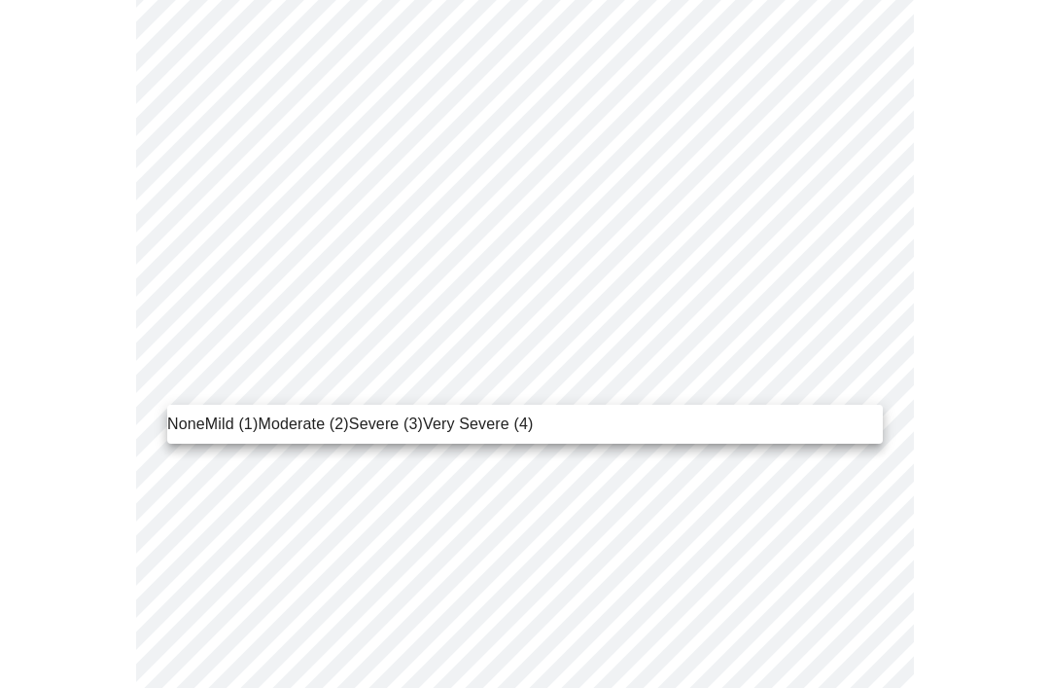
click at [303, 422] on span "Moderate (2)" at bounding box center [303, 423] width 90 height 23
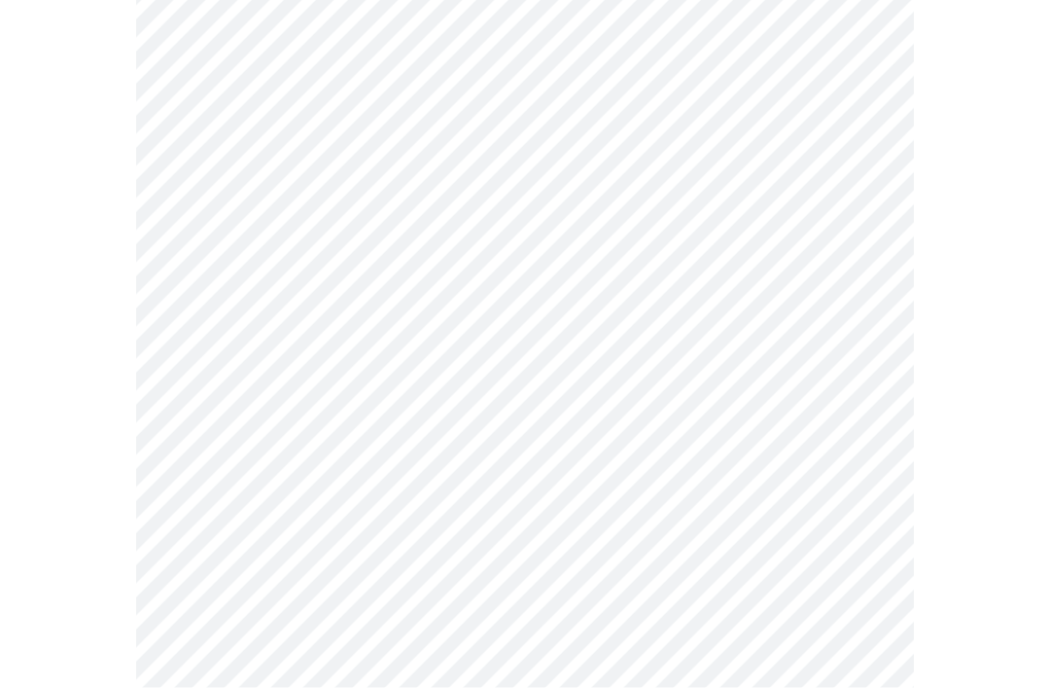
scroll to position [1448, 0]
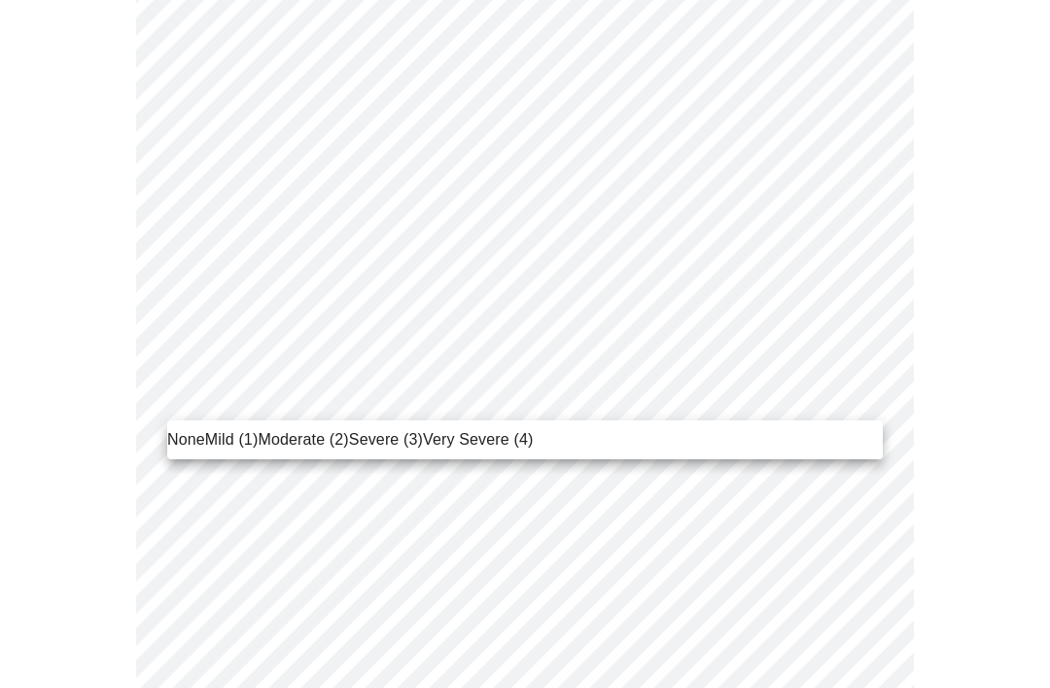
click at [222, 444] on span "Mild (1)" at bounding box center [231, 439] width 53 height 23
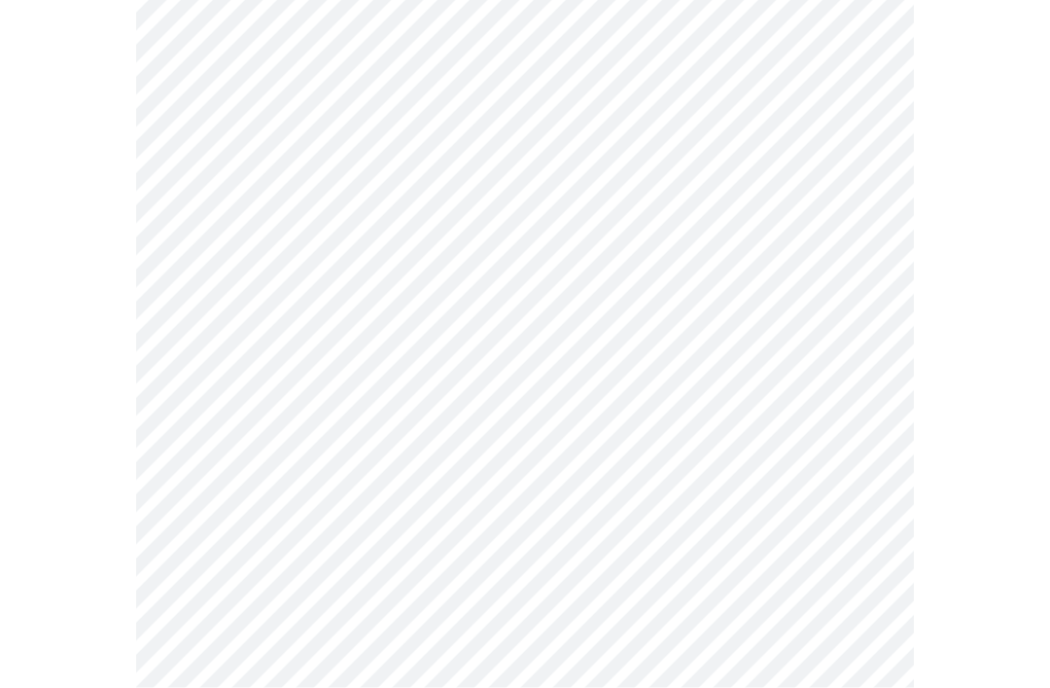
scroll to position [940, 0]
click at [880, 243] on body "MyMenopauseRx Intake Questions 4 / 13" at bounding box center [525, 12] width 1035 height 1891
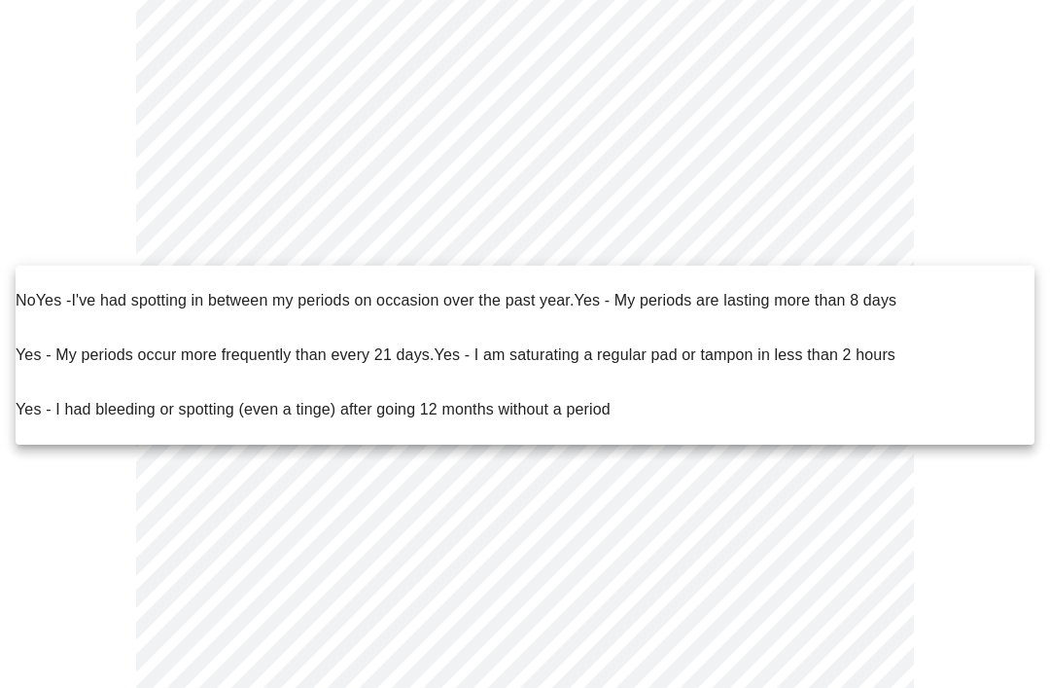
click at [360, 292] on span "I've had spotting in between my periods on occasion over the past year." at bounding box center [322, 300] width 503 height 17
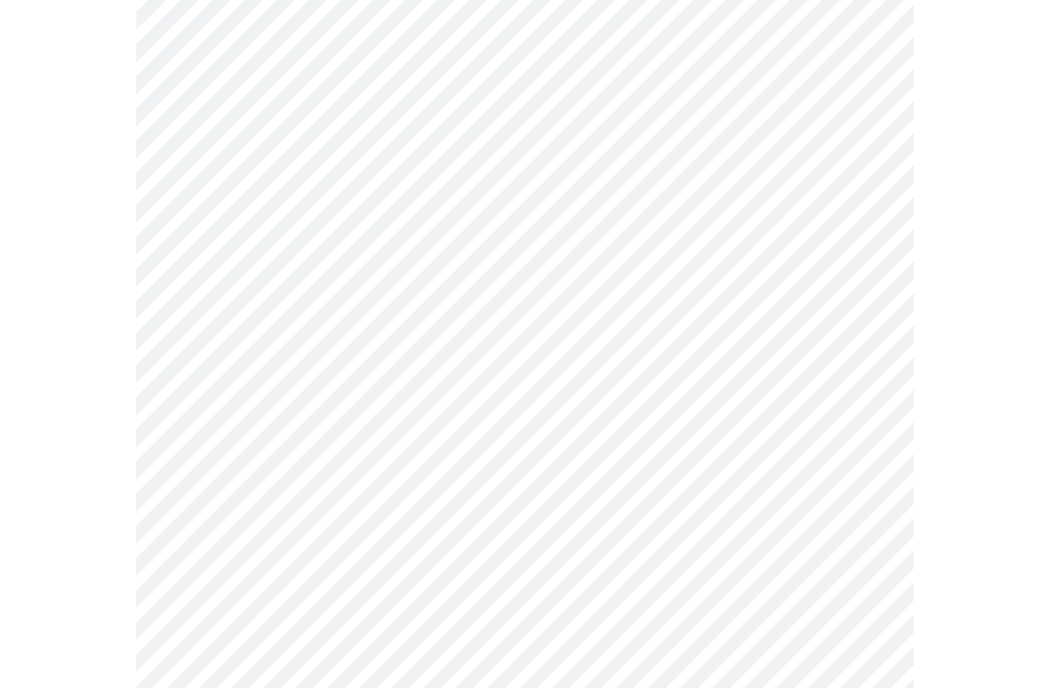
click at [845, 382] on body "MyMenopauseRx Intake Questions 4 / 13" at bounding box center [525, 5] width 1035 height 1877
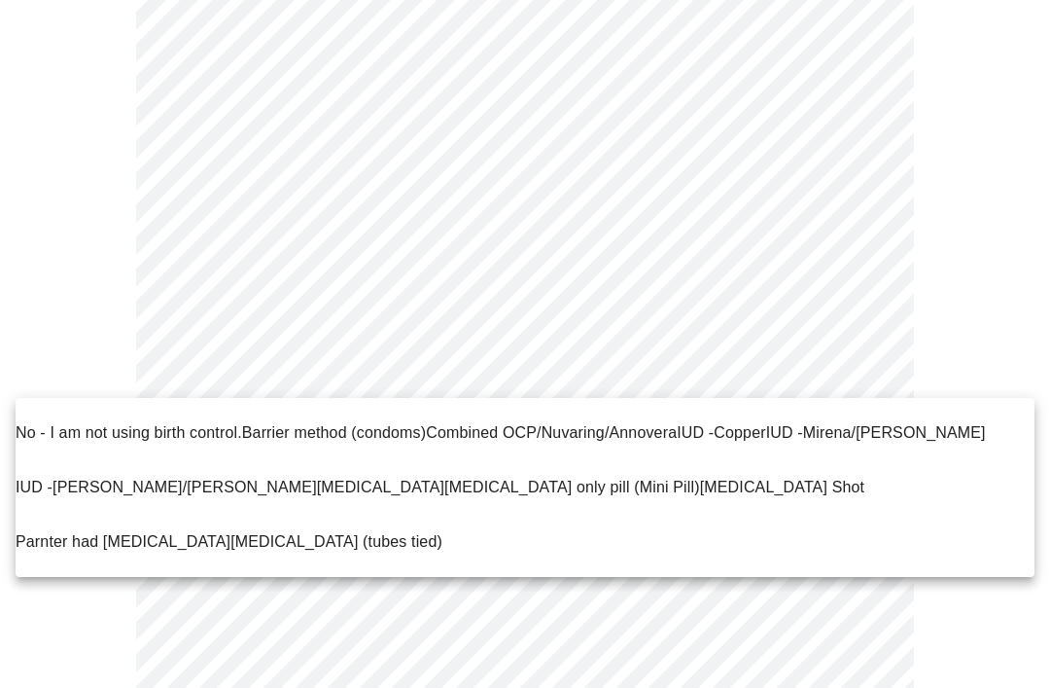
click at [35, 421] on p "No - I am not using birth control." at bounding box center [129, 432] width 227 height 23
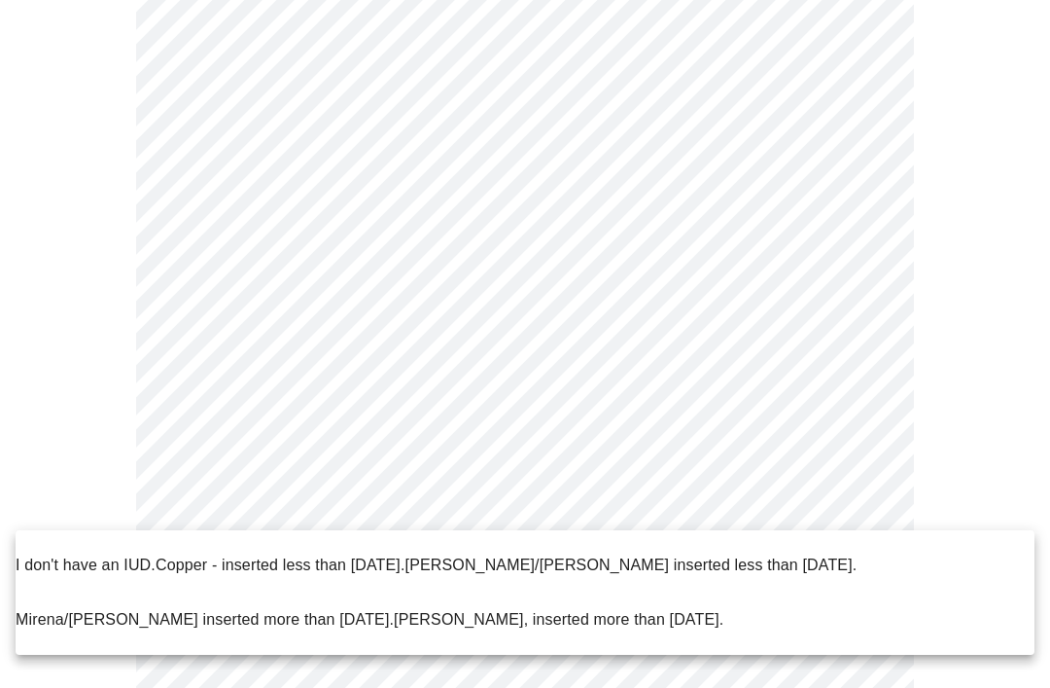
click at [127, 553] on p "I don't have an IUD." at bounding box center [86, 564] width 140 height 23
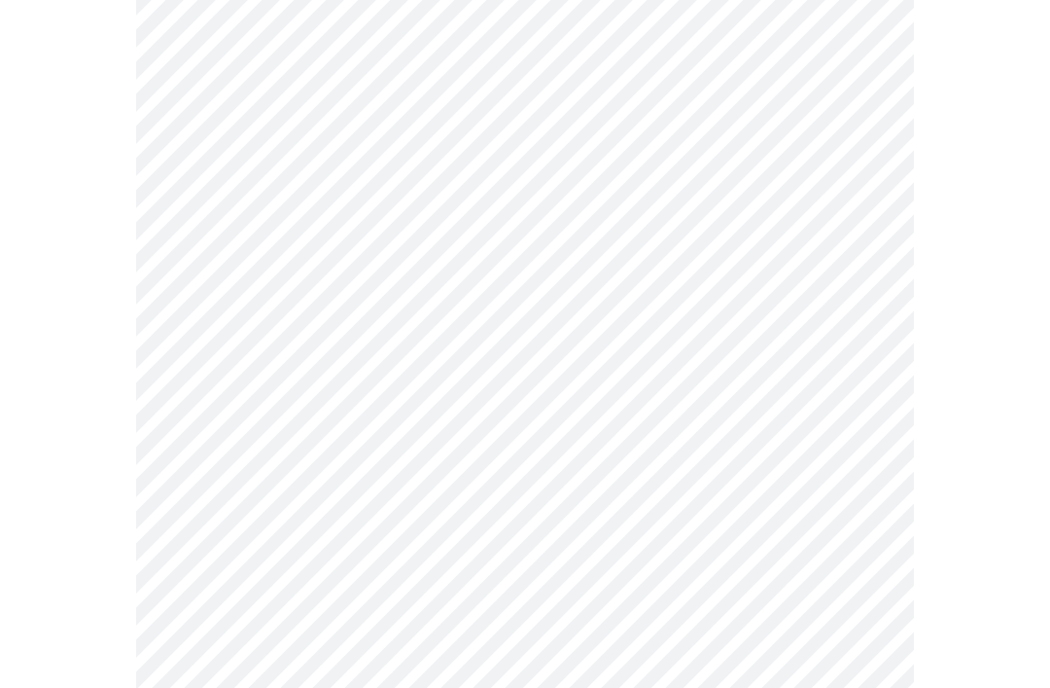
scroll to position [1098, 0]
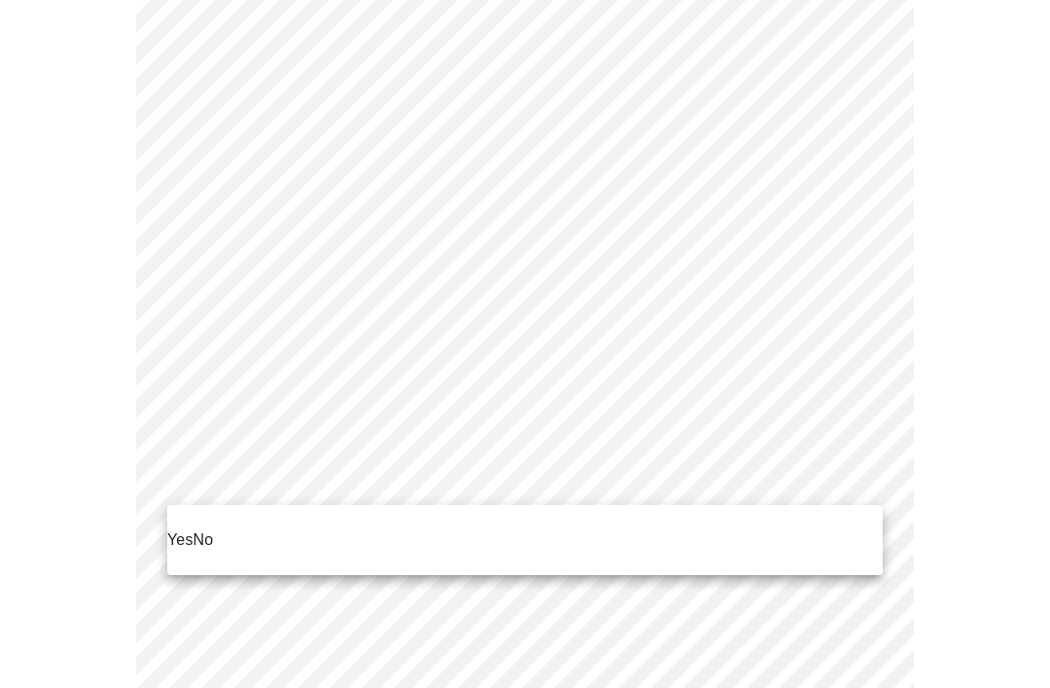
click at [183, 528] on p "Yes" at bounding box center [180, 539] width 26 height 23
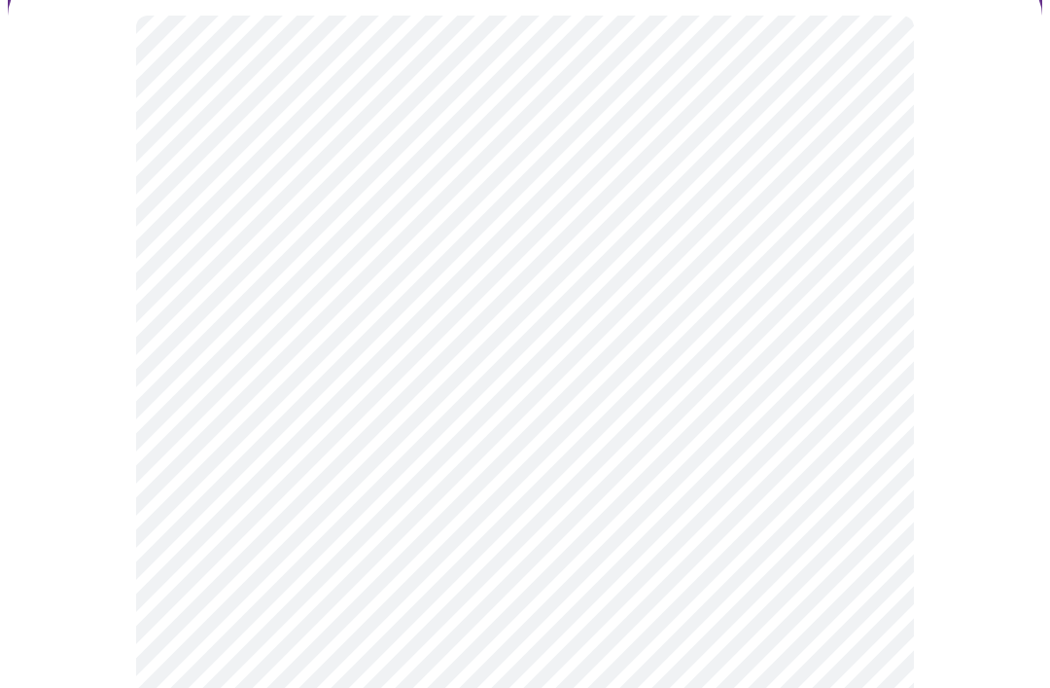
scroll to position [177, 0]
click at [822, 336] on body "MyMenopauseRx Intake Questions 5 / 13" at bounding box center [525, 611] width 1035 height 1561
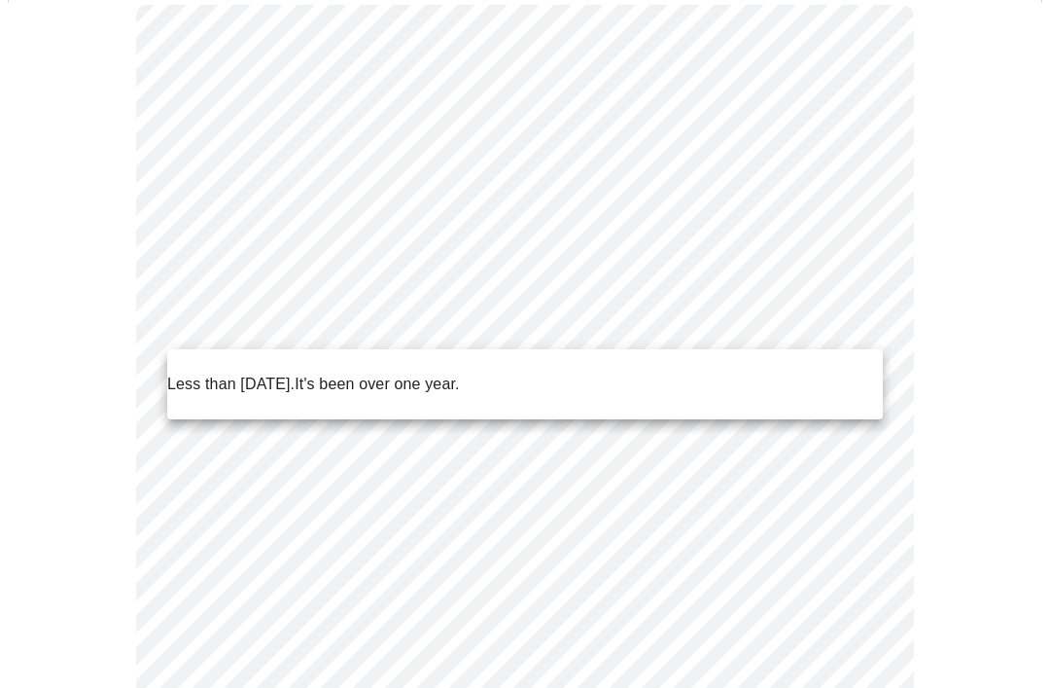
click at [287, 374] on p "Less than [DATE]." at bounding box center [230, 383] width 127 height 23
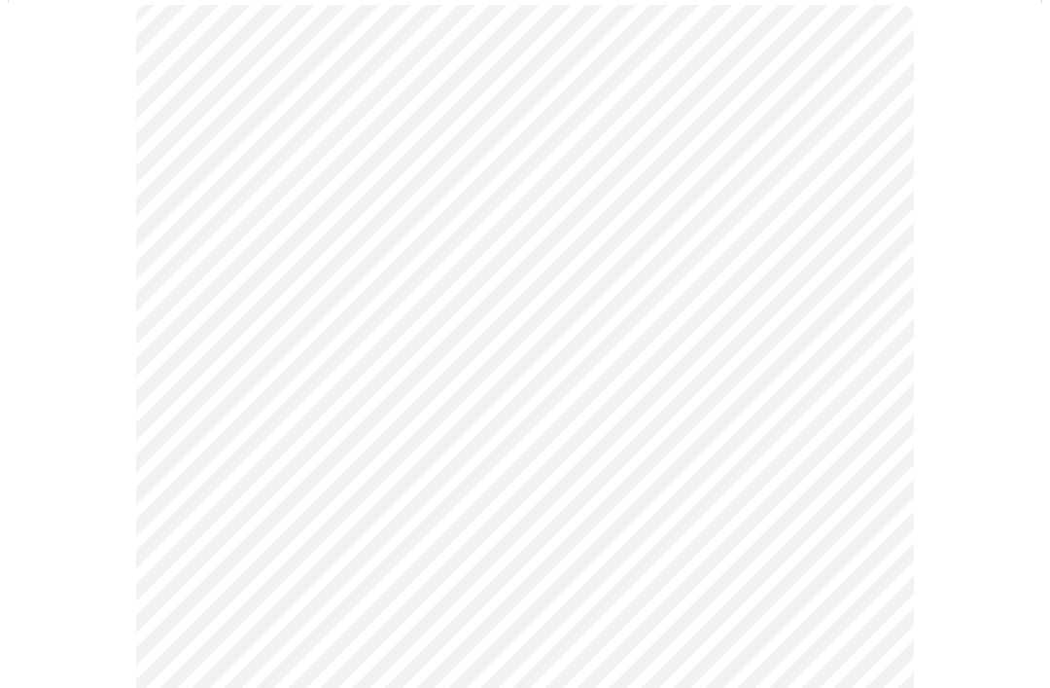
click at [866, 477] on body "MyMenopauseRx Intake Questions 5 / 13" at bounding box center [525, 604] width 1035 height 1546
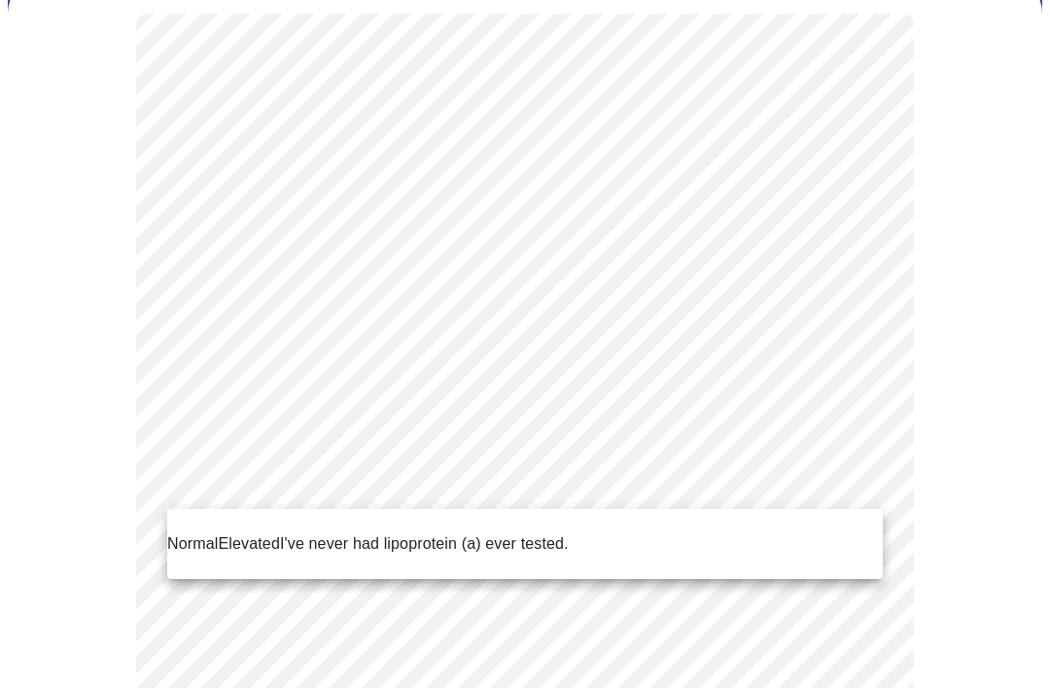
scroll to position [166, 0]
click at [431, 532] on p "I've never had lipoprotein (a) ever tested." at bounding box center [424, 543] width 289 height 23
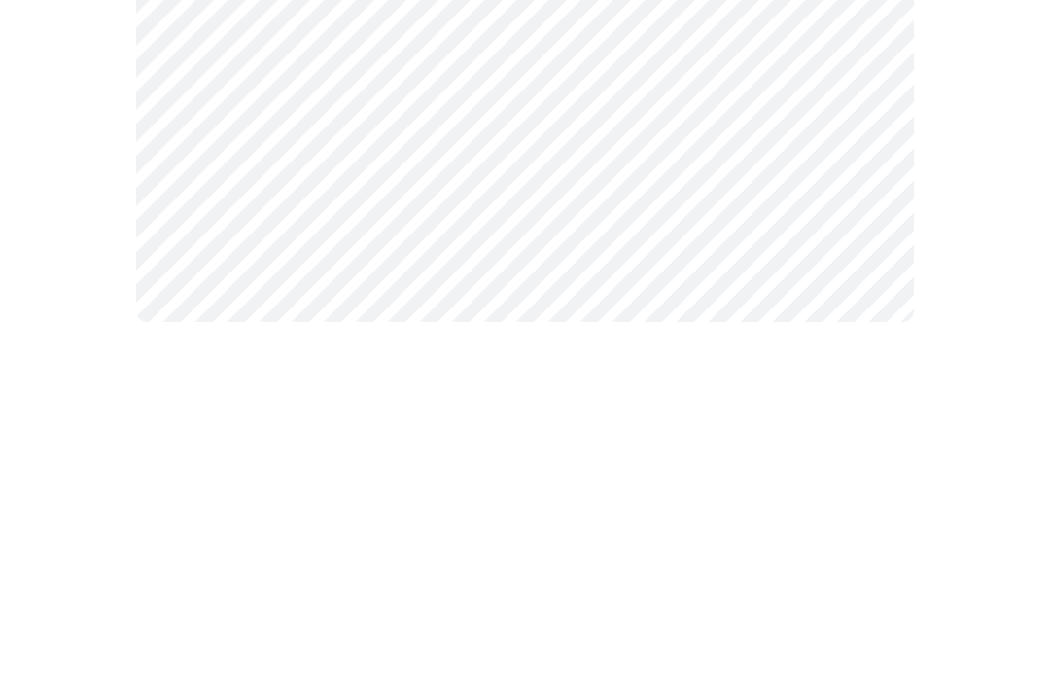
scroll to position [0, 0]
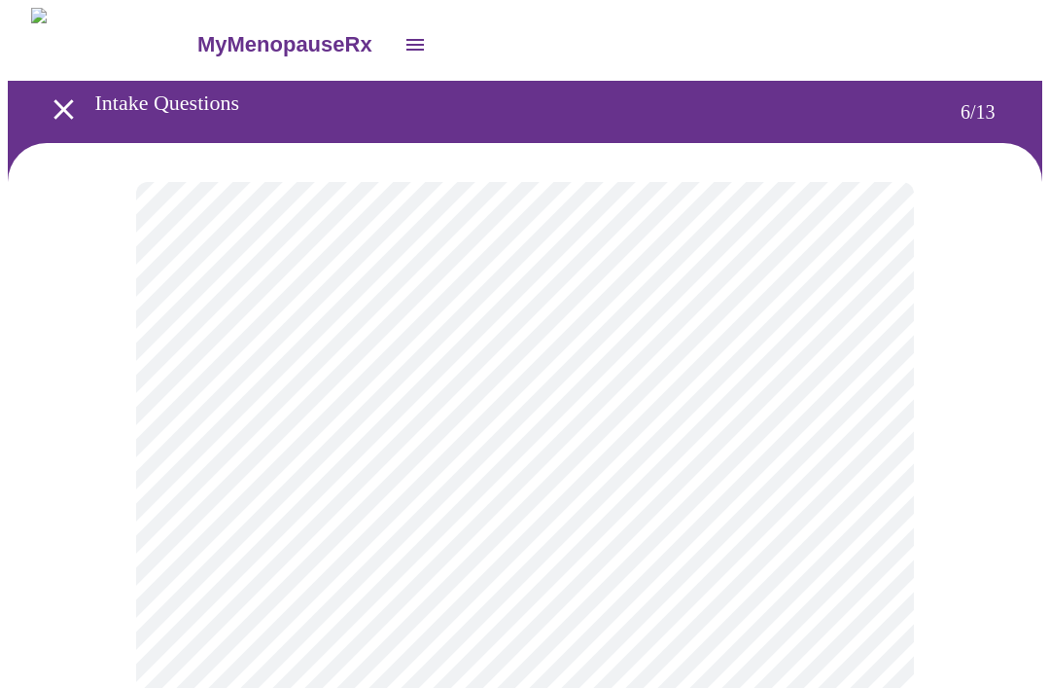
click at [850, 594] on body "MyMenopauseRx Intake Questions 6 / 13" at bounding box center [525, 544] width 1035 height 1073
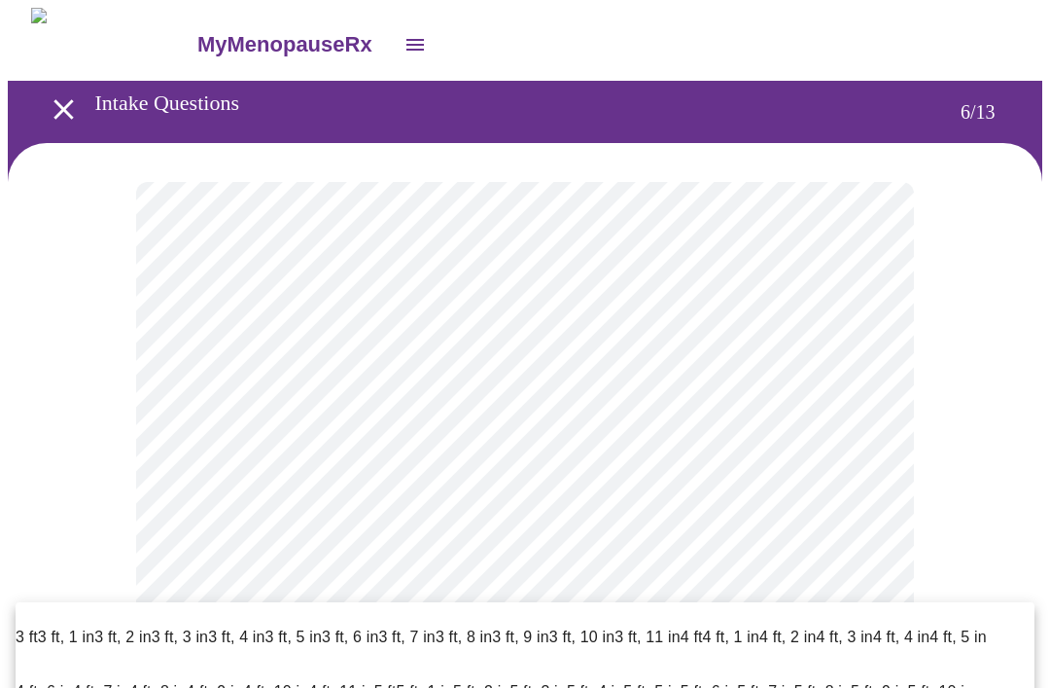
click at [486, 680] on p "5 ft, 2 in" at bounding box center [481, 691] width 56 height 23
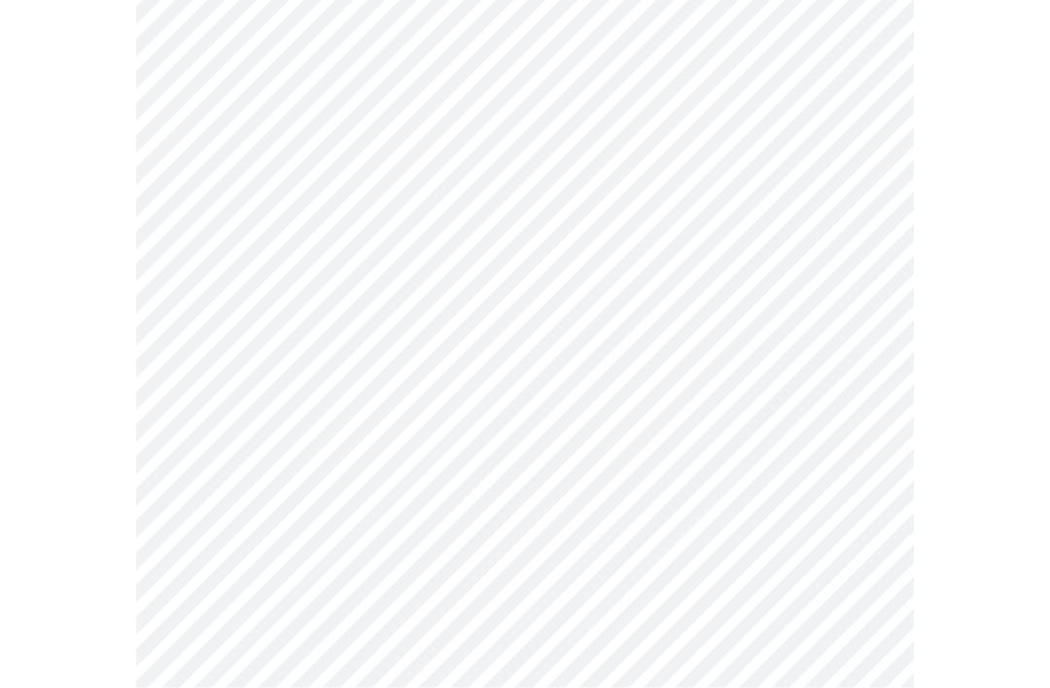
scroll to position [5056, 0]
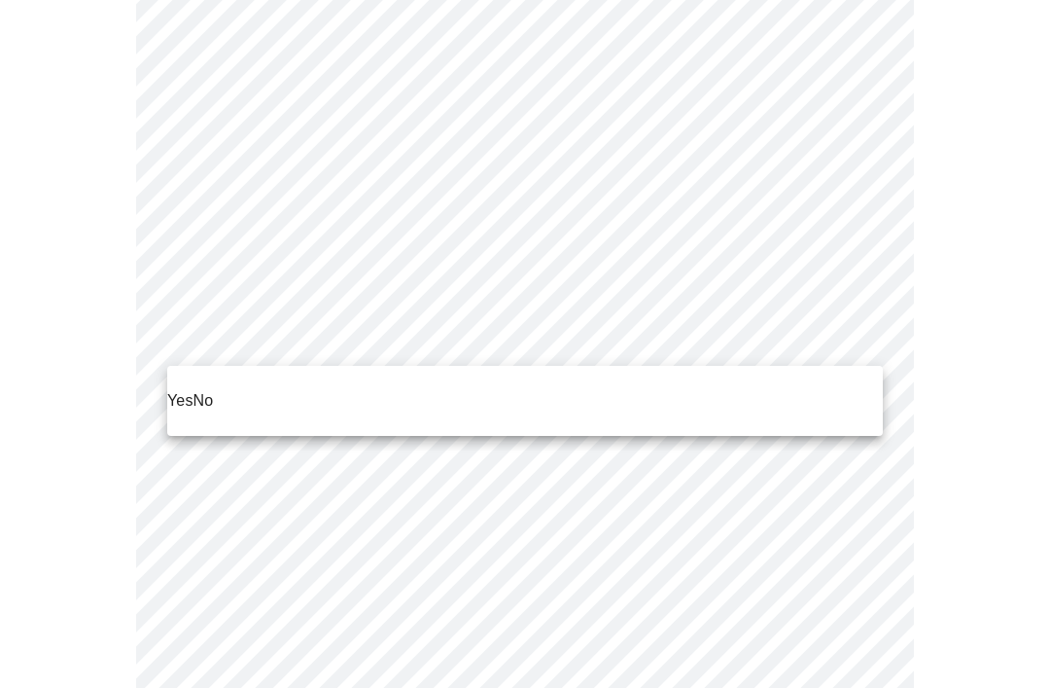
click at [213, 389] on p "No" at bounding box center [204, 400] width 20 height 23
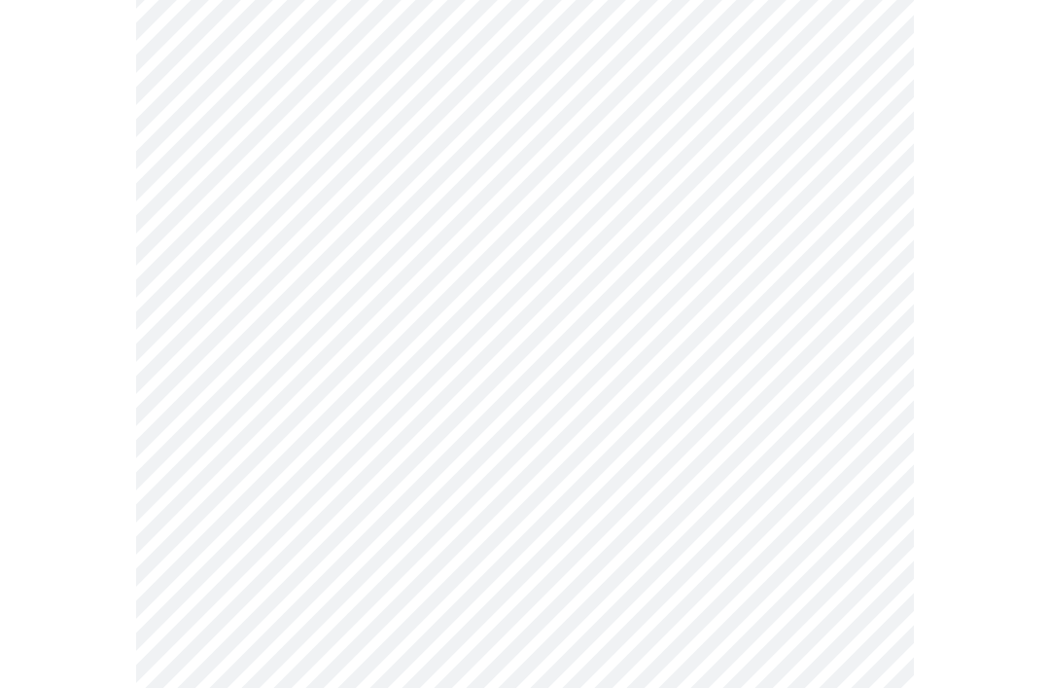
scroll to position [1148, 0]
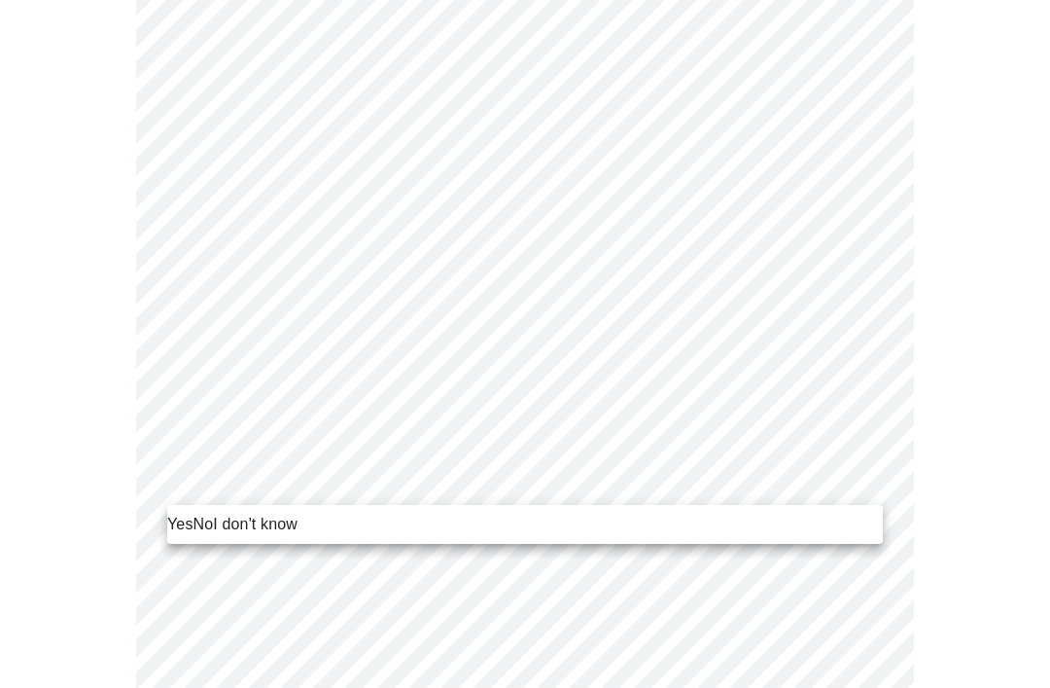
click at [178, 529] on span "Yes" at bounding box center [180, 523] width 26 height 23
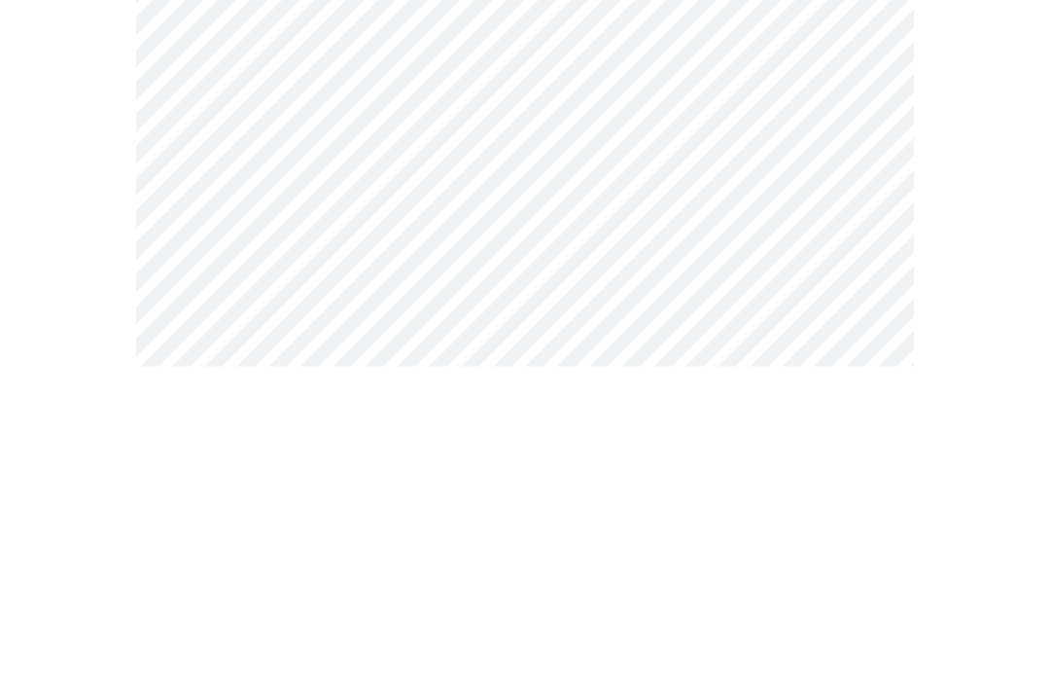
scroll to position [0, 0]
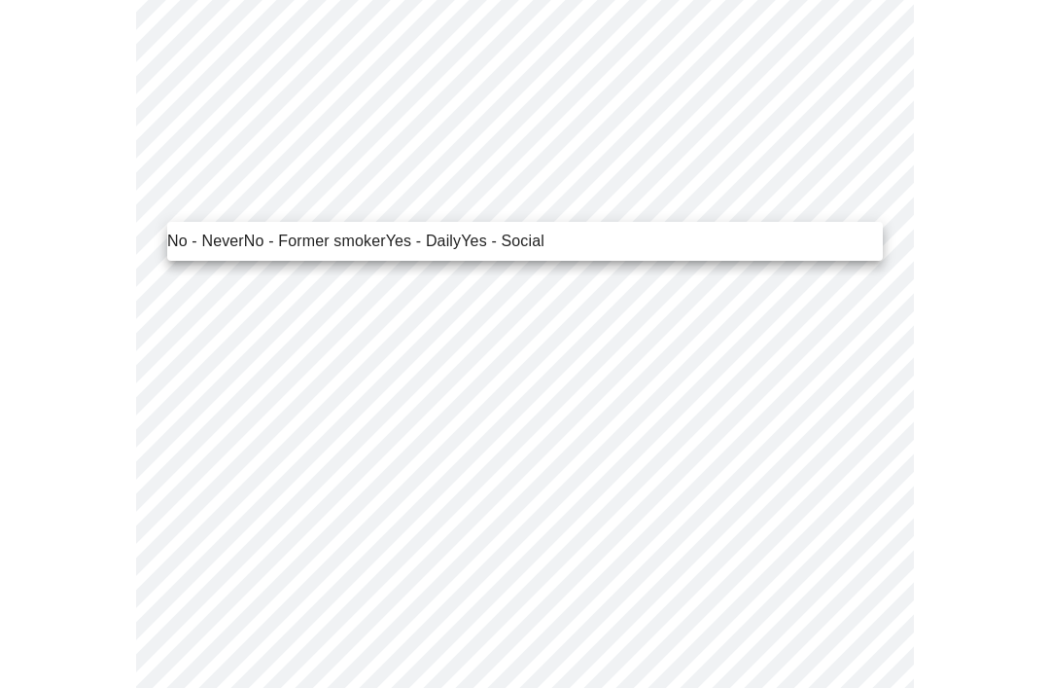
click at [224, 250] on span "No - Never" at bounding box center [205, 241] width 77 height 23
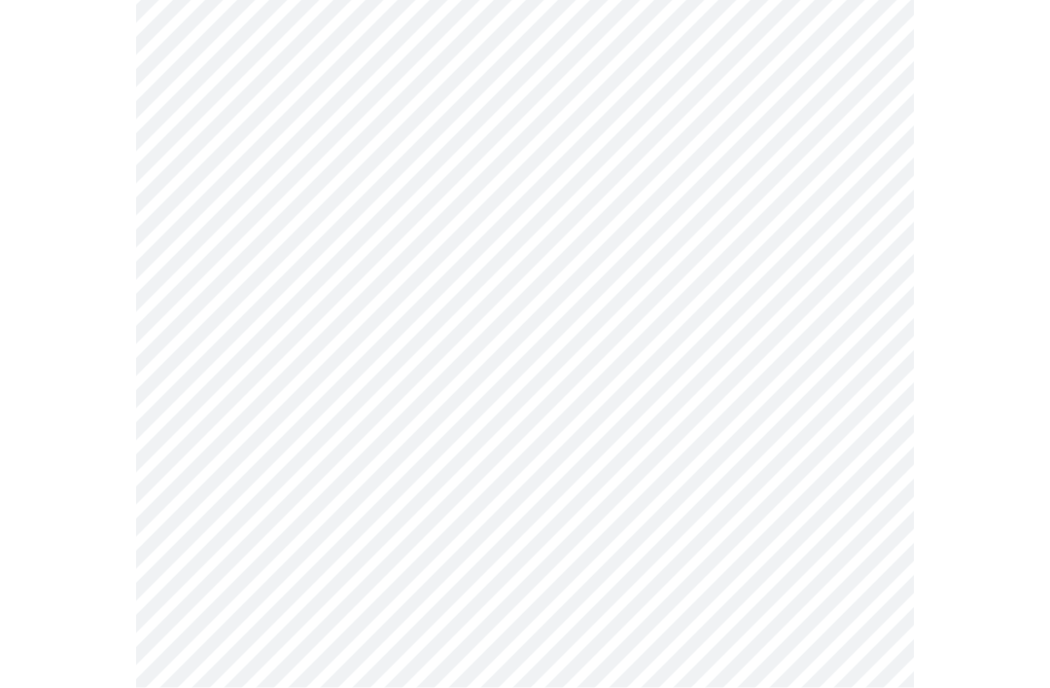
scroll to position [1718, 0]
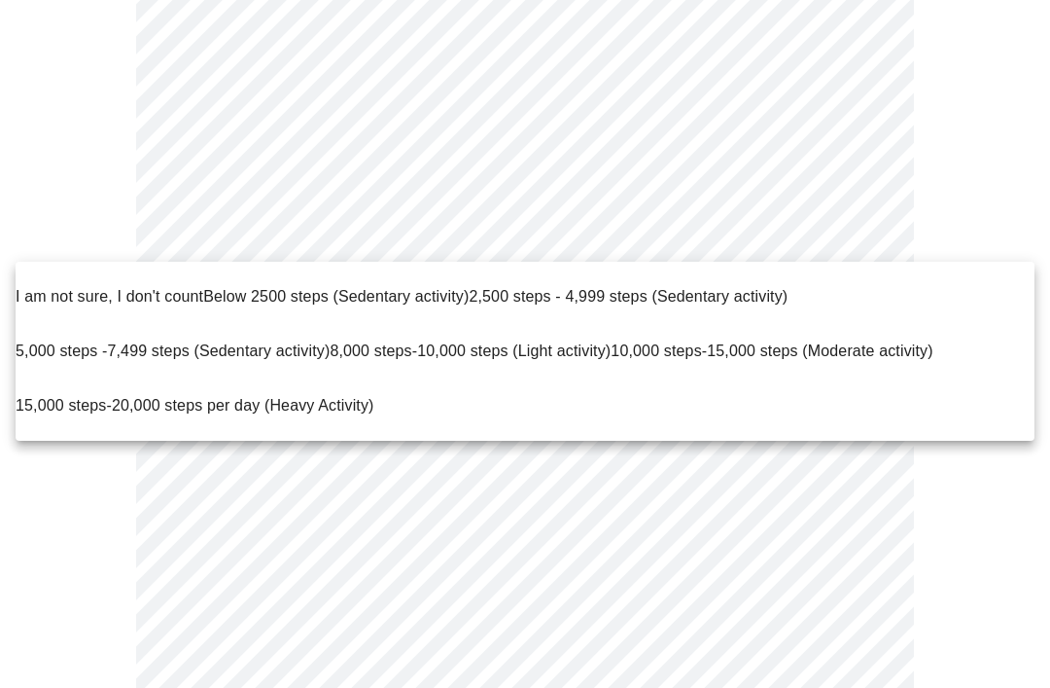
click at [727, 334] on span "10,000 steps-15,000 steps (Moderate activity)" at bounding box center [772, 351] width 322 height 54
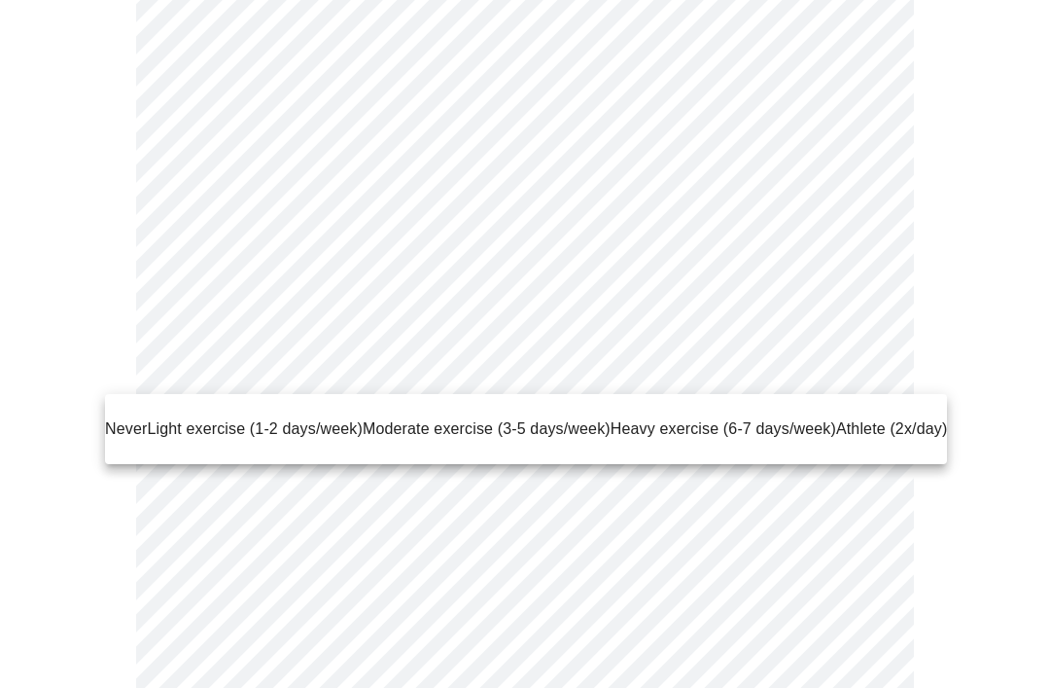
click at [537, 423] on p "Moderate exercise (3-5 days/week)" at bounding box center [487, 428] width 248 height 23
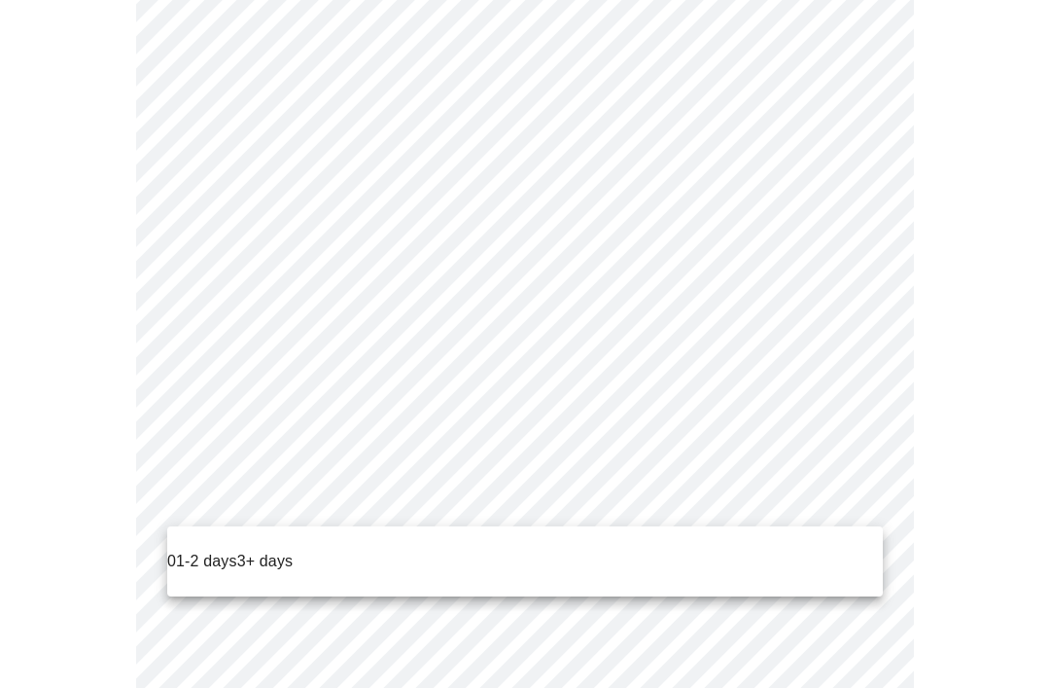
click at [175, 553] on p "0" at bounding box center [171, 560] width 9 height 23
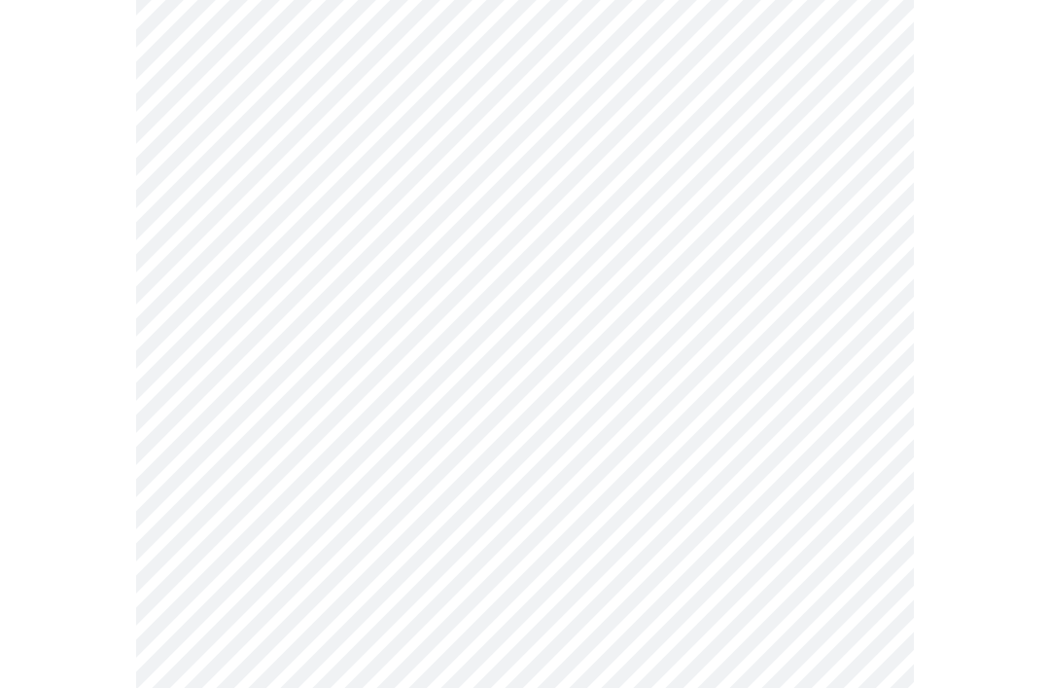
scroll to position [0, 0]
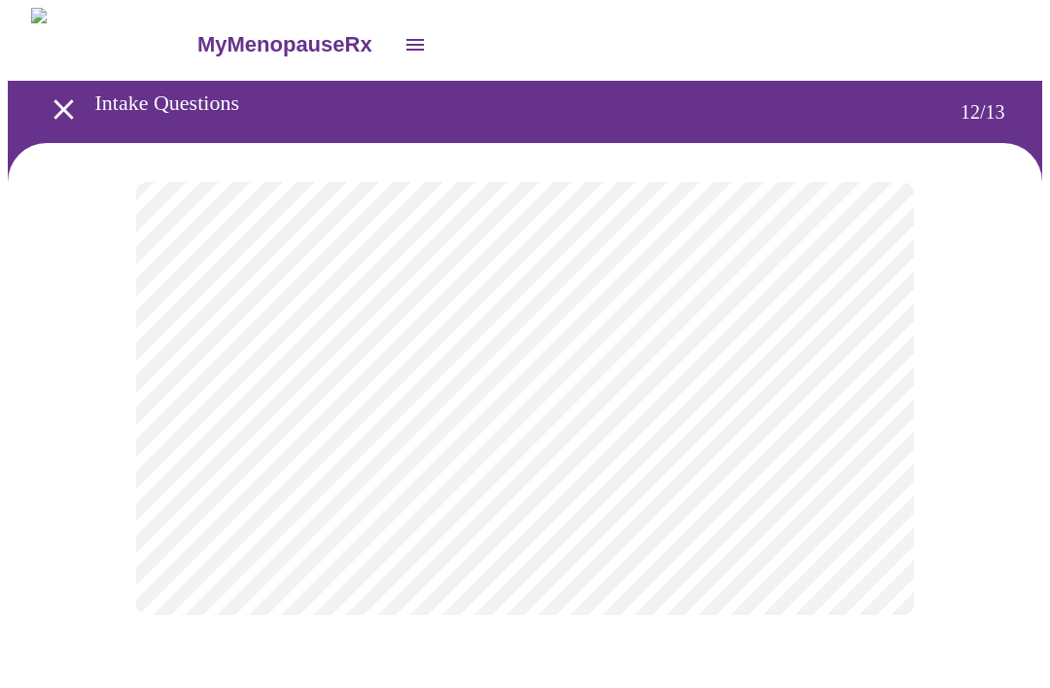
click at [866, 404] on body "MyMenopauseRx Intake Questions 12 / 13" at bounding box center [525, 331] width 1035 height 646
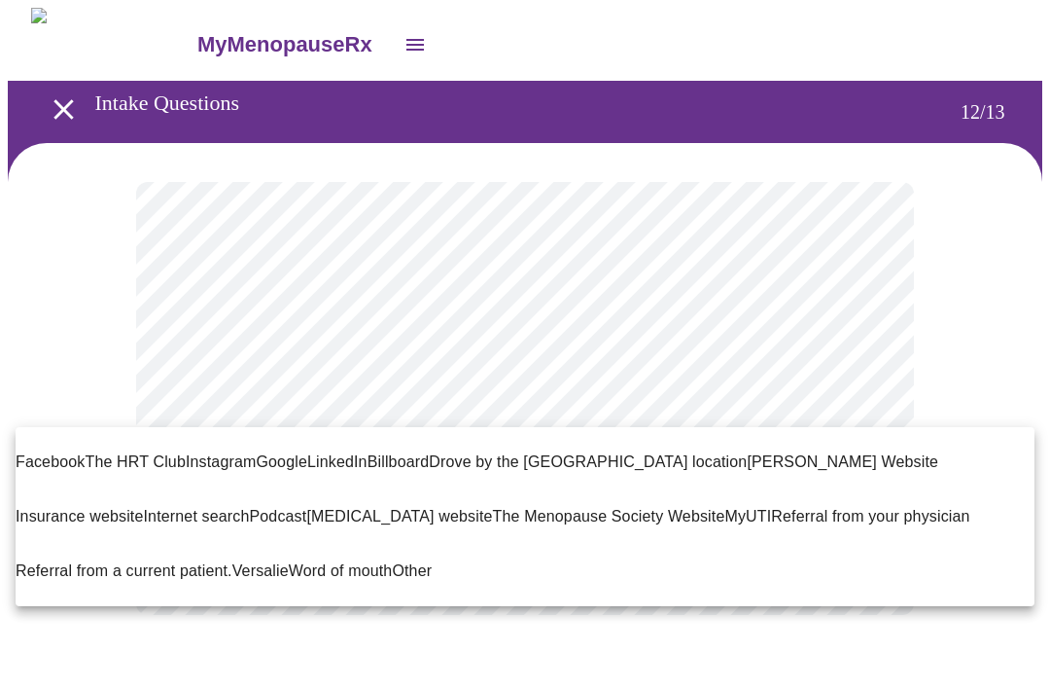
click at [794, 451] on p "[PERSON_NAME] Website" at bounding box center [843, 461] width 192 height 23
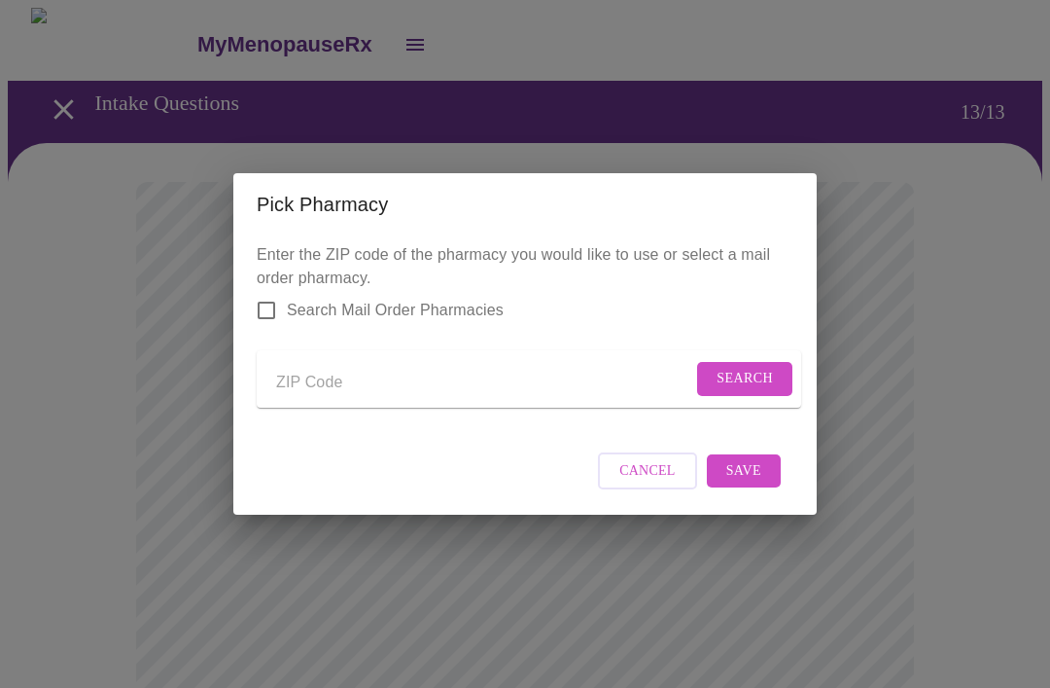
click at [379, 385] on input "Send a message to your care team" at bounding box center [484, 382] width 416 height 31
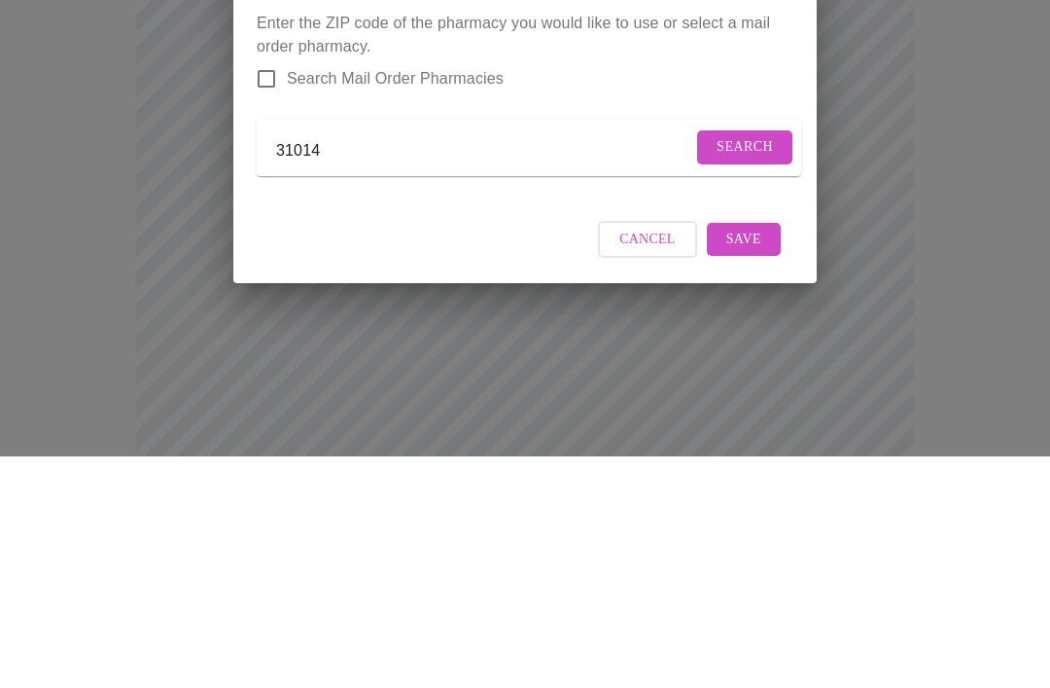
type input "31014"
click at [744, 362] on button "Search" at bounding box center [744, 379] width 95 height 34
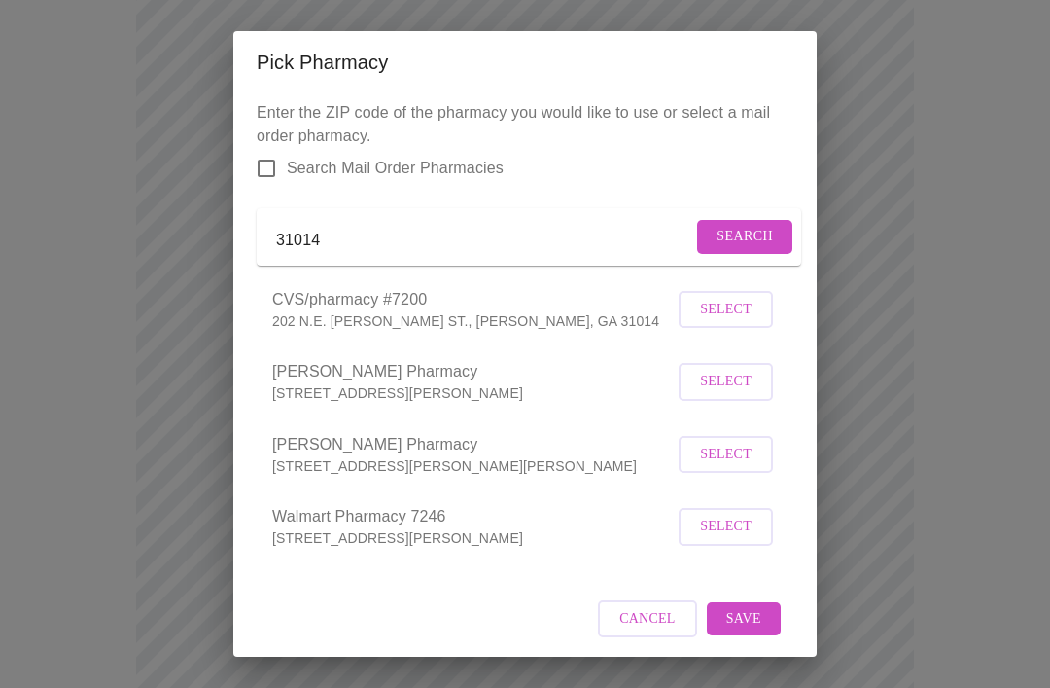
click at [421, 331] on p "202 N.E. [PERSON_NAME] ST., [PERSON_NAME], GA 31014" at bounding box center [473, 320] width 402 height 19
click at [738, 322] on span "Select" at bounding box center [726, 310] width 52 height 24
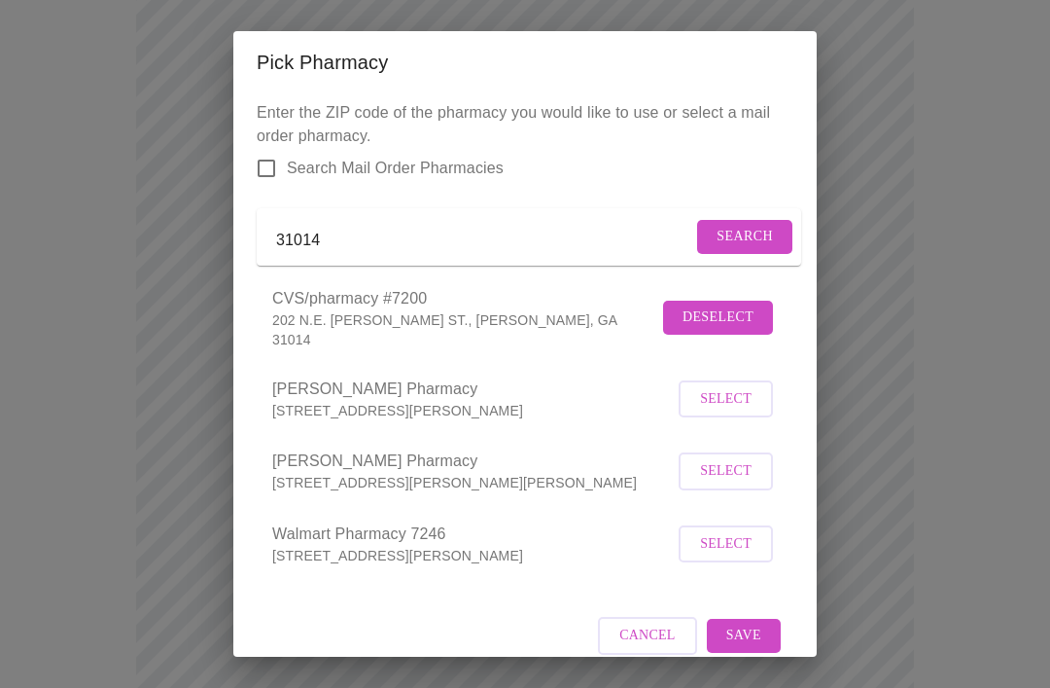
click at [754, 645] on span "Save" at bounding box center [743, 635] width 35 height 24
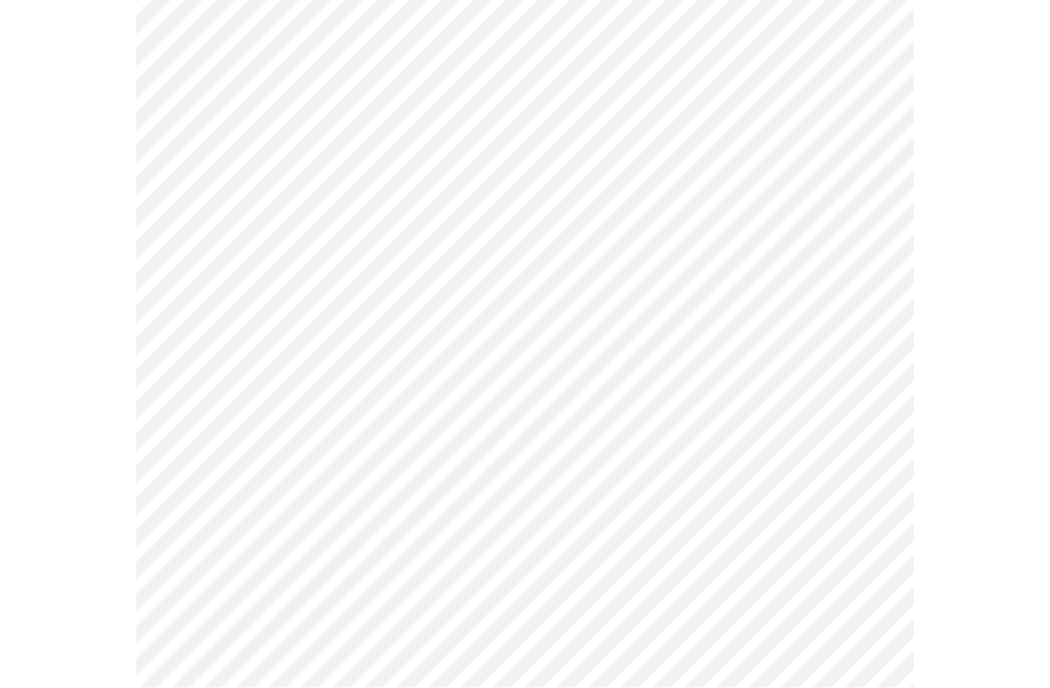
scroll to position [707, 0]
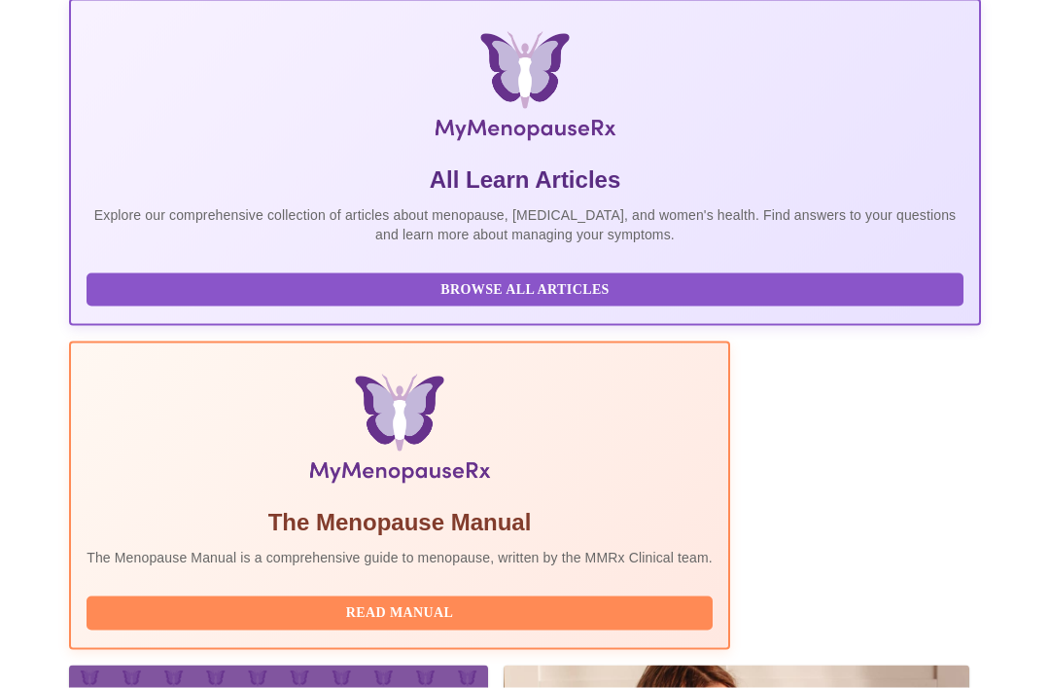
scroll to position [383, 0]
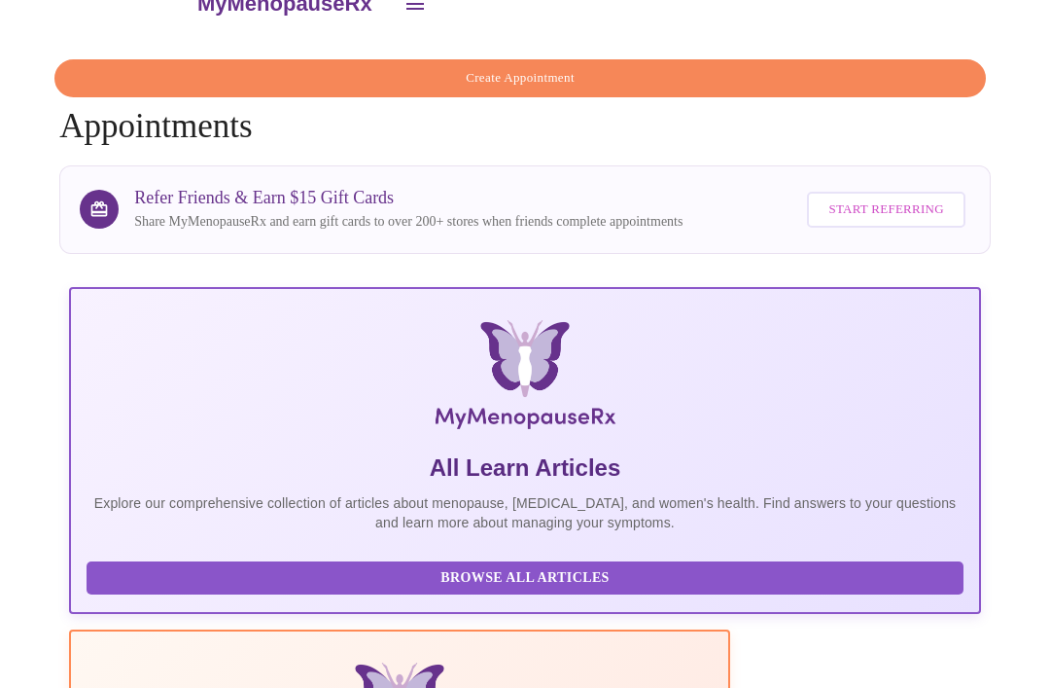
scroll to position [41, 0]
